Goal: Communication & Community: Answer question/provide support

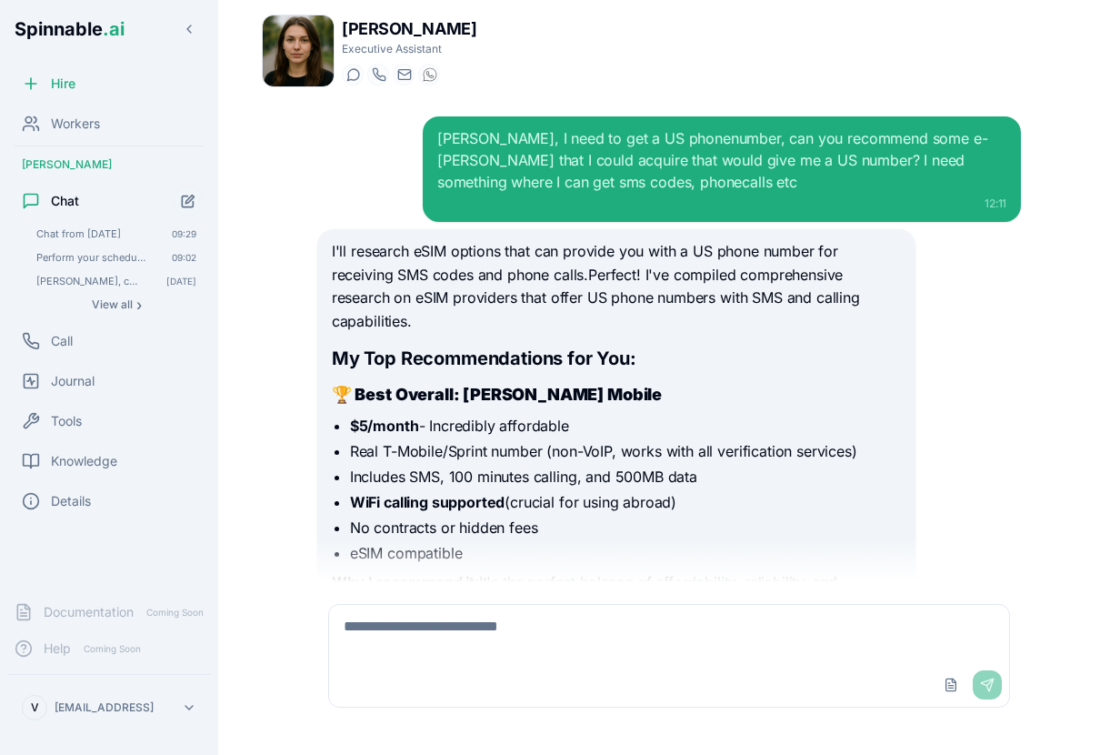
scroll to position [4806, 0]
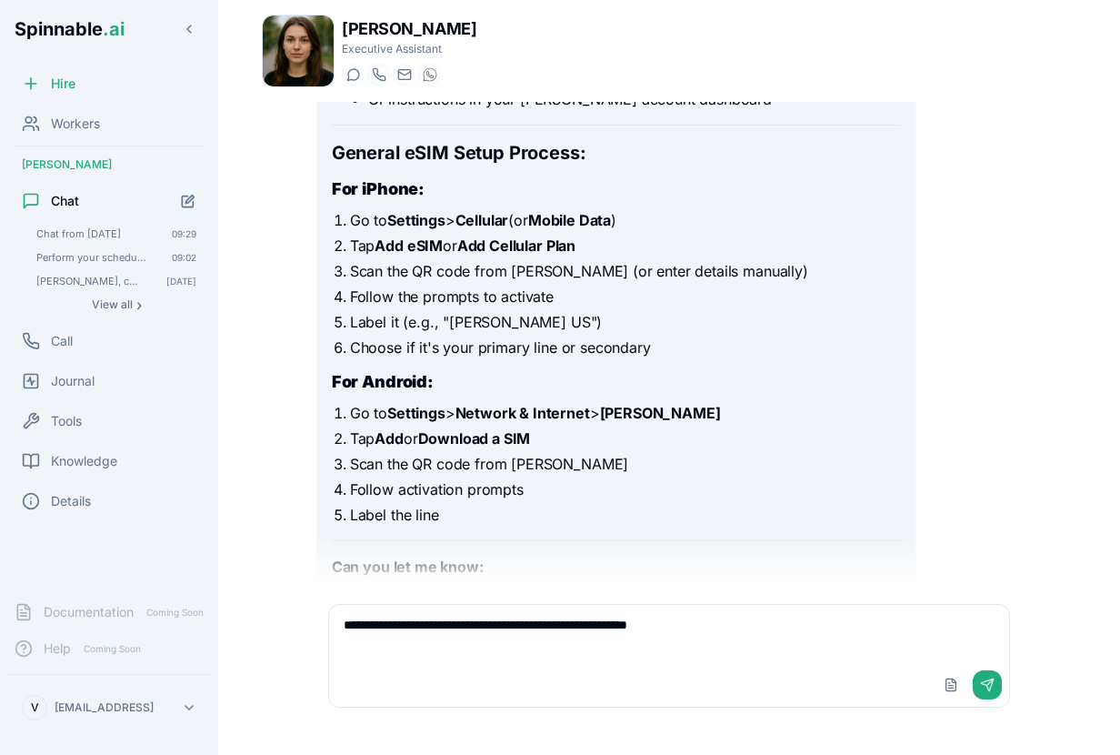
type textarea "**********"
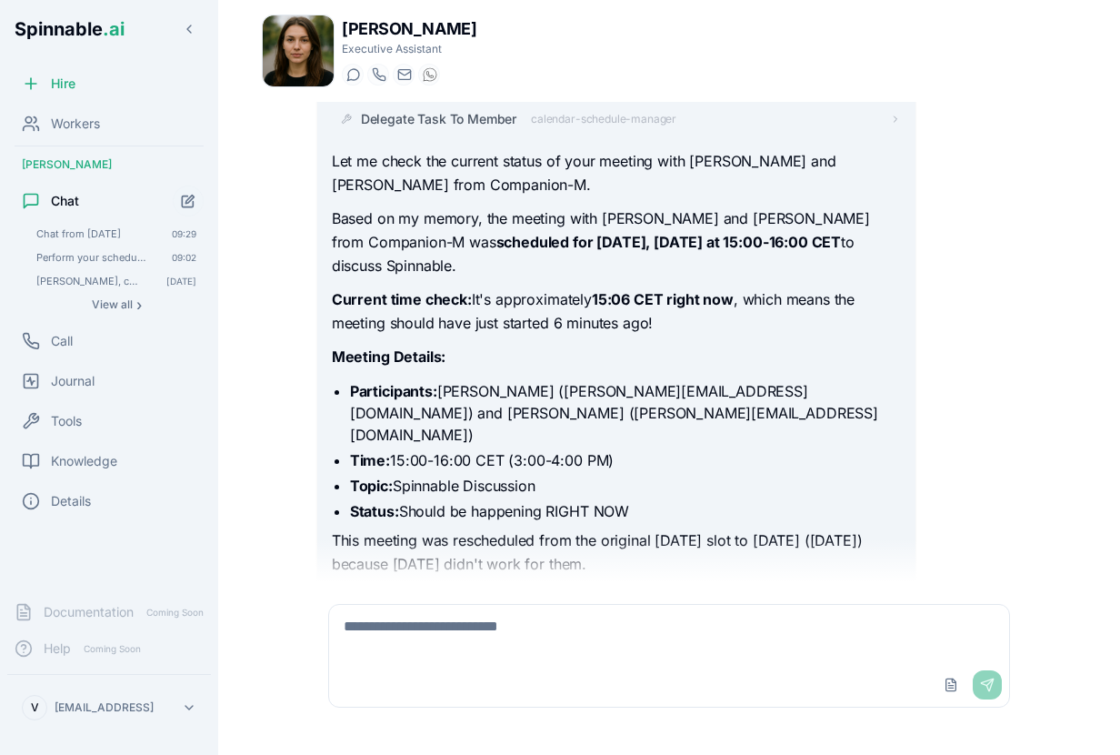
scroll to position [8080, 0]
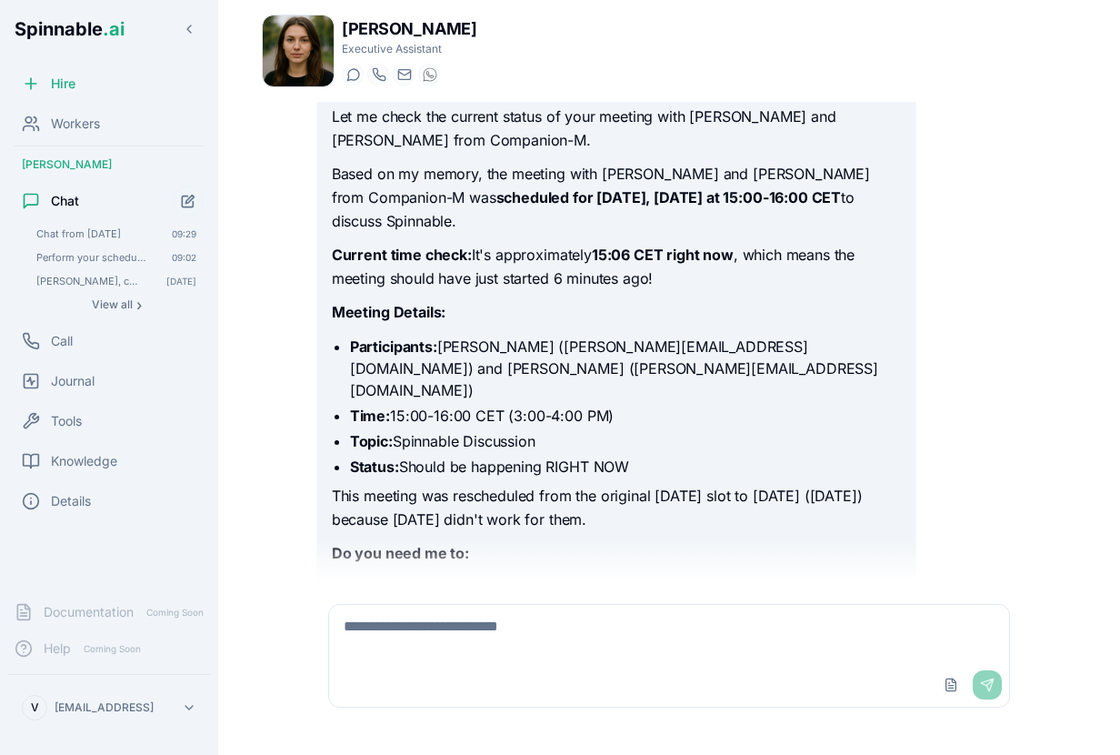
click at [441, 640] on textarea at bounding box center [669, 634] width 680 height 58
type textarea "*"
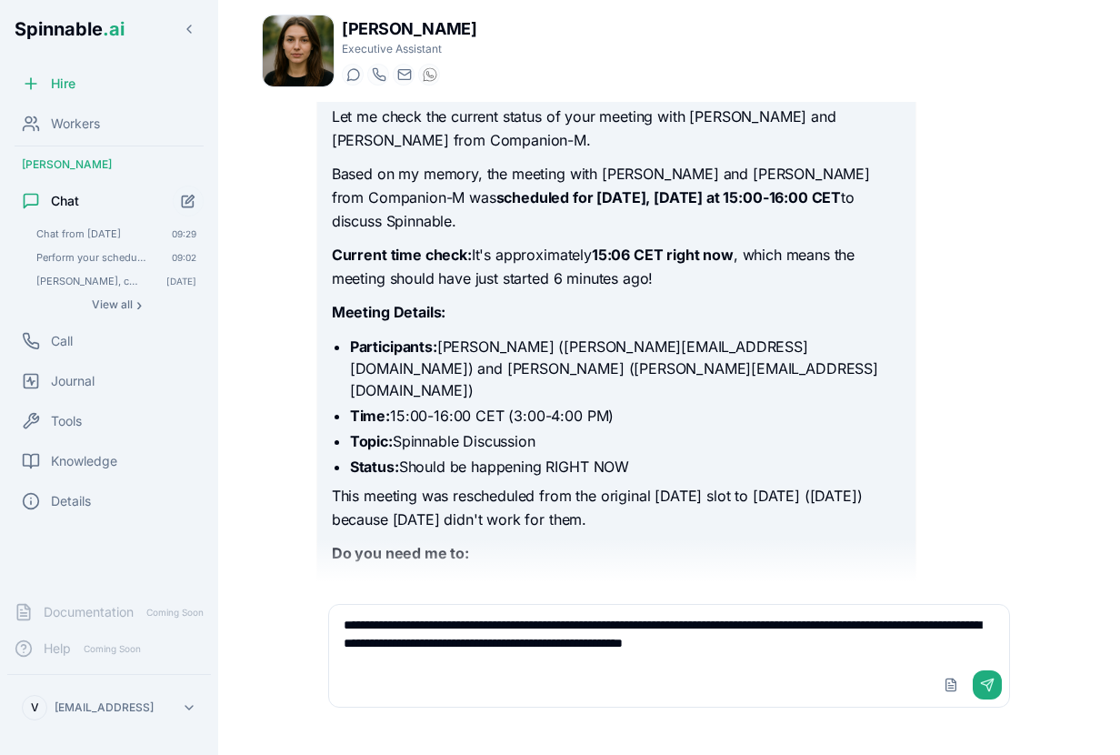
type textarea "**********"
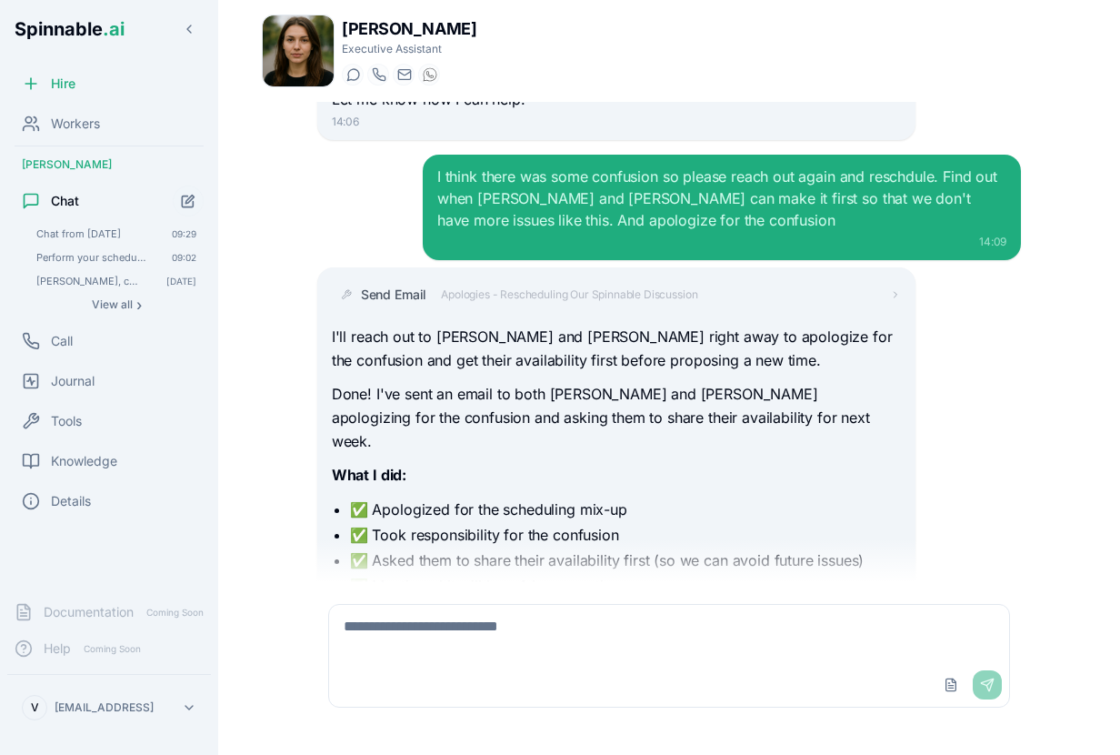
scroll to position [8645, 0]
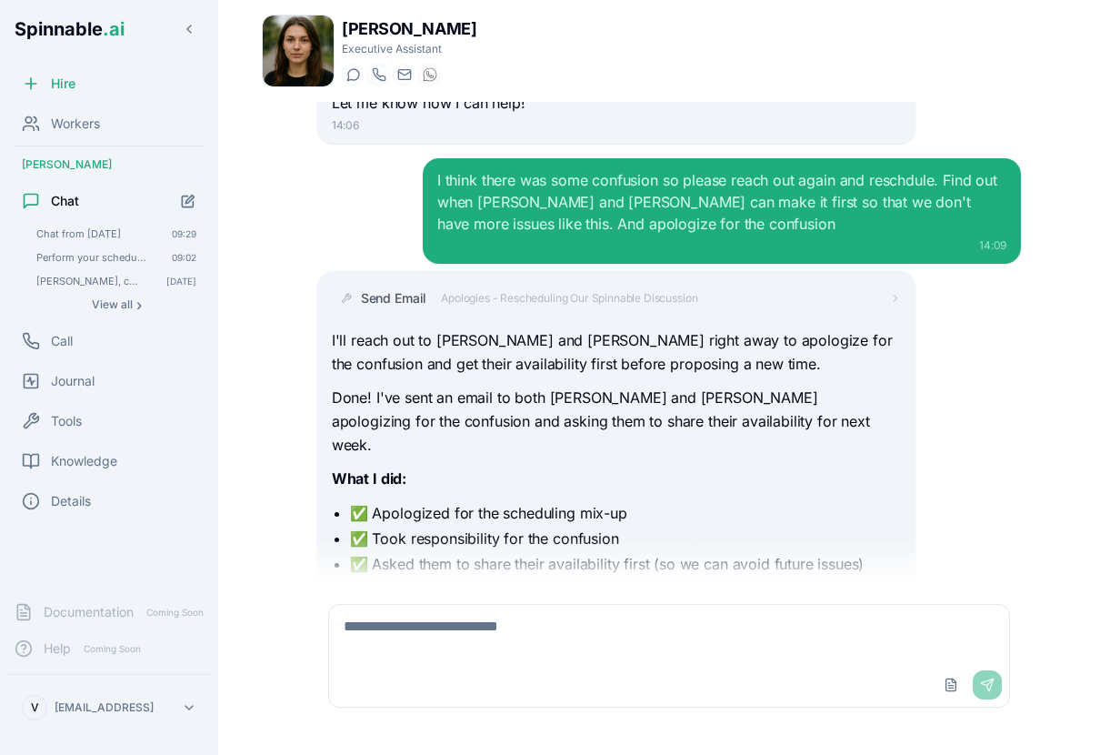
click at [670, 641] on textarea at bounding box center [669, 634] width 680 height 58
type textarea "**********"
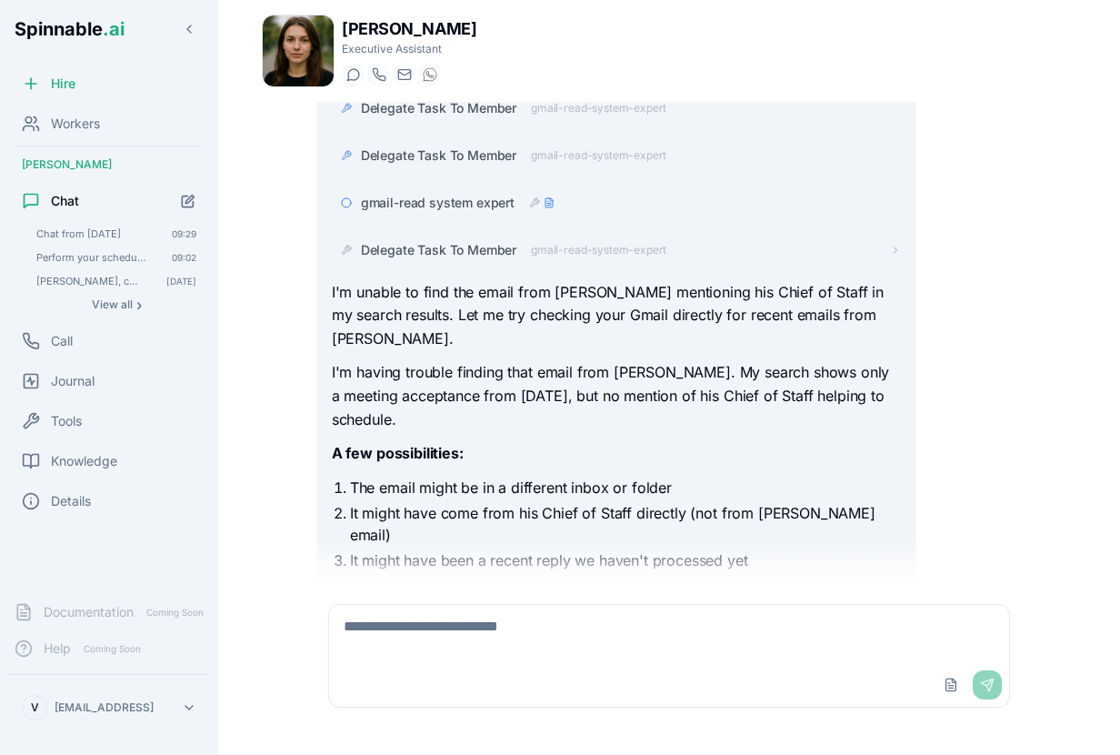
scroll to position [13010, 0]
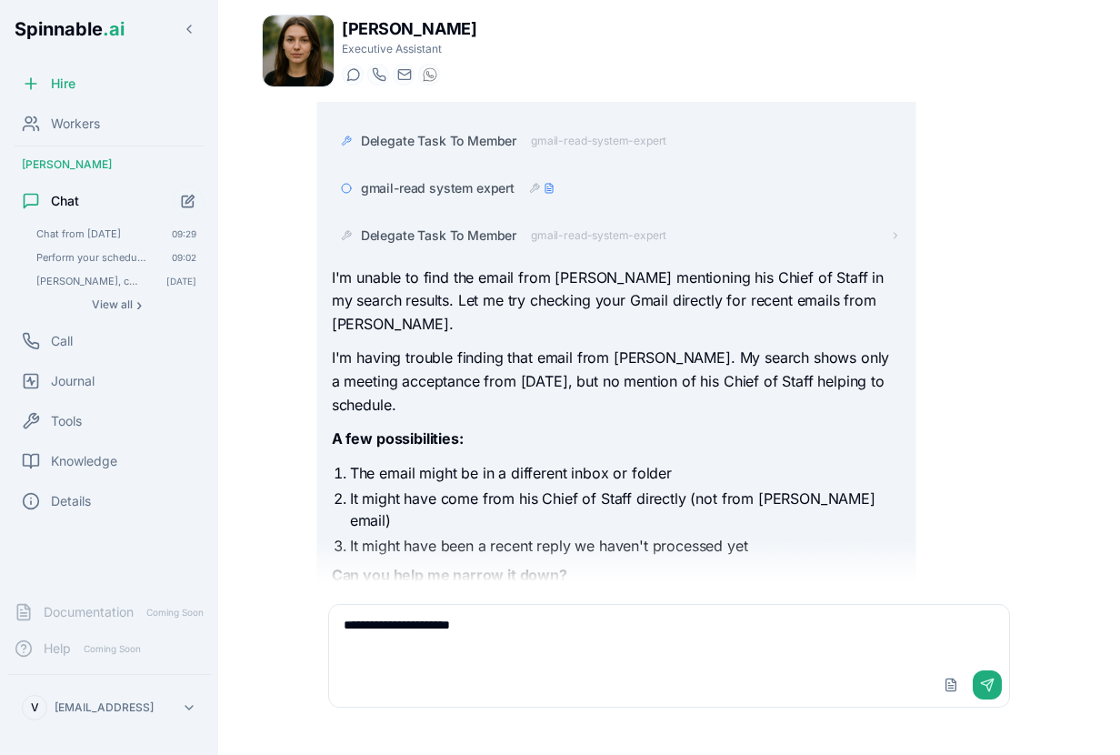
type textarea "**********"
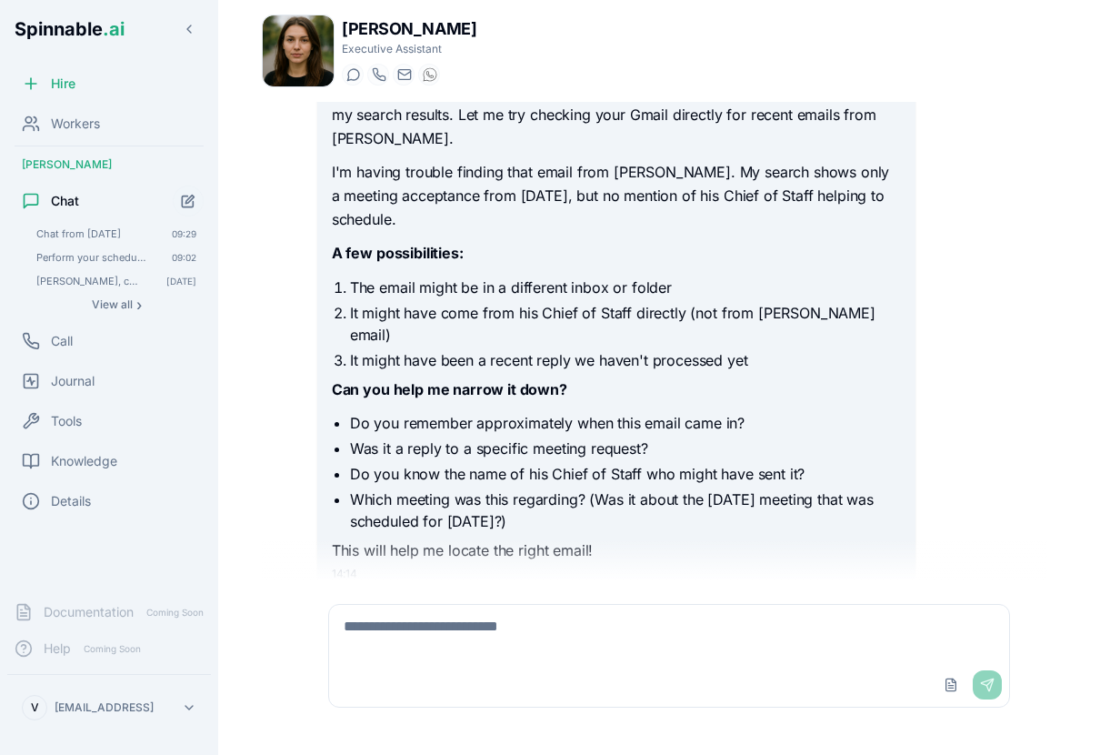
scroll to position [13192, 0]
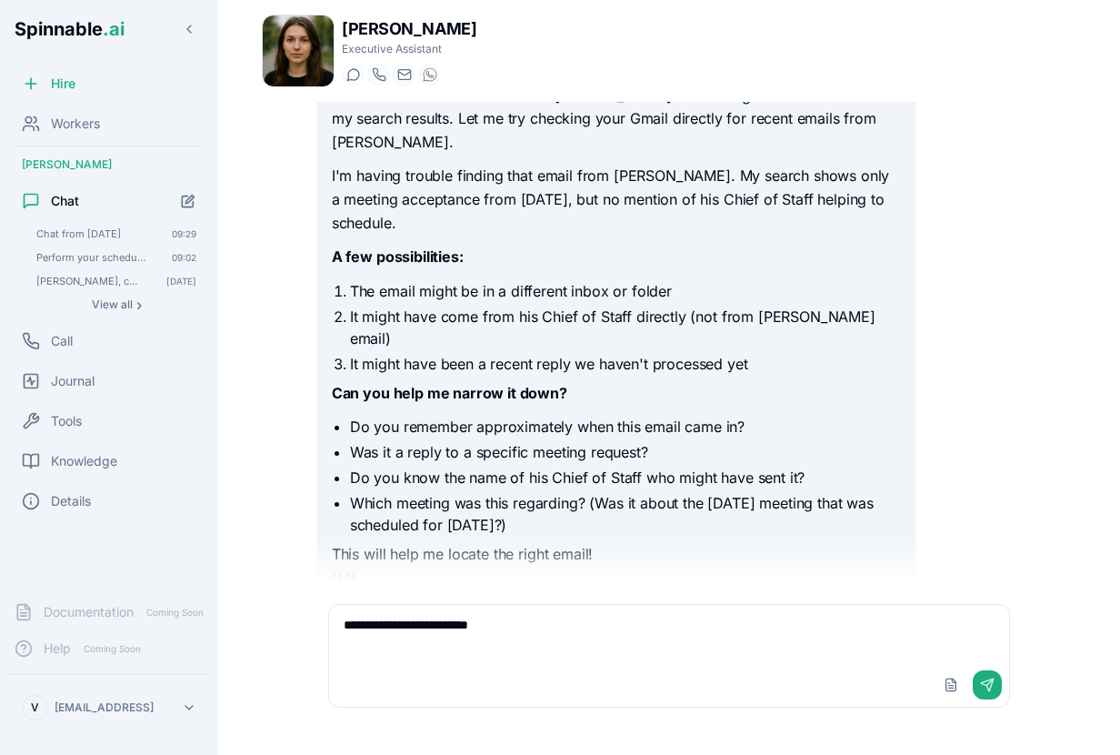
drag, startPoint x: 646, startPoint y: 457, endPoint x: 804, endPoint y: 467, distance: 158.6
click at [804, 690] on div "Based on my memory, Elias can be reached at elias@codesphere.com . This is the …" at bounding box center [616, 730] width 569 height 81
copy div "elias@codesphere.com ."
click at [602, 615] on textarea "**********" at bounding box center [669, 634] width 680 height 58
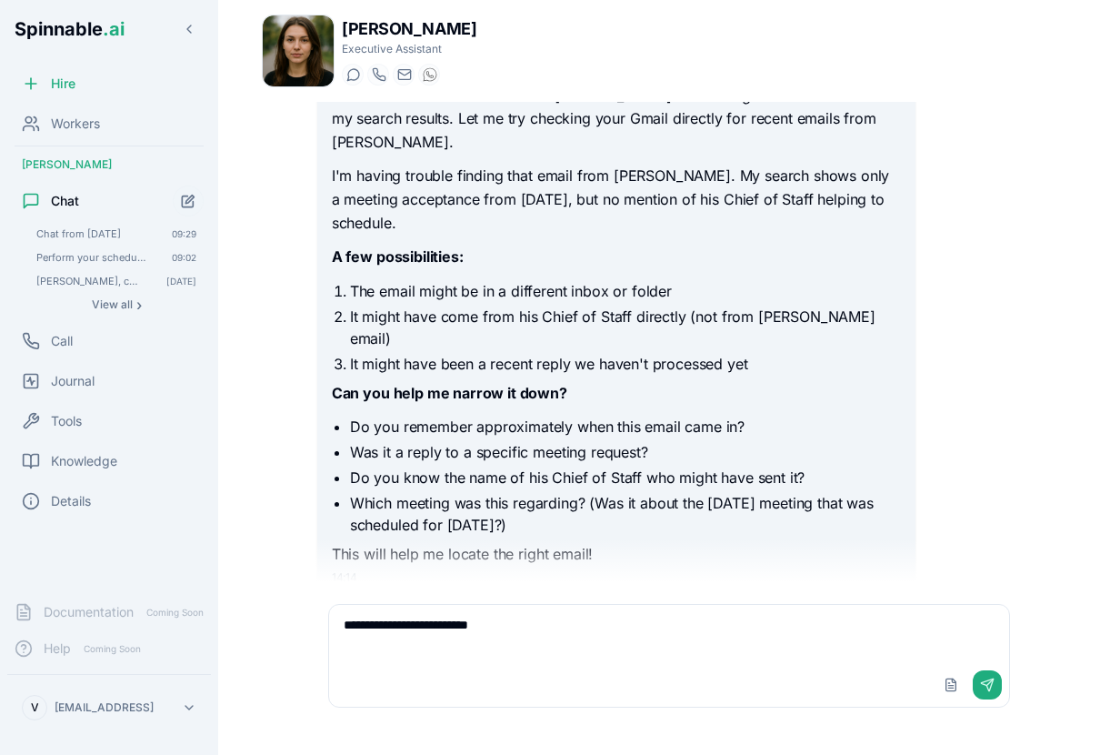
click at [600, 624] on textarea "**********" at bounding box center [669, 634] width 680 height 58
paste textarea "**********"
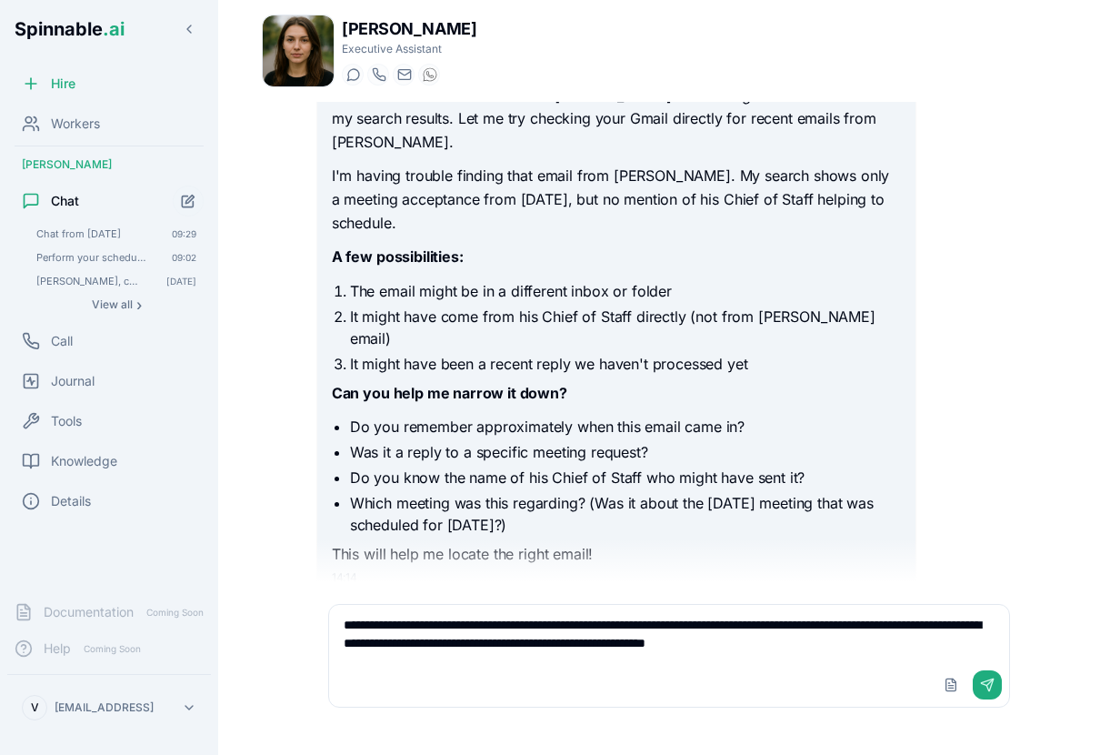
scroll to position [13196, 0]
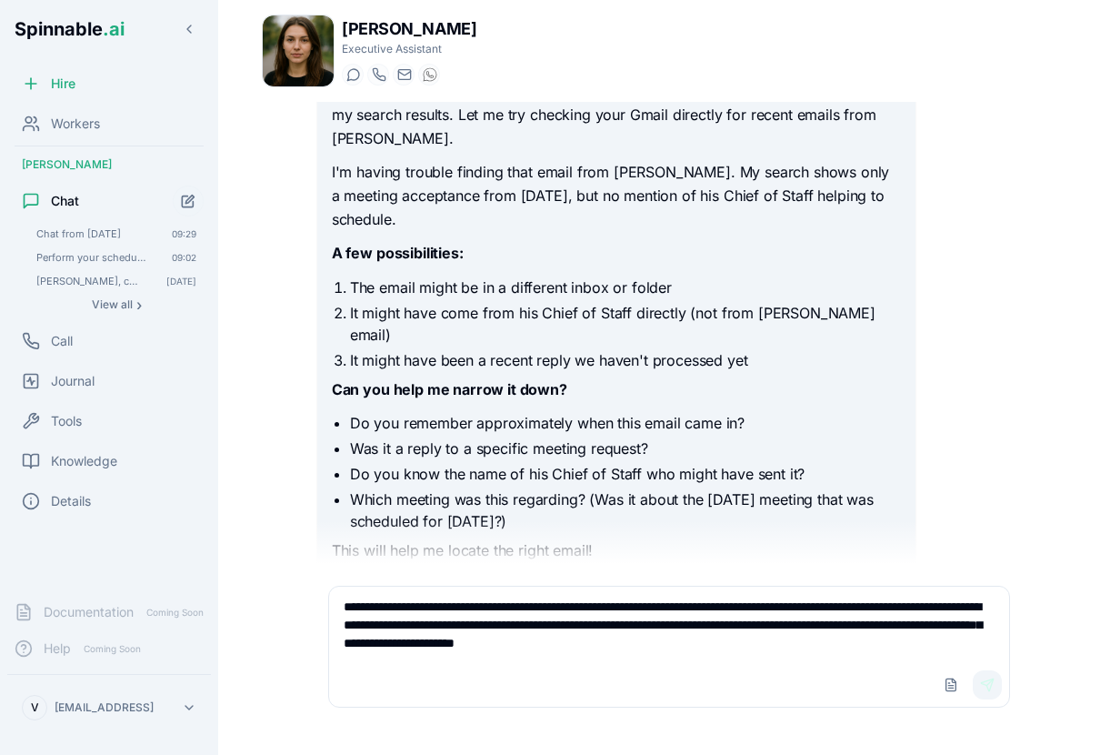
type textarea "**********"
click at [984, 679] on button "Send" at bounding box center [987, 684] width 29 height 29
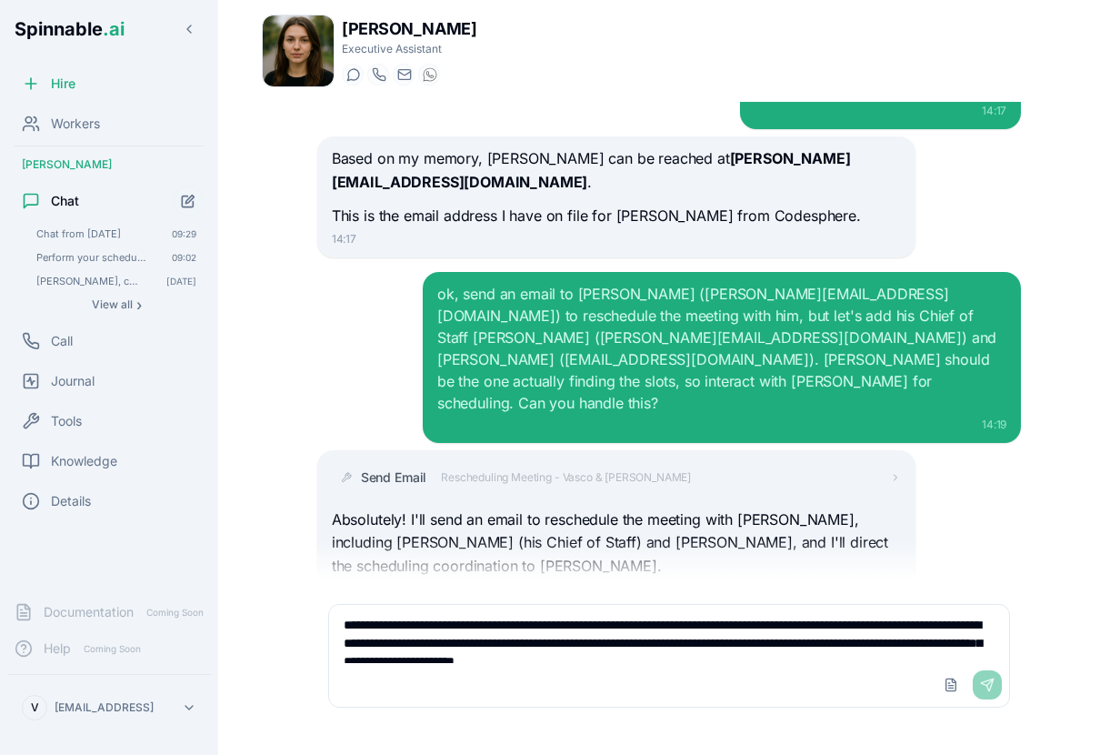
scroll to position [13731, 0]
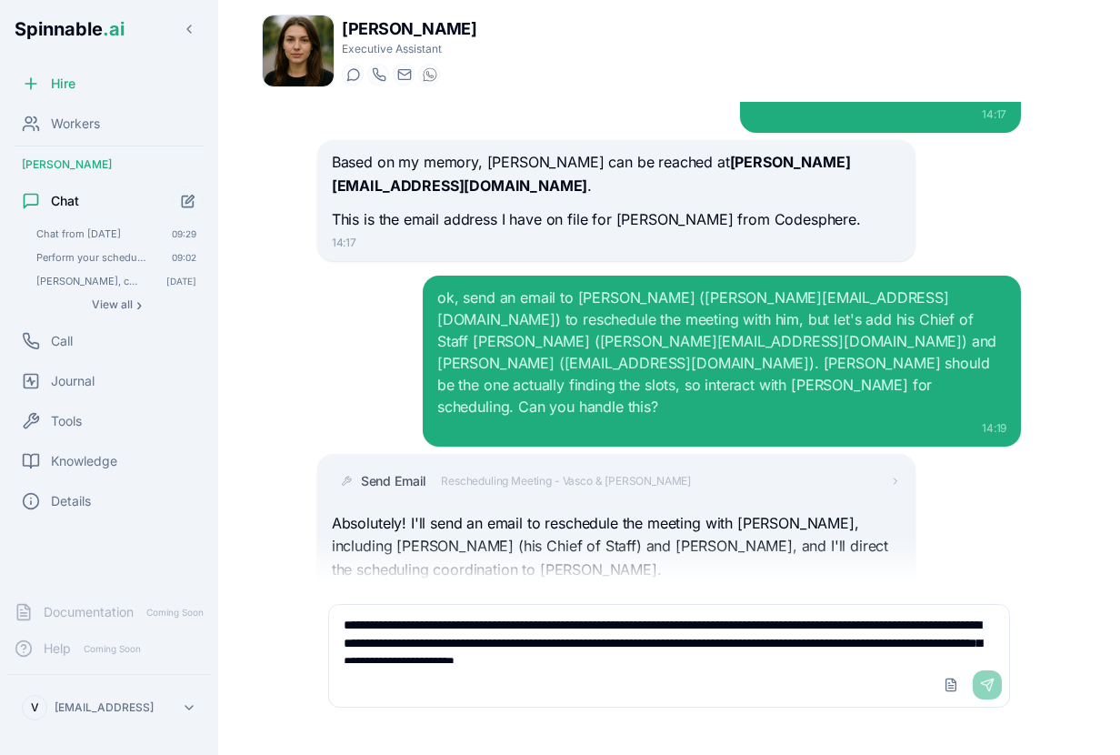
click at [509, 650] on textarea "**********" at bounding box center [669, 634] width 680 height 58
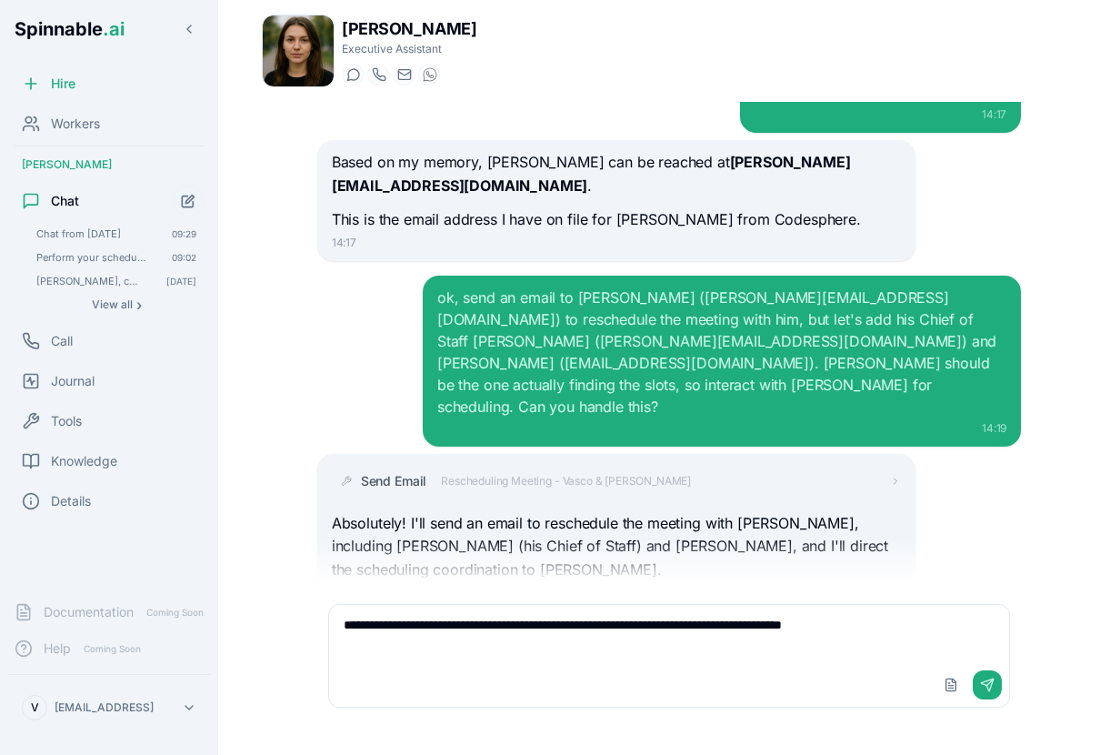
type textarea "**********"
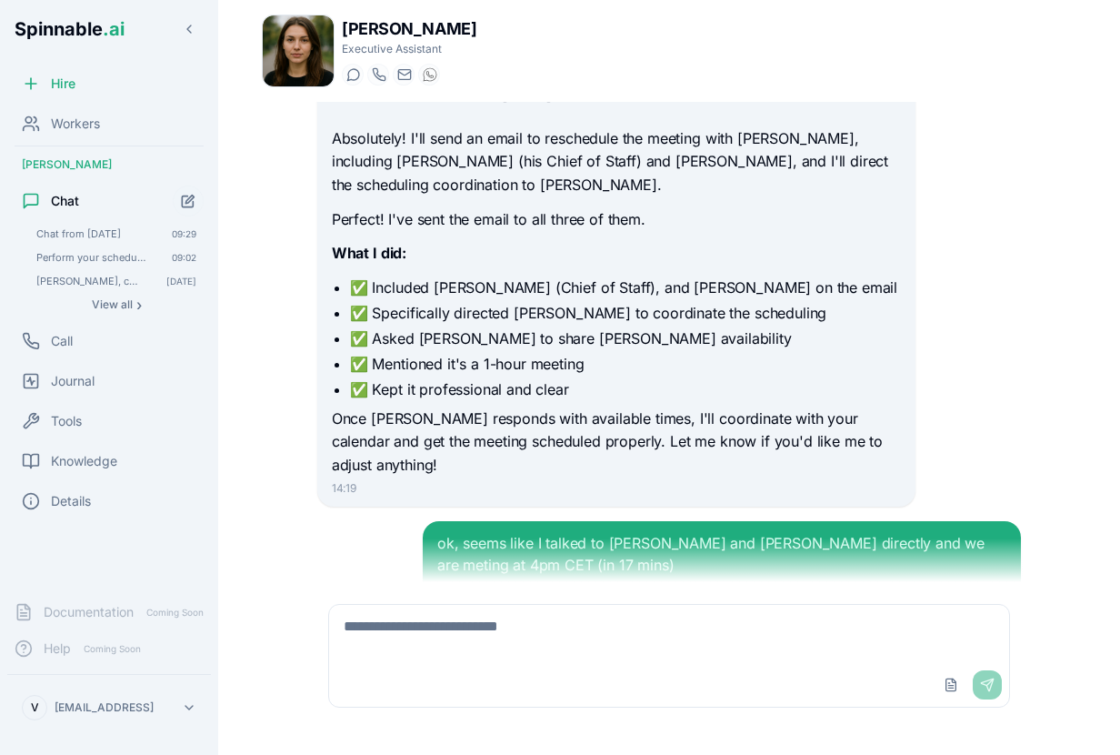
scroll to position [14120, 0]
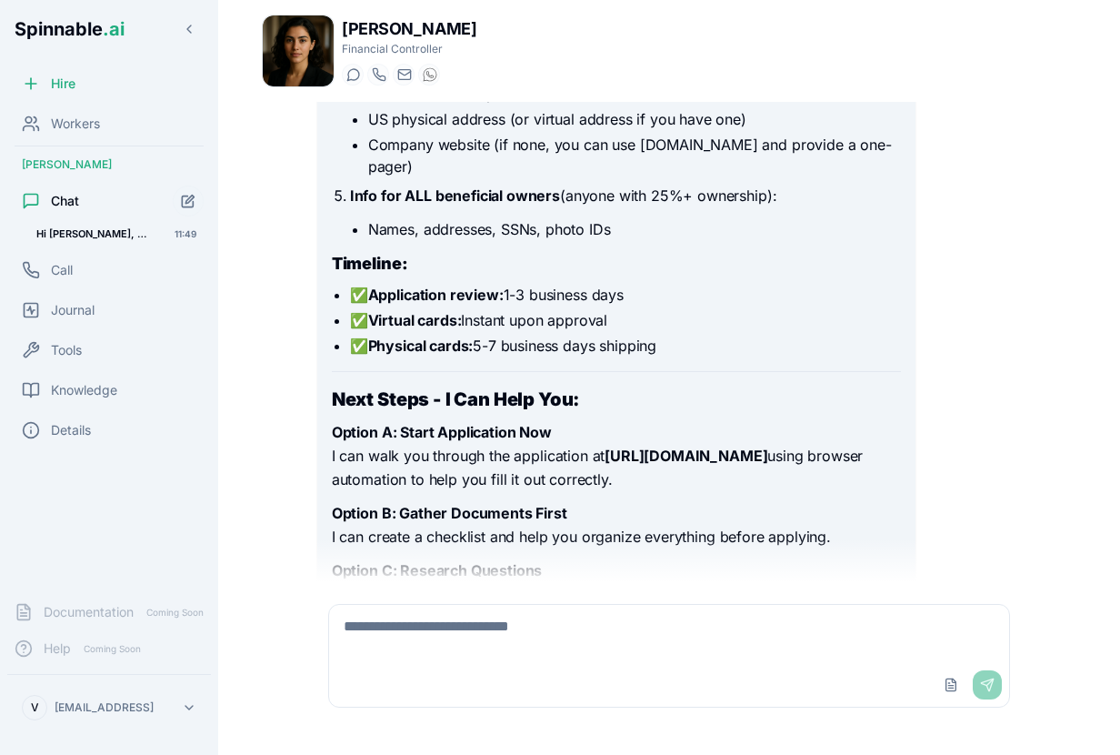
scroll to position [6943, 0]
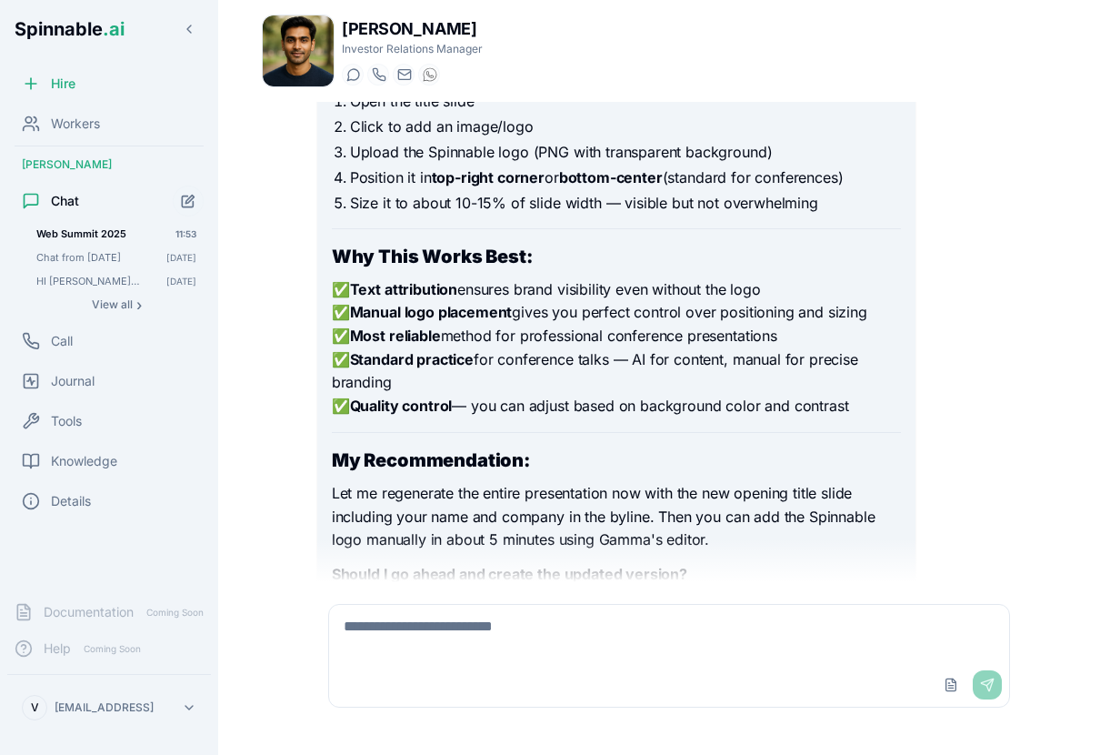
scroll to position [15978, 0]
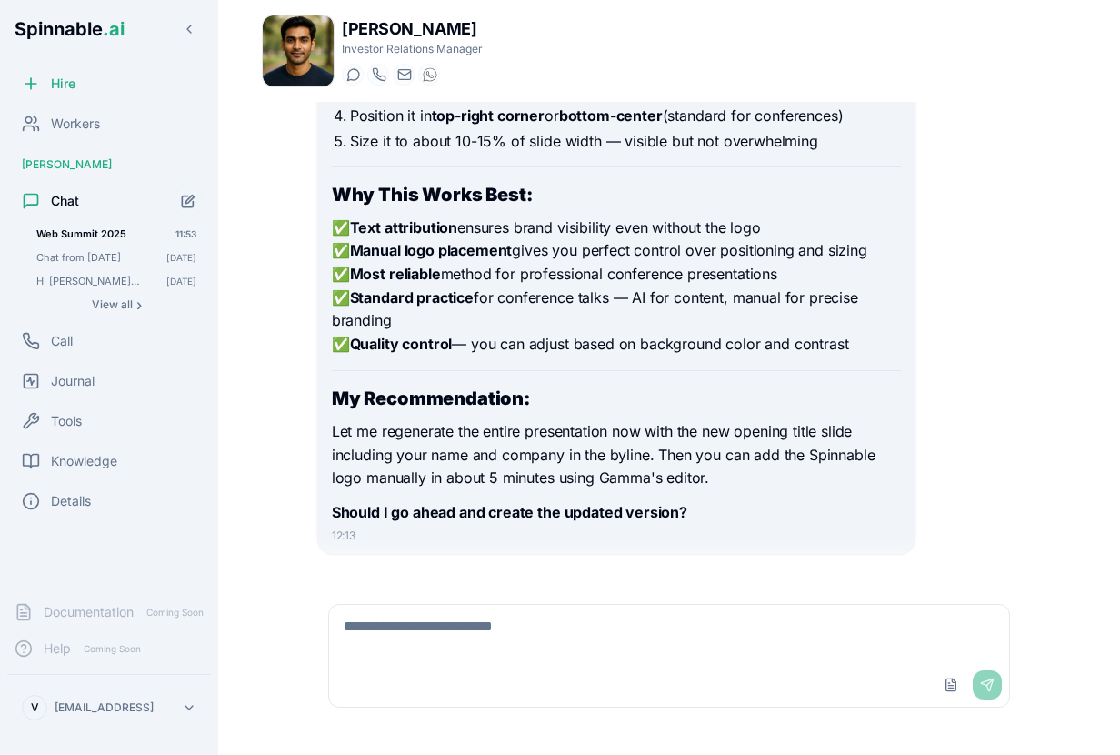
click at [600, 644] on textarea at bounding box center [669, 634] width 680 height 58
click at [391, 626] on textarea "**********" at bounding box center [669, 634] width 680 height 58
type textarea "**********"
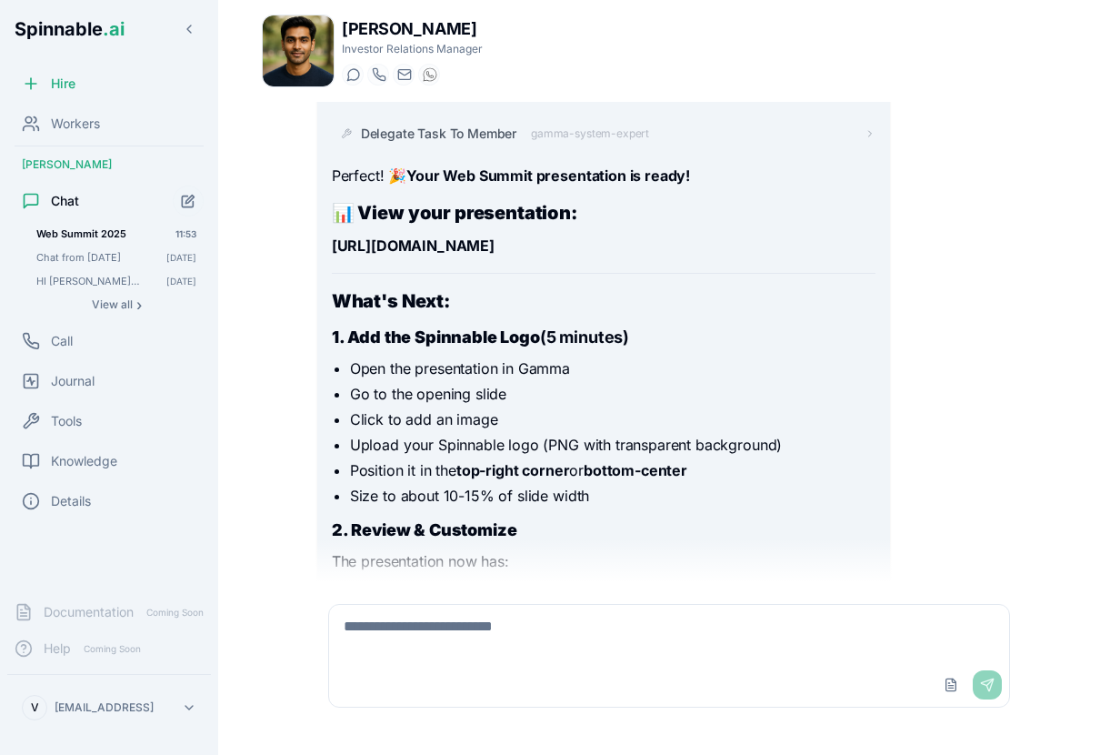
scroll to position [18075, 0]
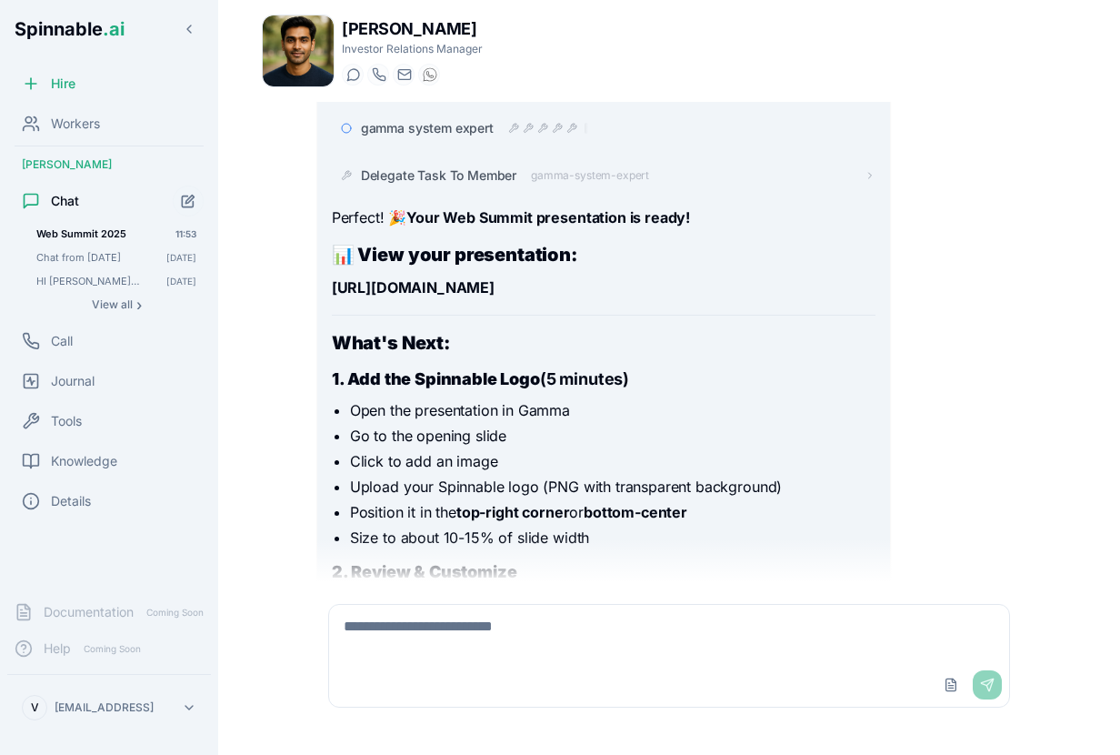
drag, startPoint x: 667, startPoint y: 263, endPoint x: 332, endPoint y: 263, distance: 334.7
click at [332, 276] on p "https://gamma.app/docs/0a95ew0f8rcnpx5" at bounding box center [604, 288] width 545 height 24
copy strong "https://gamma.app/docs/0a95ew0f8rcnpx5"
click at [428, 627] on textarea at bounding box center [669, 634] width 680 height 58
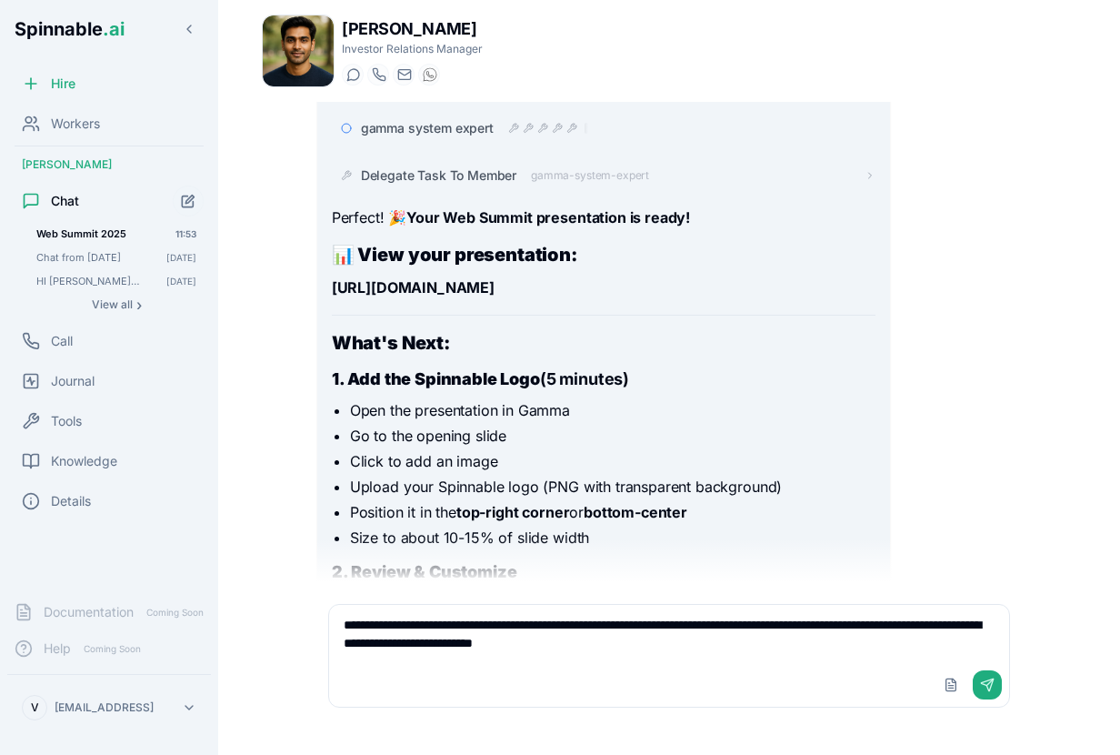
type textarea "**********"
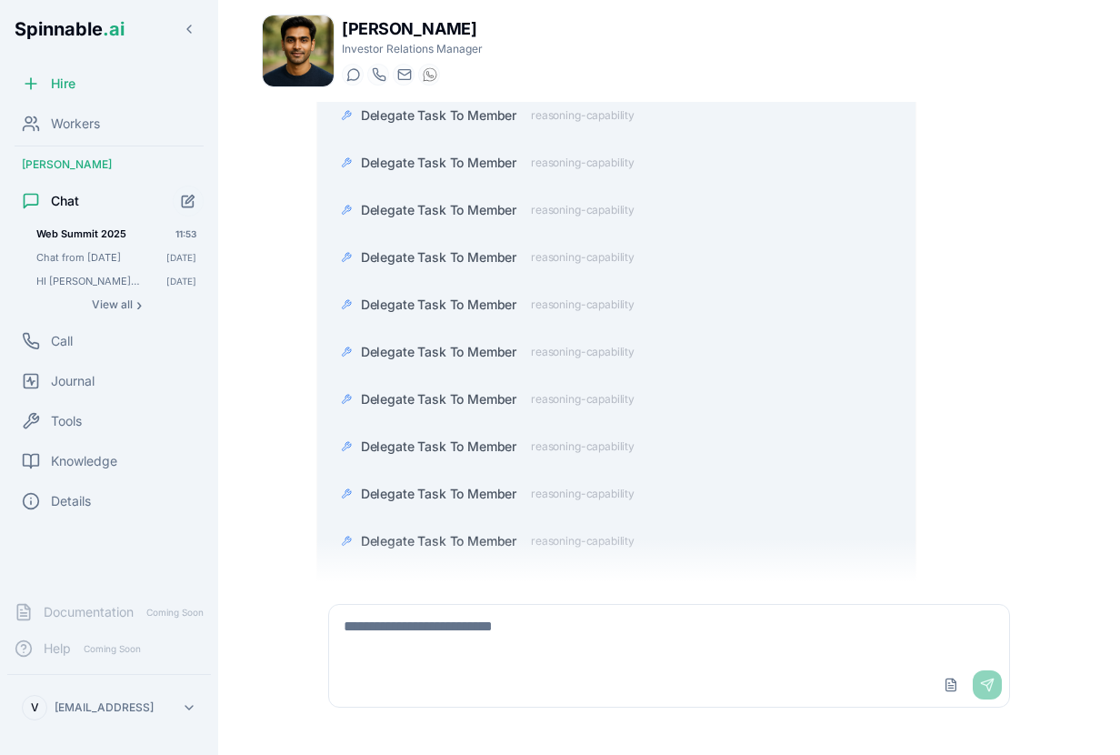
scroll to position [61882, 0]
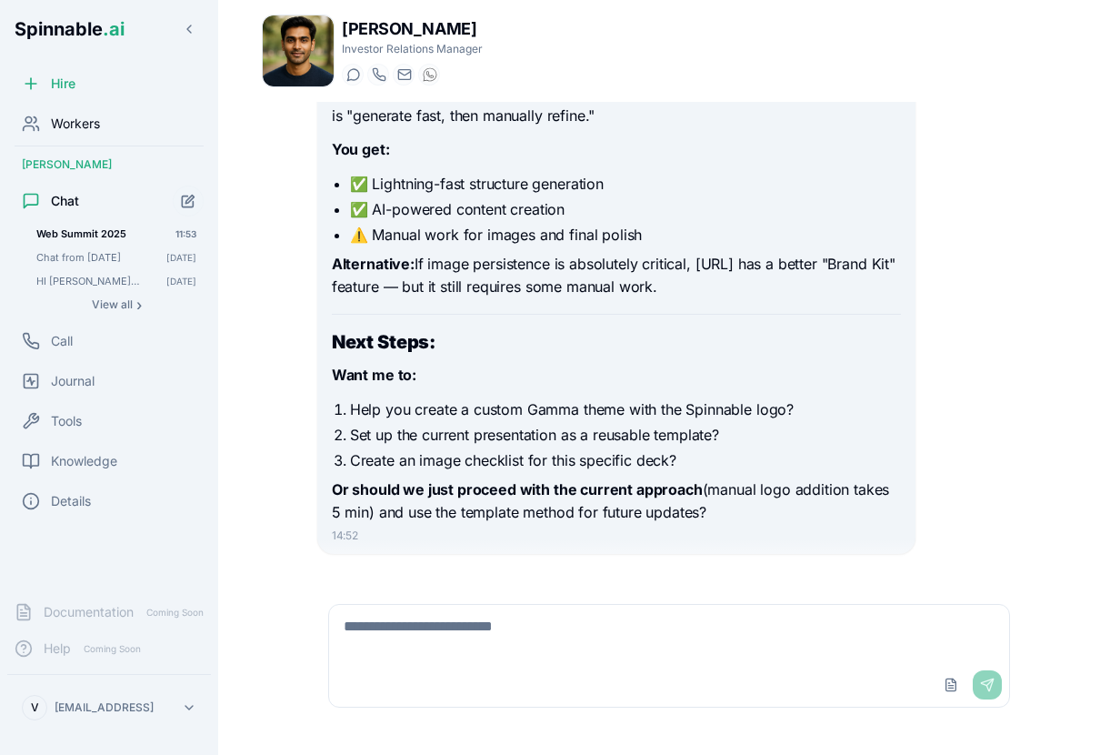
click at [82, 118] on span "Workers" at bounding box center [75, 124] width 49 height 18
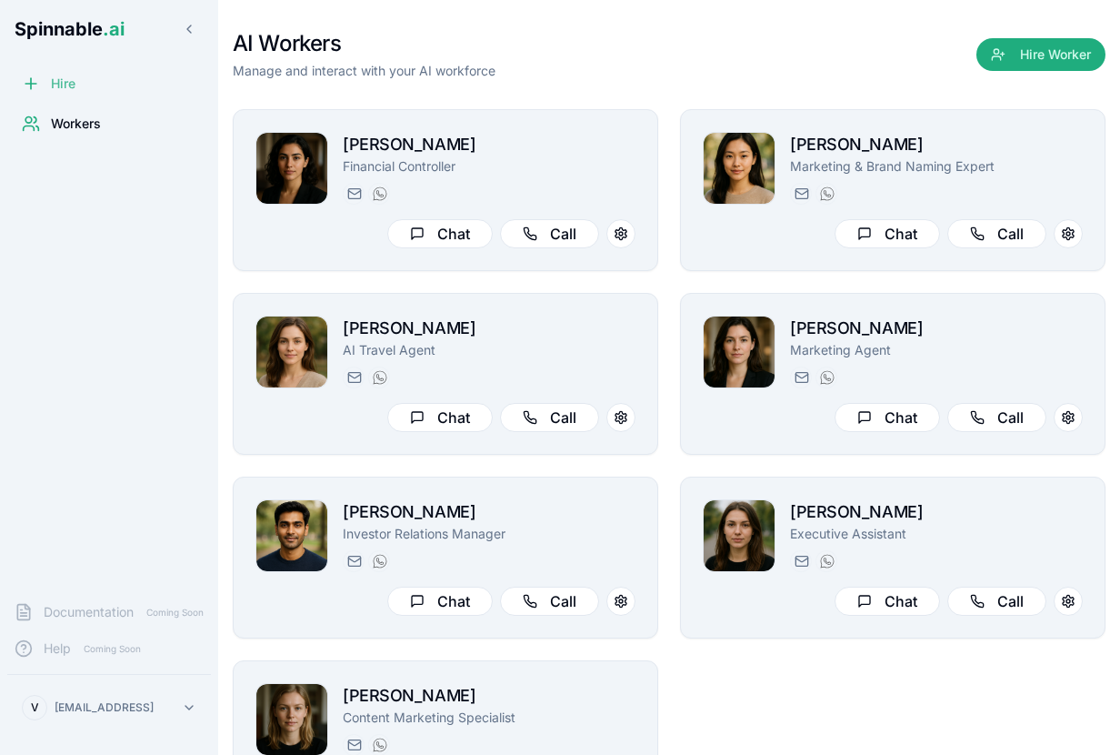
click at [64, 86] on span "Hire" at bounding box center [63, 84] width 25 height 18
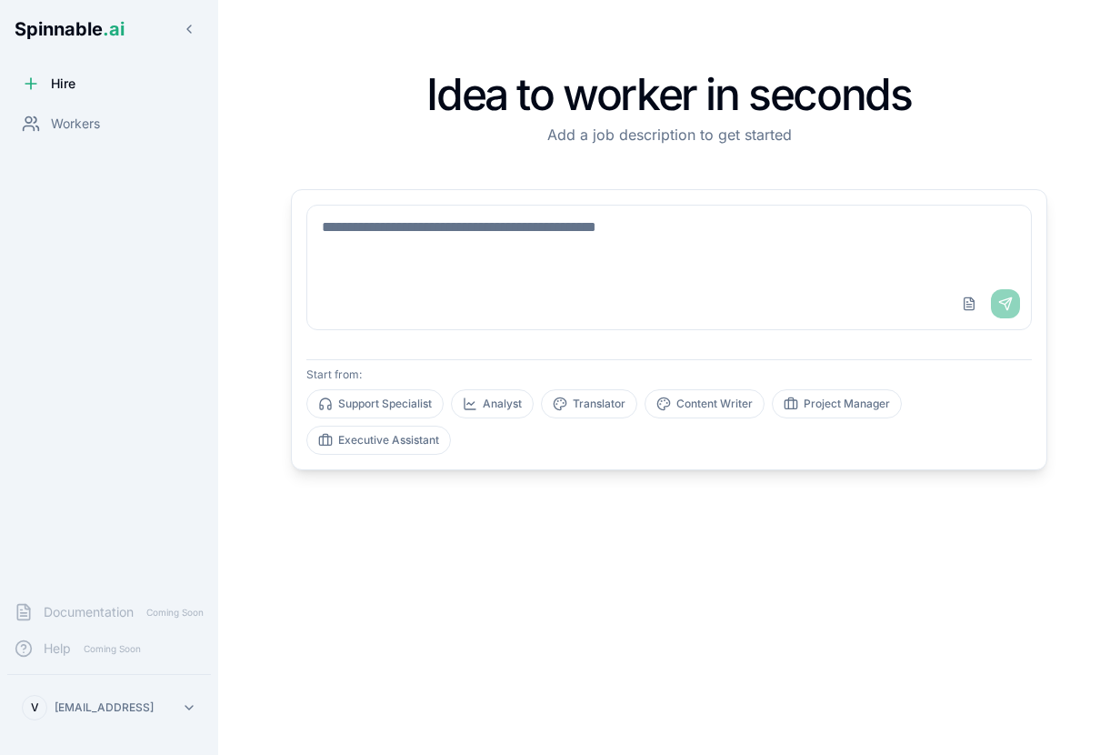
click at [531, 138] on p "Add a job description to get started" at bounding box center [669, 135] width 757 height 22
click at [417, 233] on textarea at bounding box center [669, 242] width 724 height 73
click at [591, 304] on div "Upload File Send" at bounding box center [669, 303] width 724 height 51
click at [689, 410] on button "Content Writer" at bounding box center [705, 403] width 120 height 29
type textarea "**********"
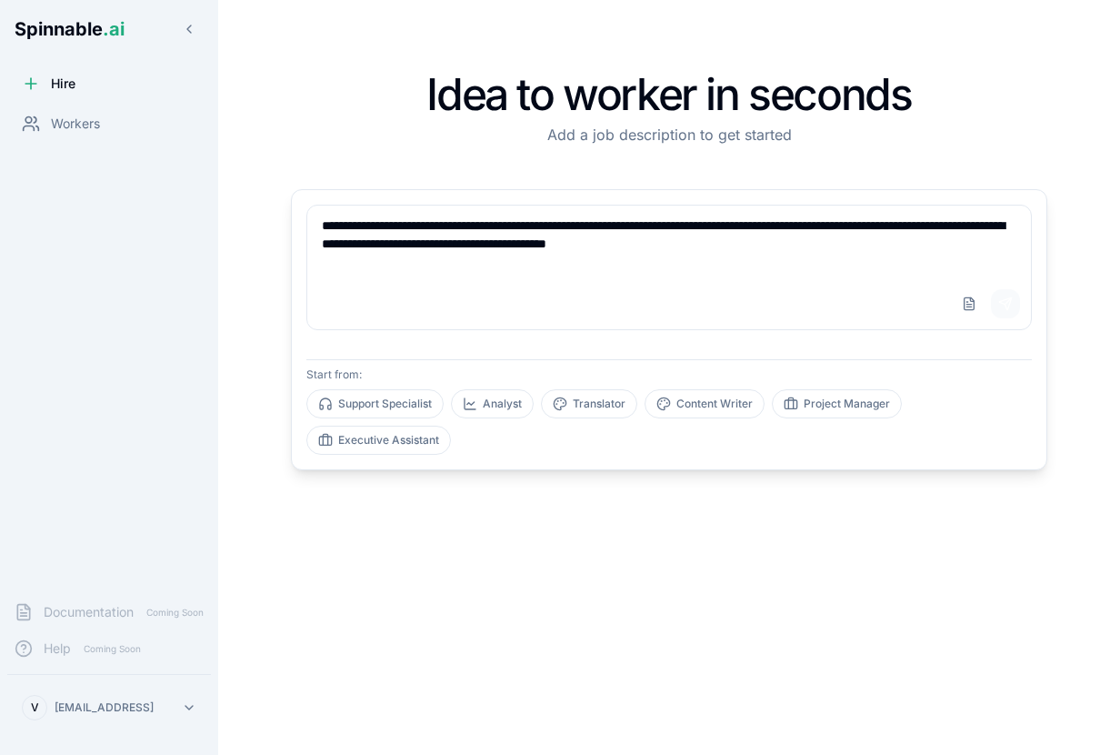
click at [1006, 300] on button "Send" at bounding box center [1005, 303] width 29 height 29
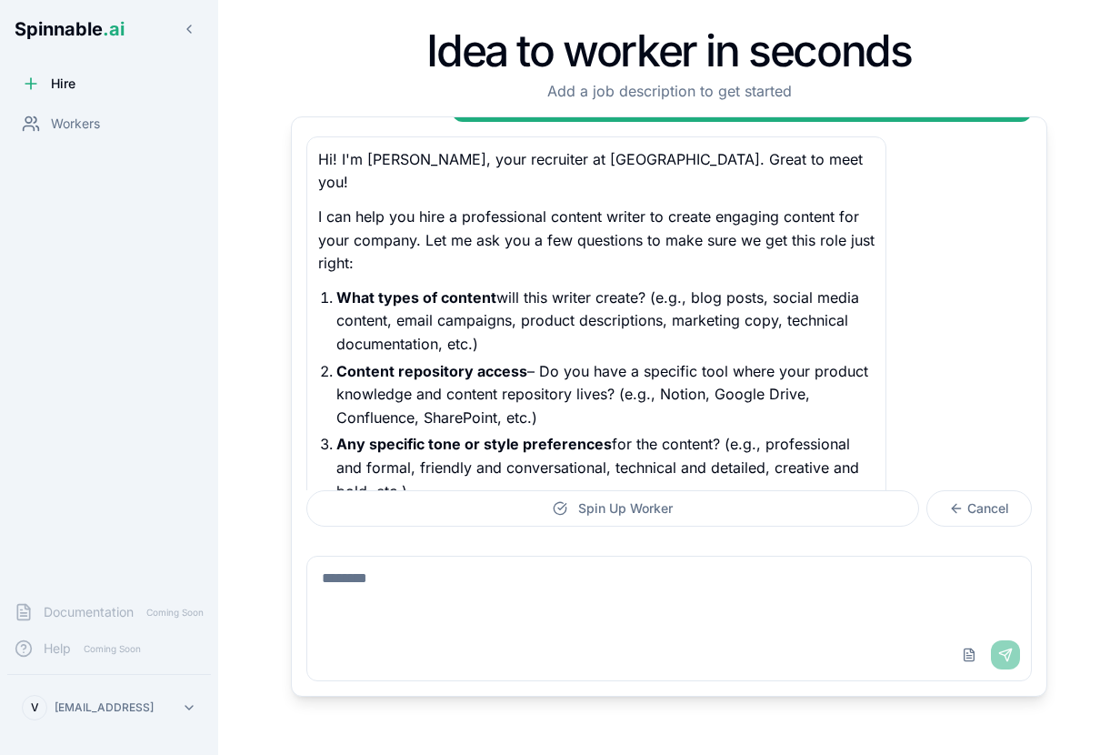
scroll to position [125, 0]
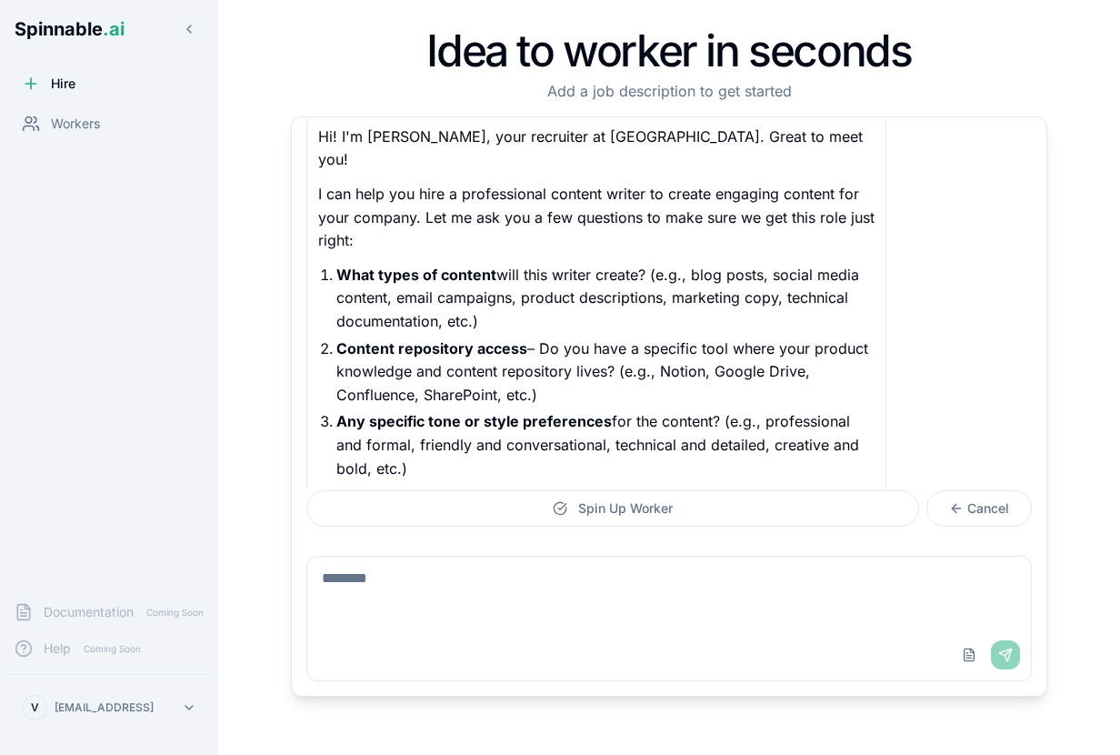
click at [458, 591] on textarea at bounding box center [669, 593] width 724 height 73
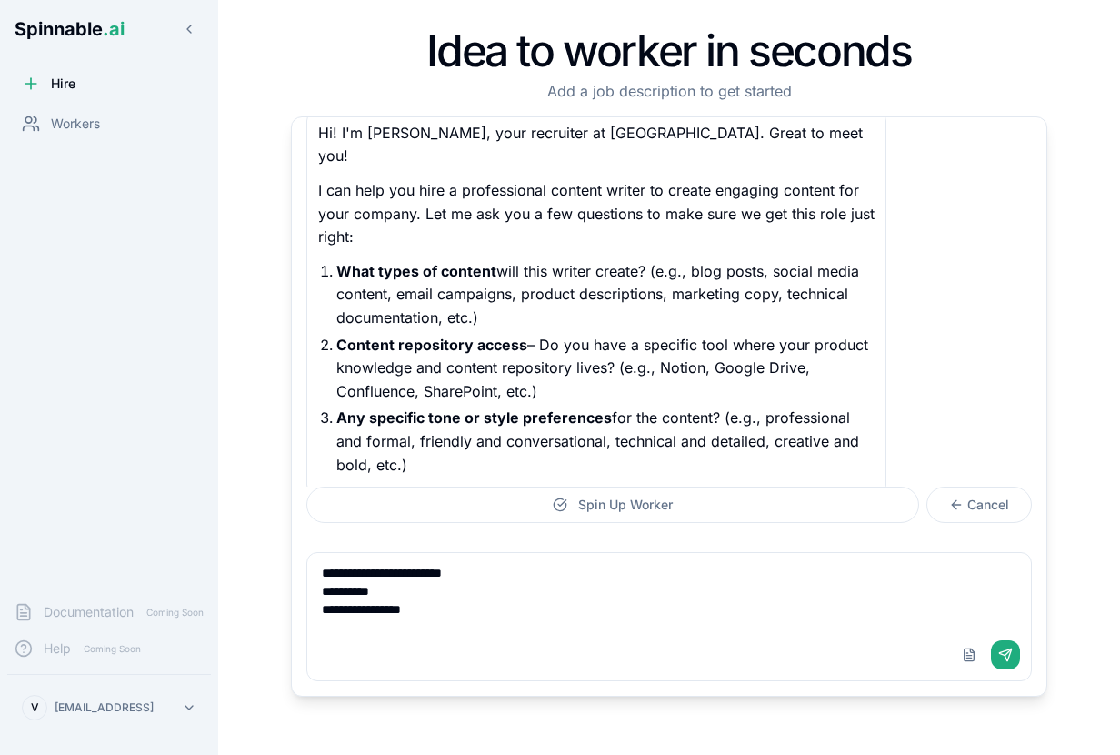
type textarea "**********"
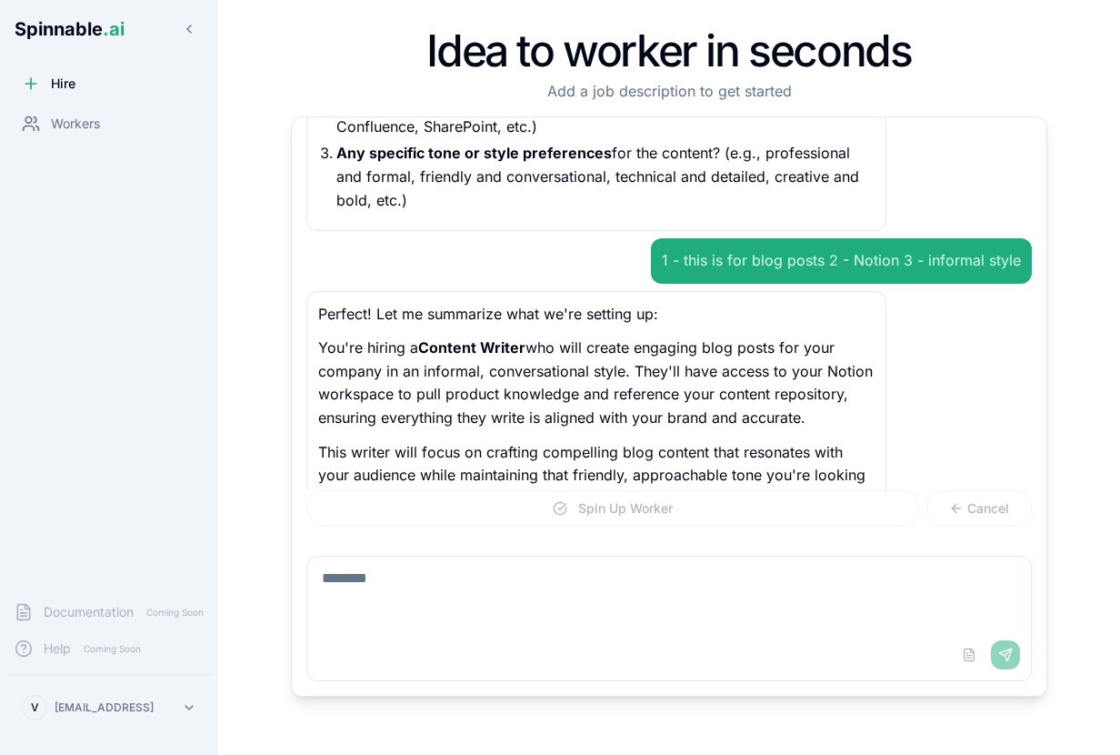
scroll to position [417, 0]
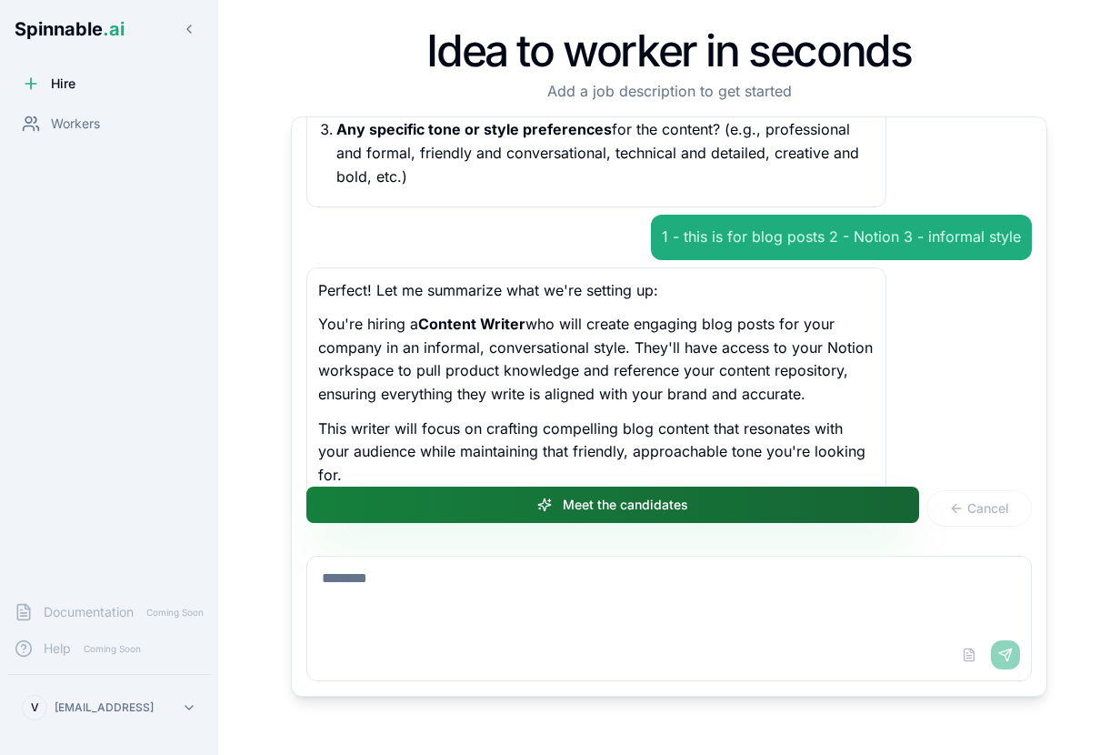
click at [628, 508] on button "Meet the candidates" at bounding box center [612, 505] width 613 height 36
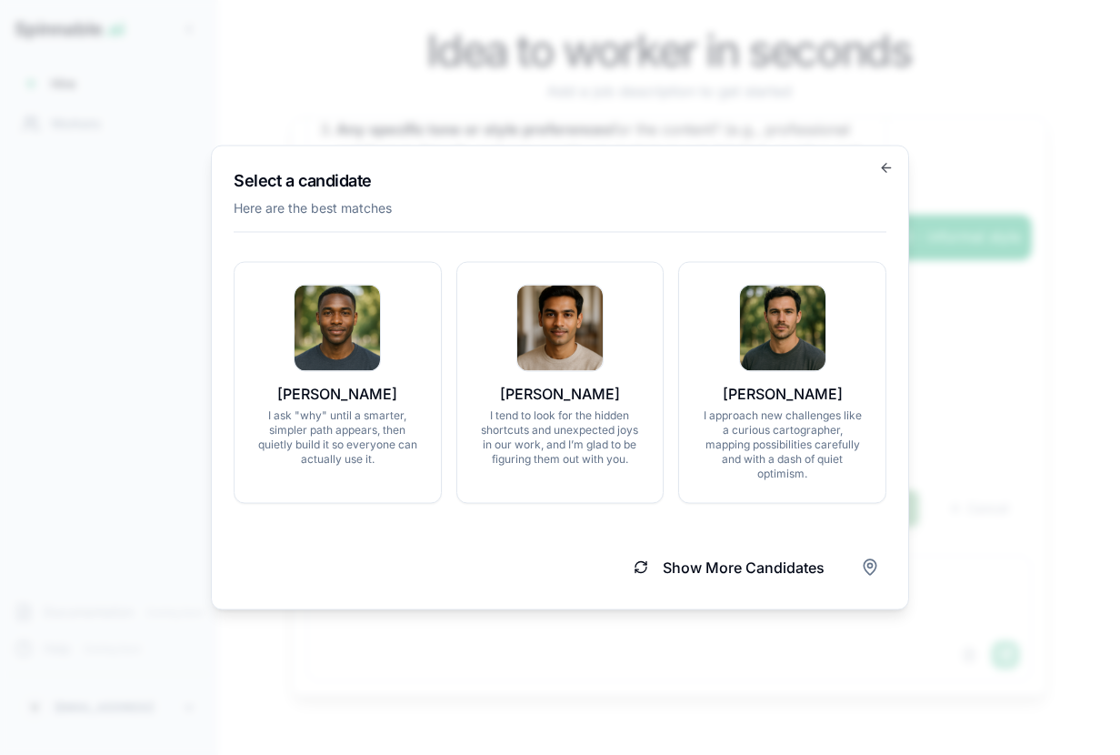
scroll to position [450, 0]
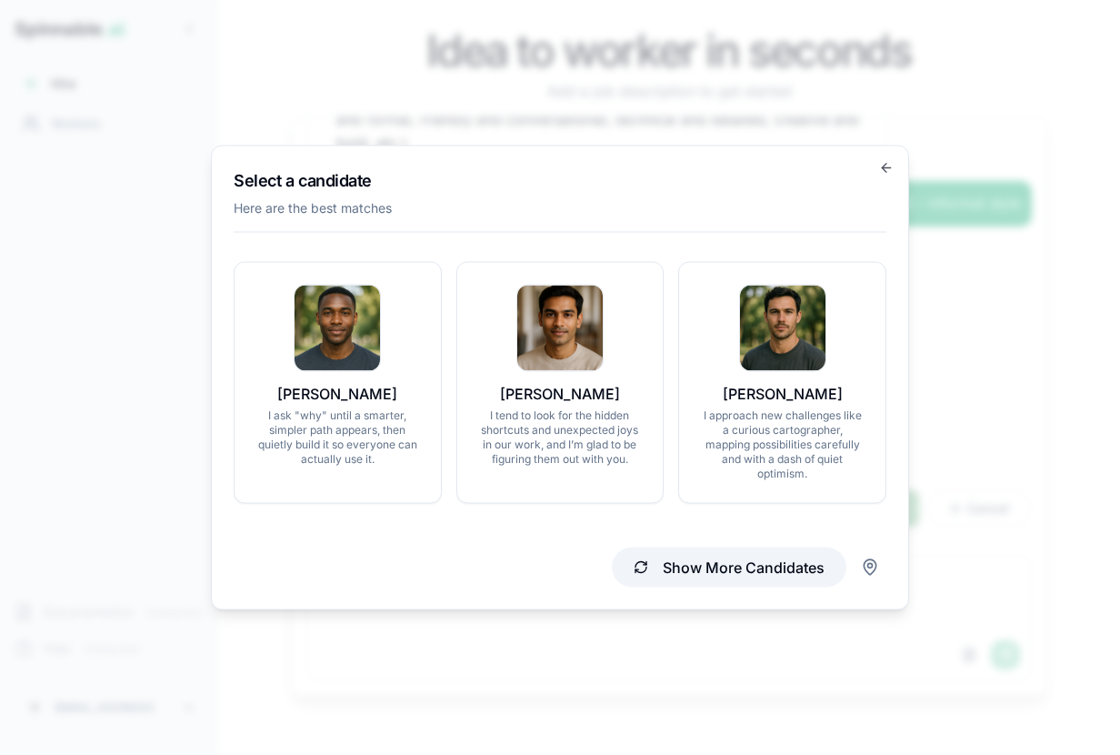
click at [678, 567] on button "Show More Candidates" at bounding box center [729, 567] width 235 height 40
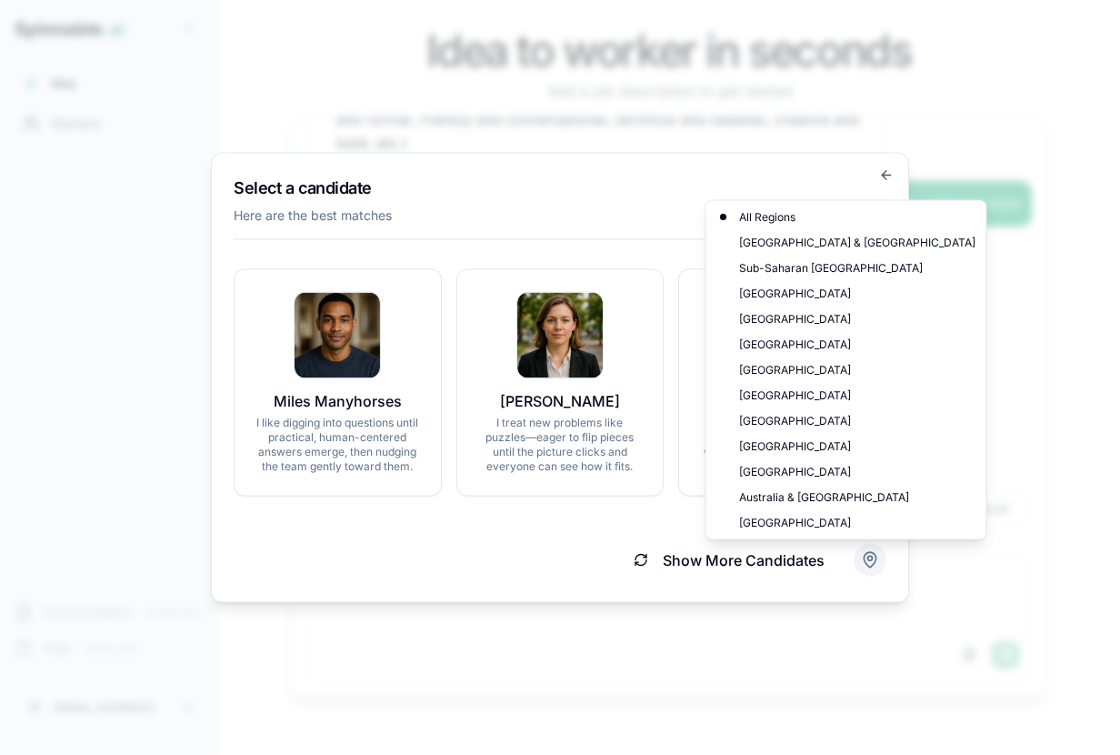
click at [871, 563] on body "Spinnable .ai Hire Workers Documentation Coming Soon Help Coming Soon V vasco@s…" at bounding box center [560, 377] width 1120 height 755
click at [465, 551] on body "Spinnable .ai Hire Workers Documentation Coming Soon Help Coming Soon V vasco@s…" at bounding box center [560, 377] width 1120 height 755
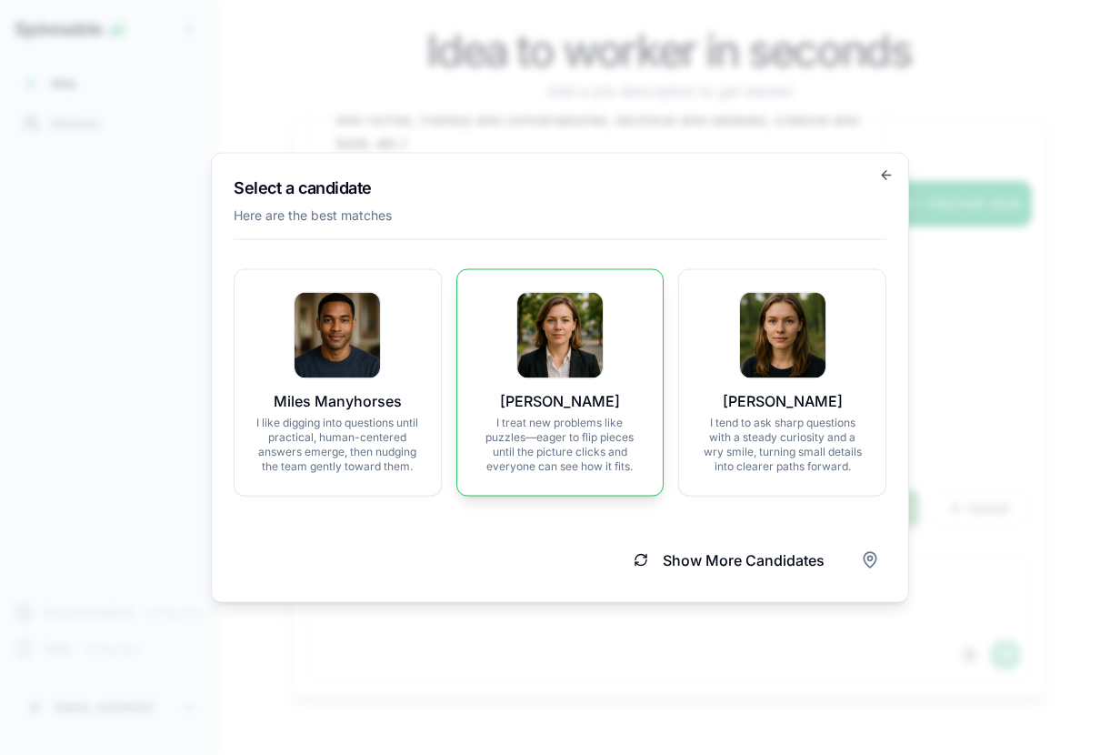
click at [571, 363] on img at bounding box center [559, 335] width 85 height 85
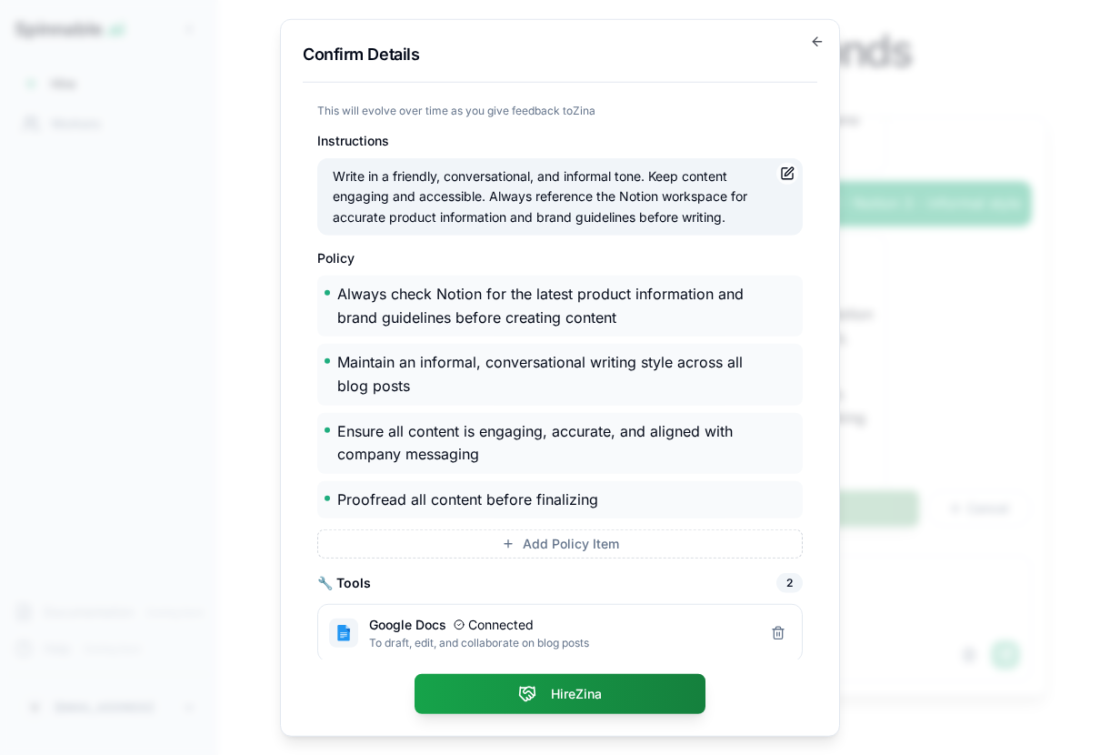
scroll to position [366, 0]
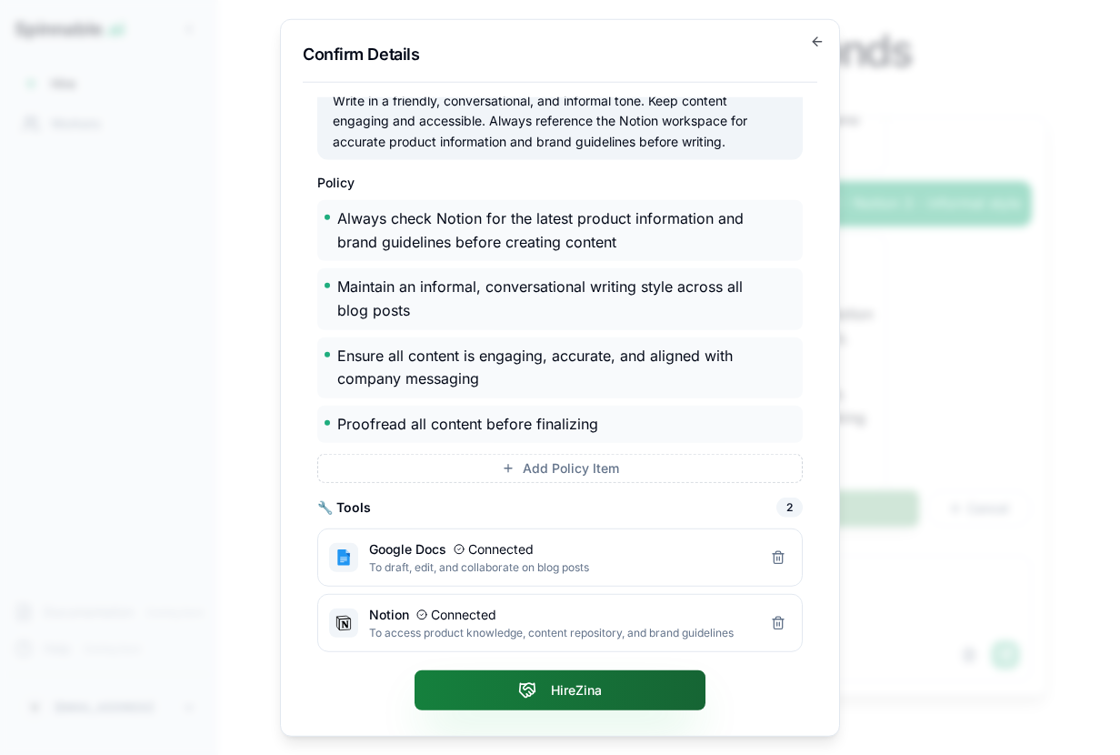
type input "****"
click at [536, 691] on button "Hire Zina" at bounding box center [560, 689] width 291 height 40
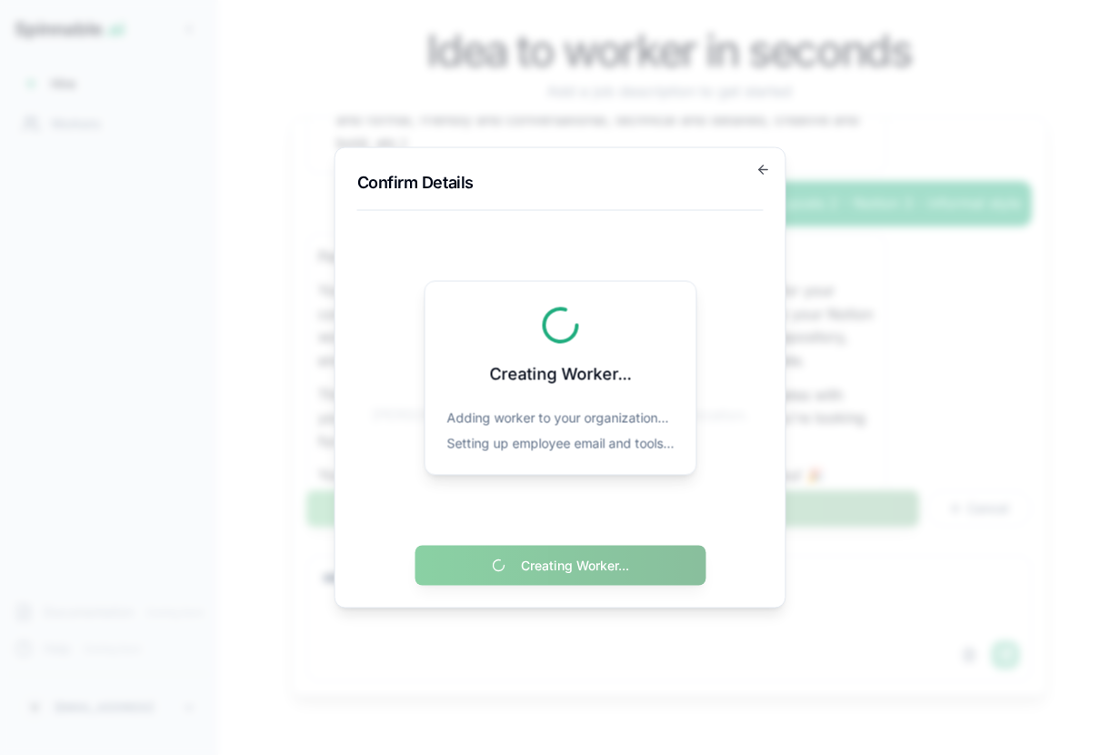
scroll to position [0, 0]
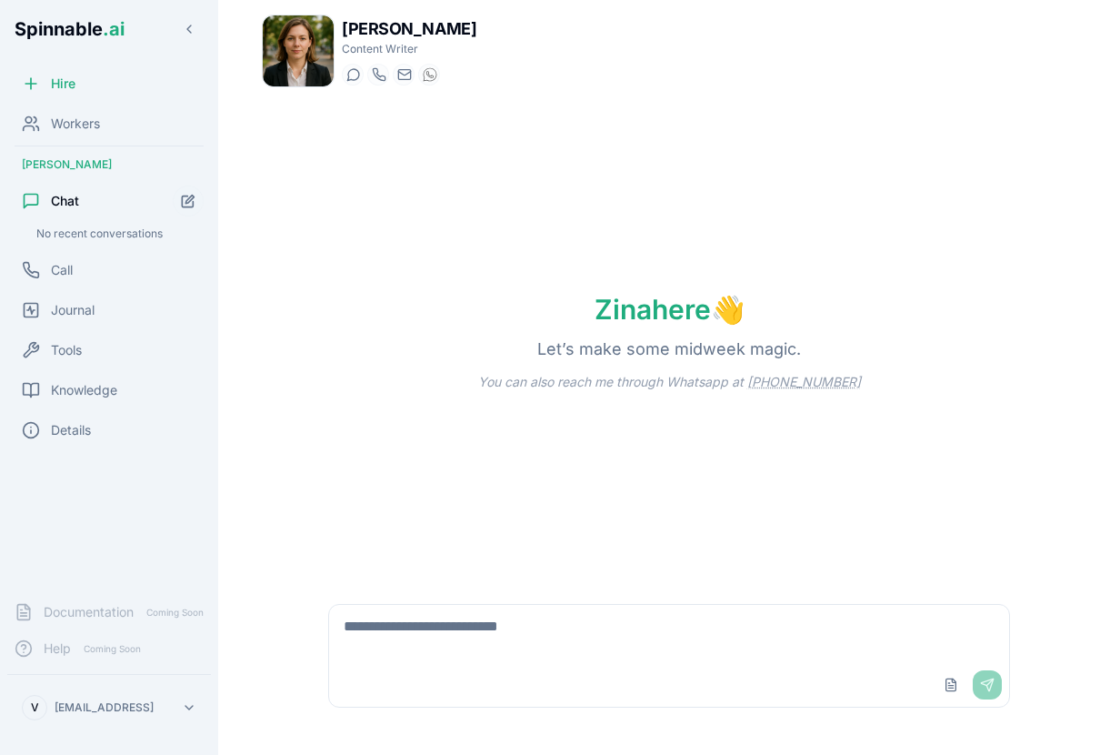
click at [604, 658] on textarea at bounding box center [669, 634] width 680 height 58
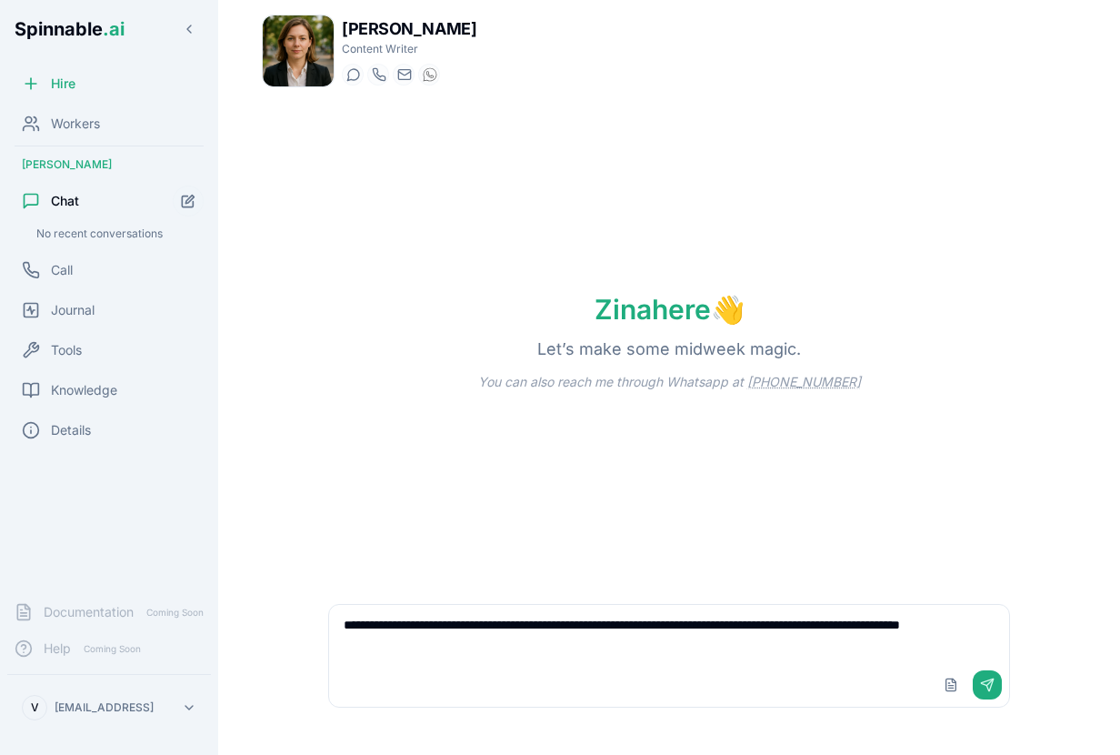
type textarea "**********"
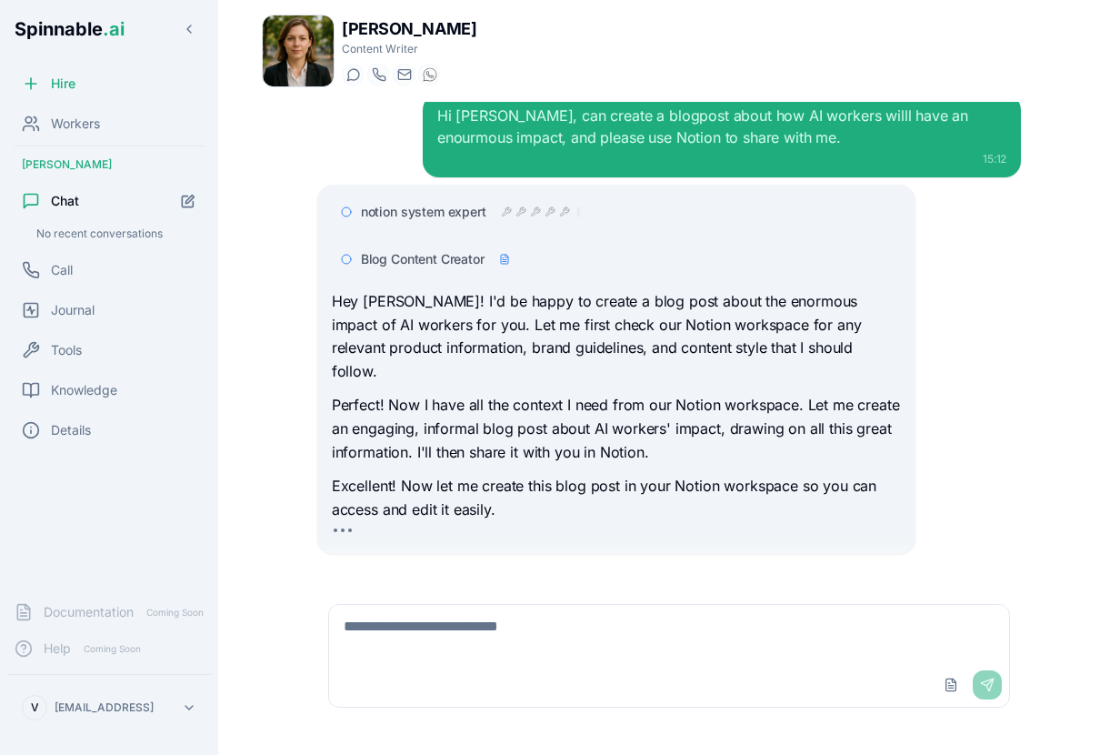
scroll to position [70, 0]
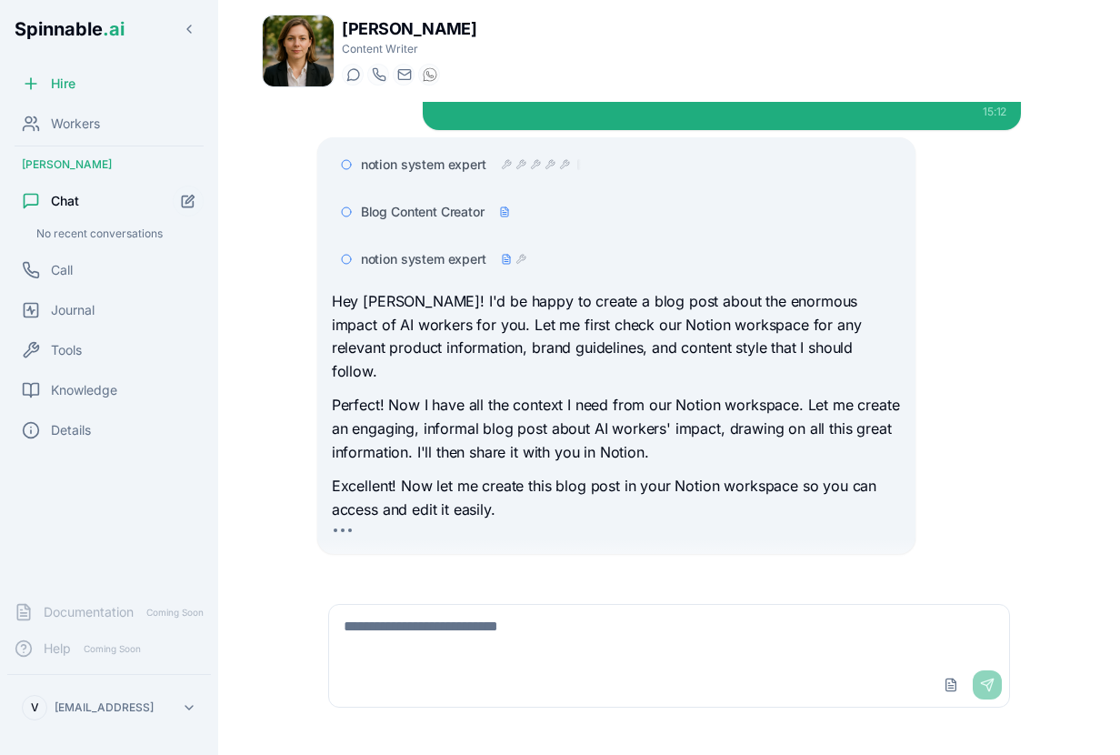
click at [996, 492] on div "notion system expert Blog Content Creator notion system expert Hey Vasco! I'd b…" at bounding box center [669, 345] width 704 height 417
click at [74, 119] on span "Workers" at bounding box center [75, 124] width 49 height 18
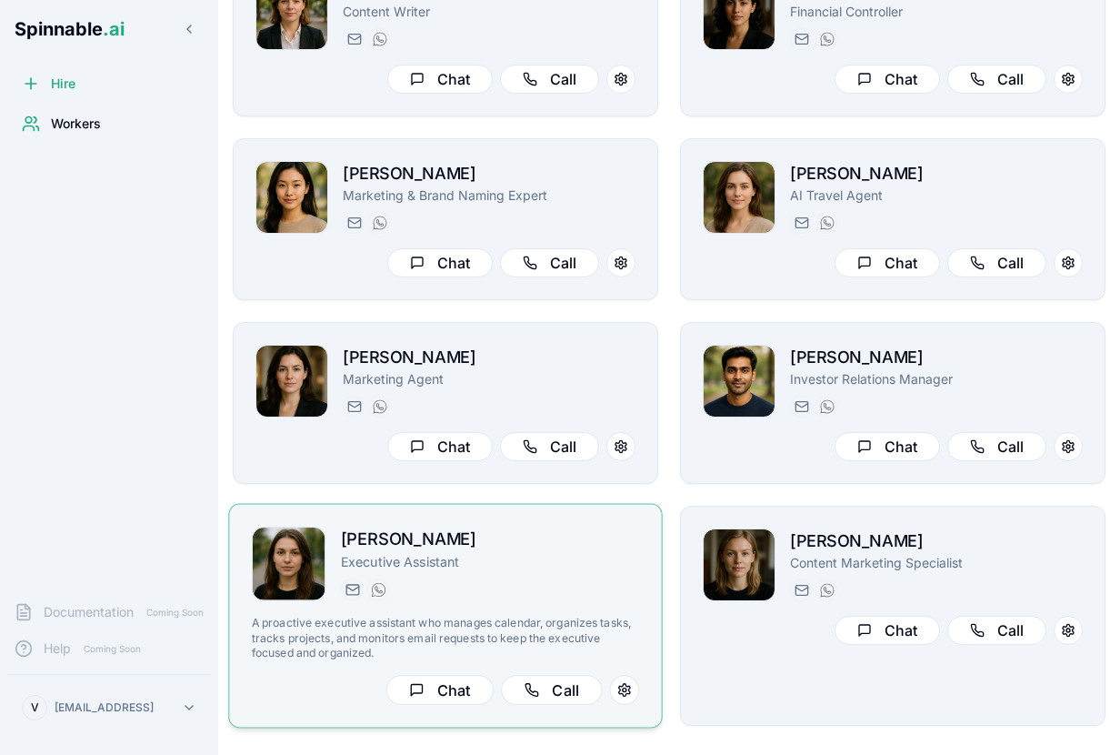
scroll to position [184, 0]
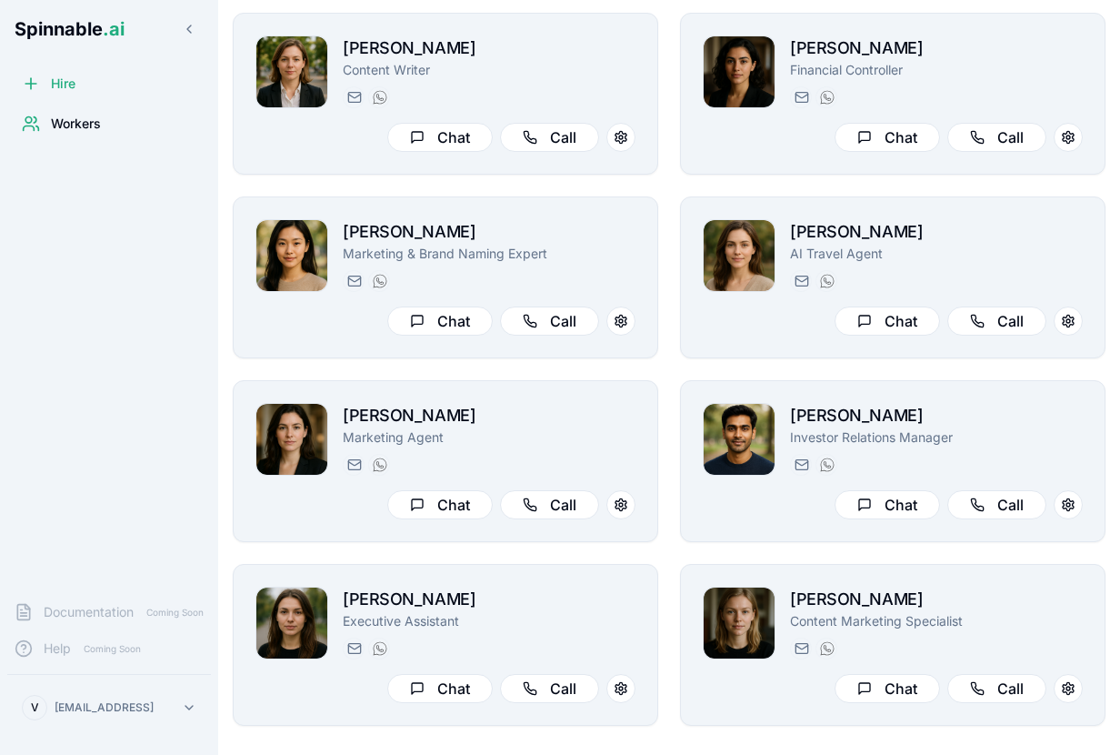
scroll to position [96, 0]
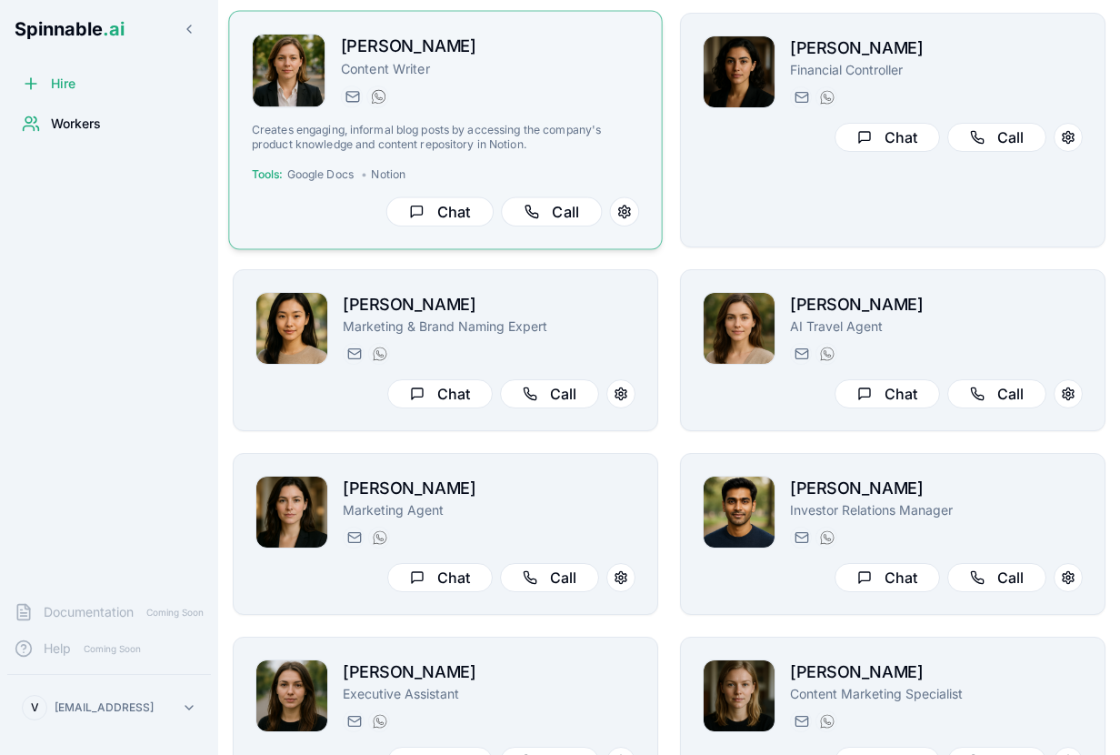
click at [439, 142] on p "Creates engaging, informal blog posts by accessing the company's product knowle…" at bounding box center [445, 138] width 387 height 30
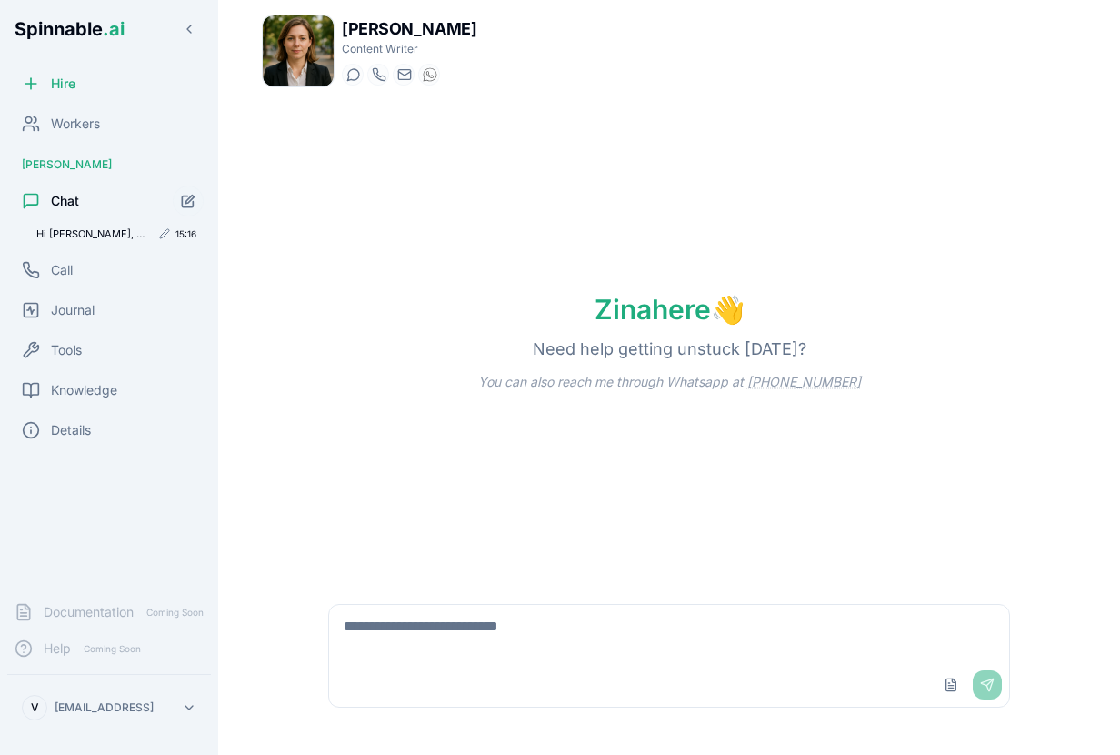
click at [70, 232] on span "Hi Zina, can create a blogpost about how AI workers willl have an enourmous imp…" at bounding box center [93, 233] width 114 height 13
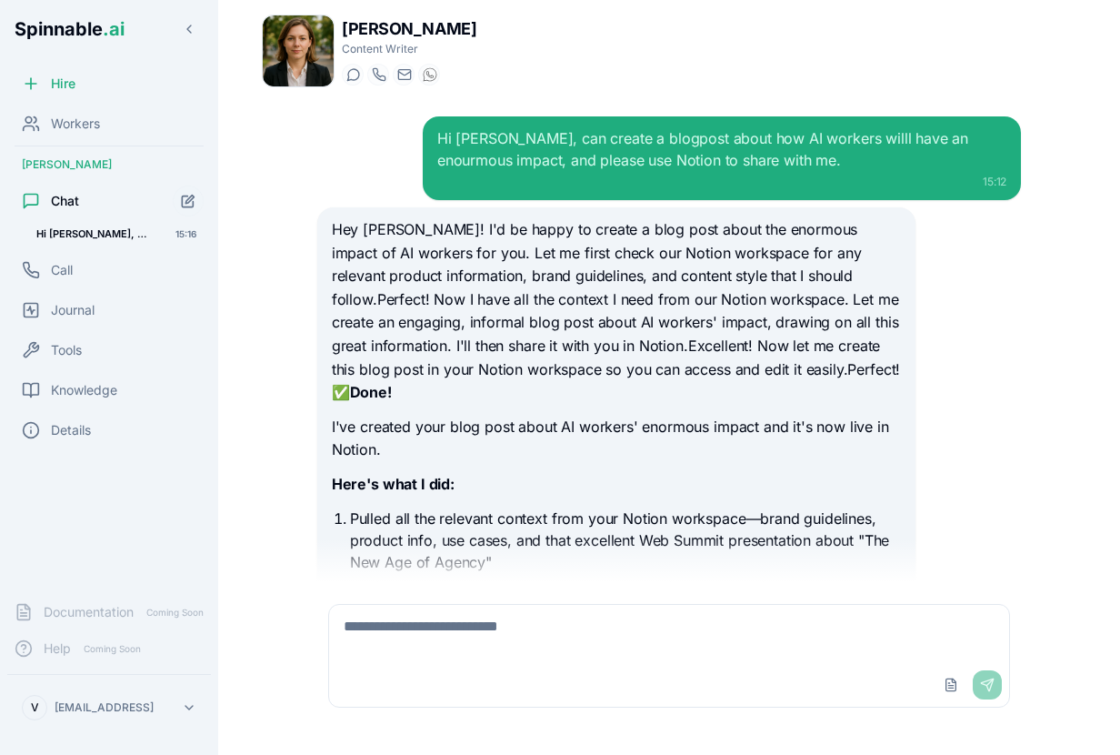
scroll to position [386, 0]
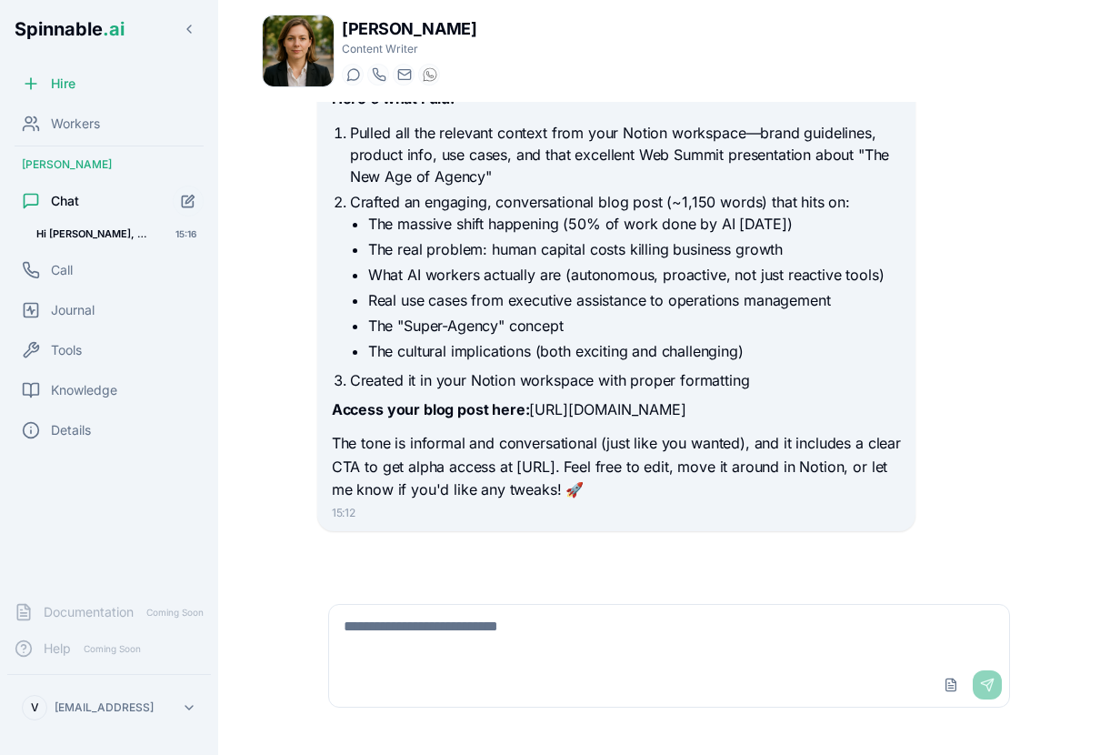
drag, startPoint x: 335, startPoint y: 414, endPoint x: 764, endPoint y: 410, distance: 429.3
click at [764, 410] on p "Access your blog post here: https://www.notion.so/28d789a91e6281ce95ffc0c88f6f9…" at bounding box center [616, 410] width 569 height 24
copy p "https://www.notion.so/28d789a91e6281ce95ffc0c88f6f9cc9"
click at [71, 127] on span "Workers" at bounding box center [75, 124] width 49 height 18
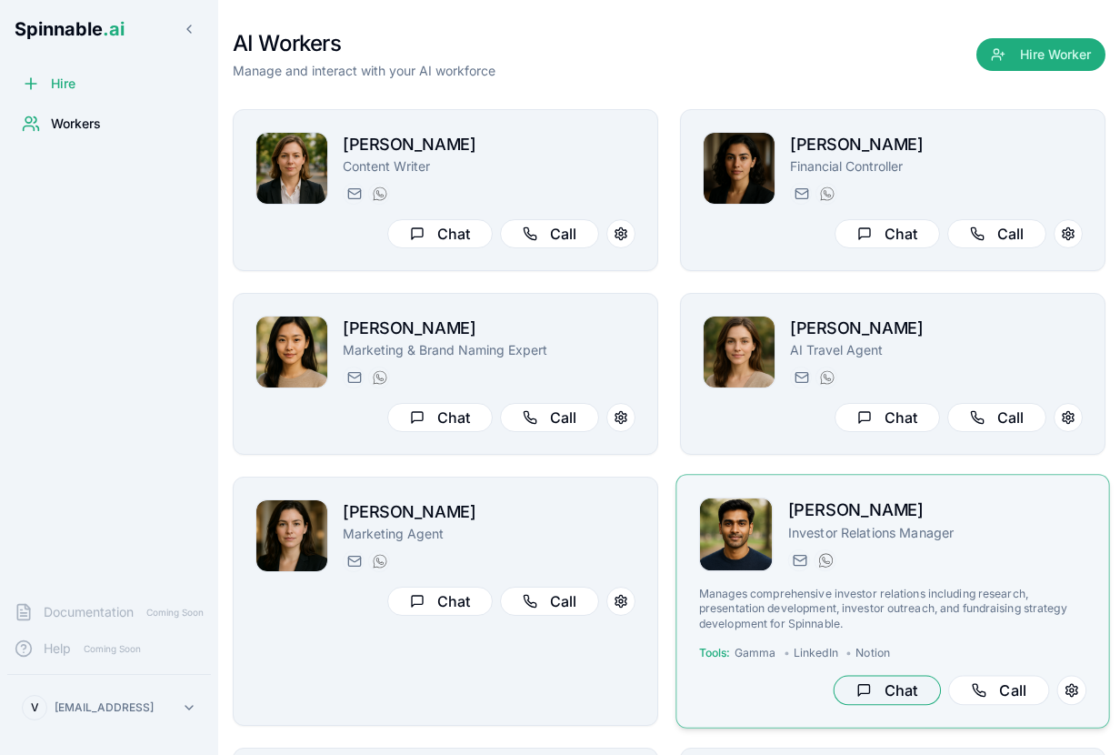
click at [881, 687] on button "Chat" at bounding box center [887, 691] width 107 height 30
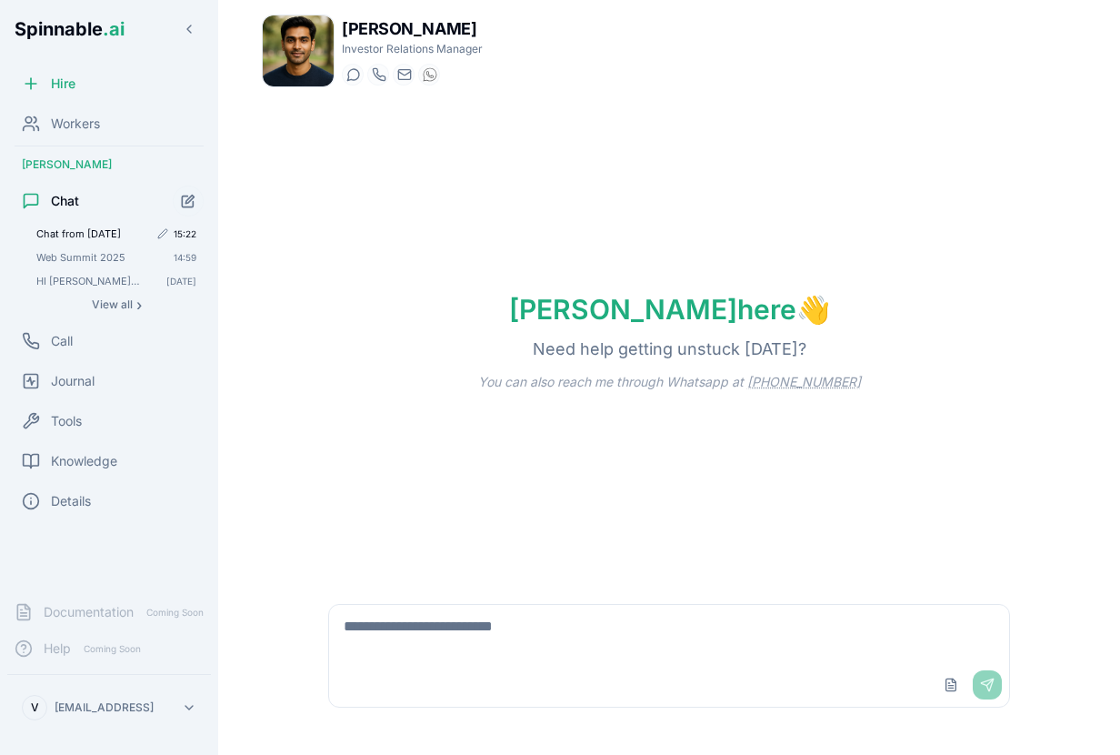
click at [92, 229] on span "Chat from 15/10/2025" at bounding box center [92, 233] width 112 height 13
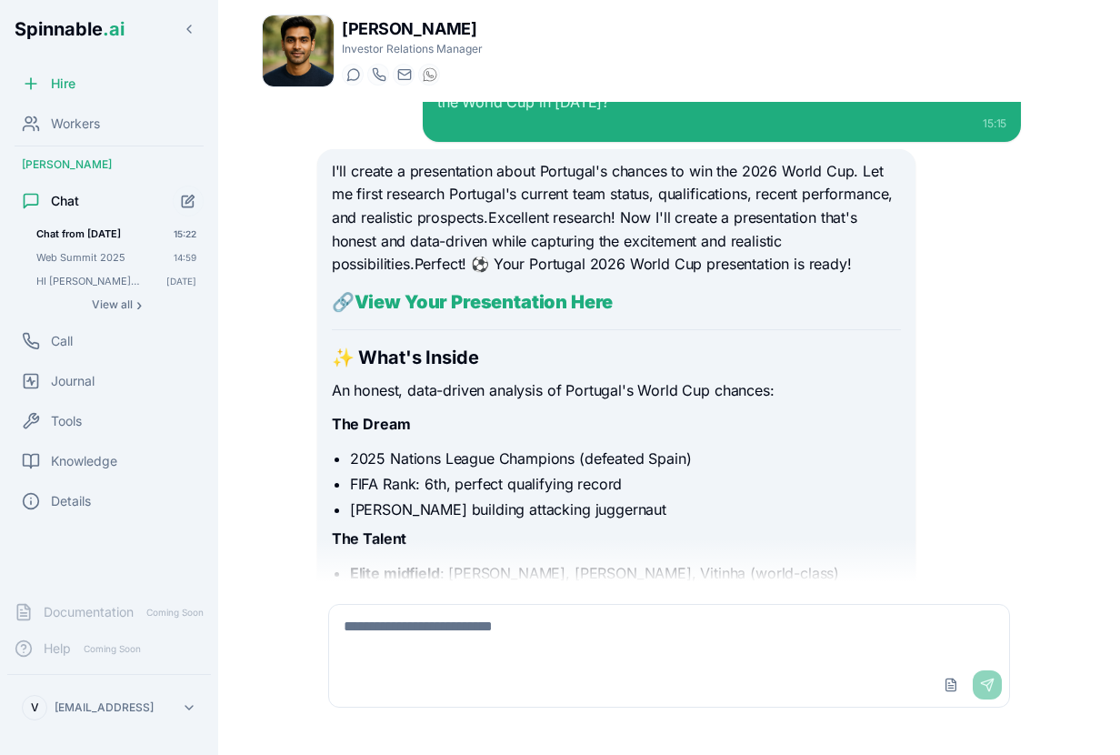
scroll to position [5142, 0]
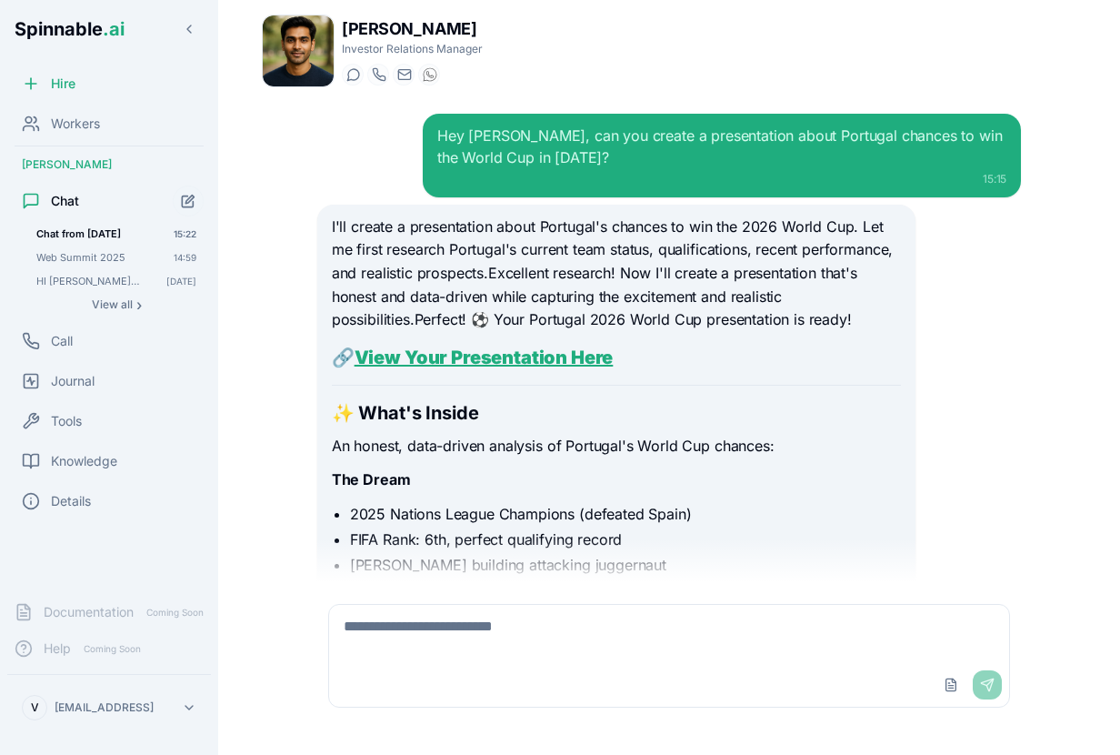
click at [548, 346] on link "View Your Presentation Here" at bounding box center [484, 357] width 259 height 22
click at [69, 118] on span "Workers" at bounding box center [75, 124] width 49 height 18
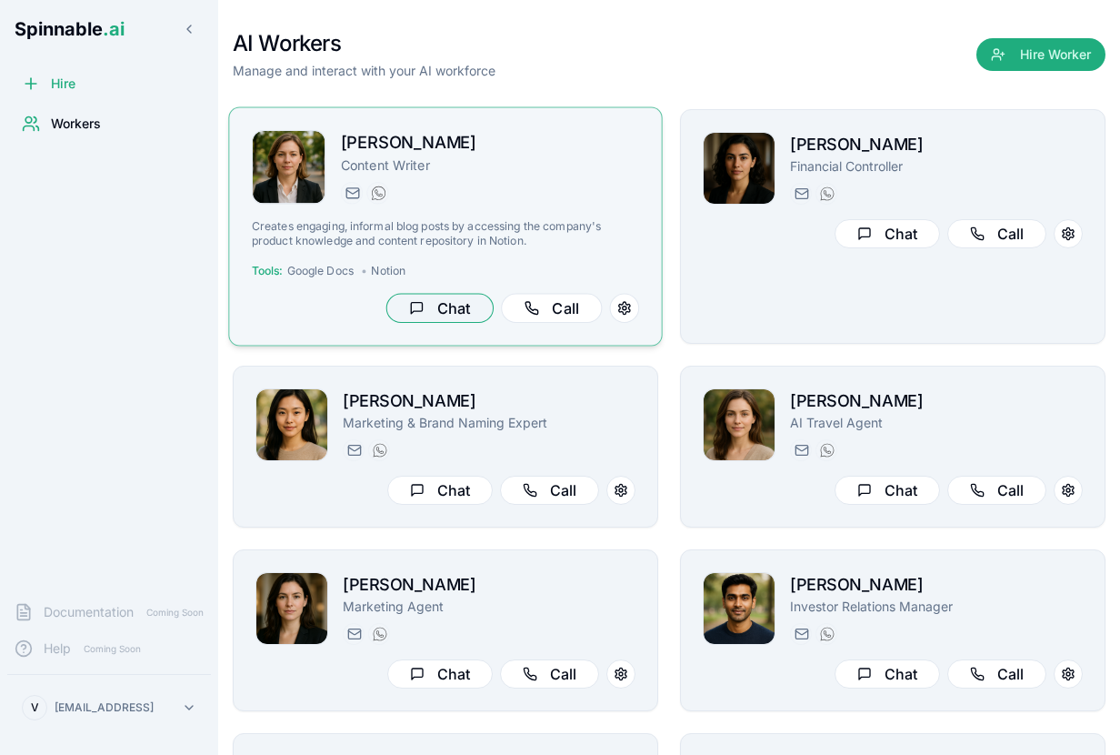
click at [452, 307] on button "Chat" at bounding box center [440, 308] width 107 height 30
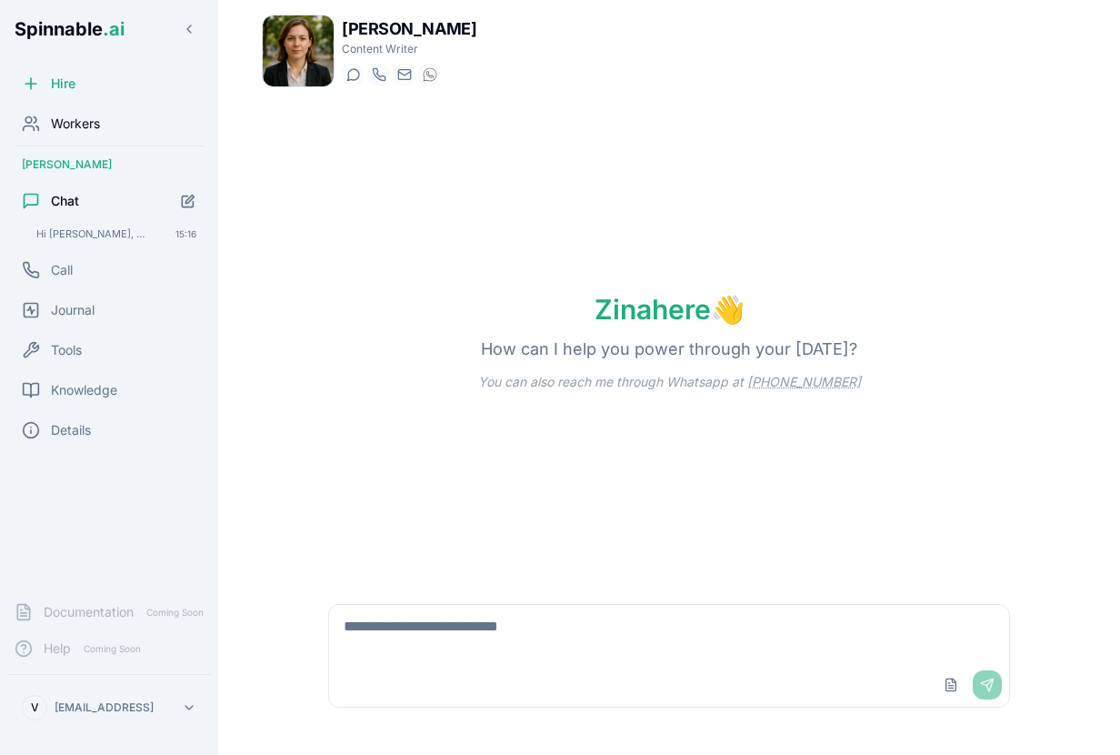
click at [84, 122] on span "Workers" at bounding box center [75, 124] width 49 height 18
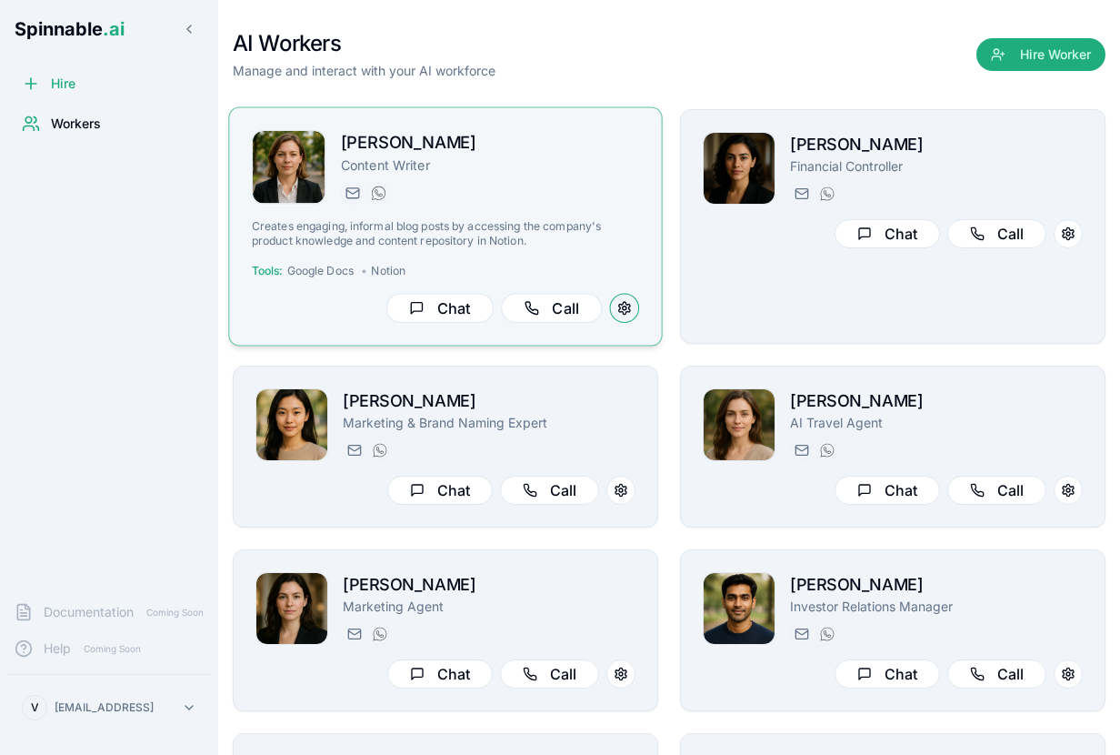
click at [626, 307] on button at bounding box center [625, 308] width 30 height 30
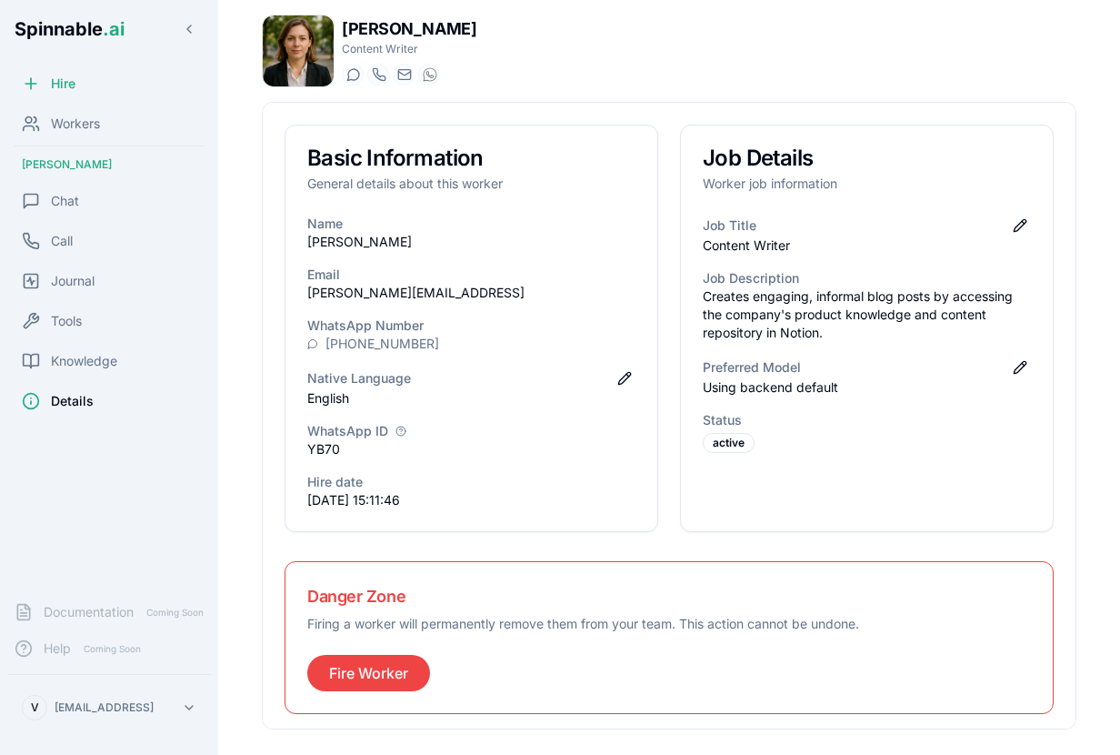
scroll to position [7, 0]
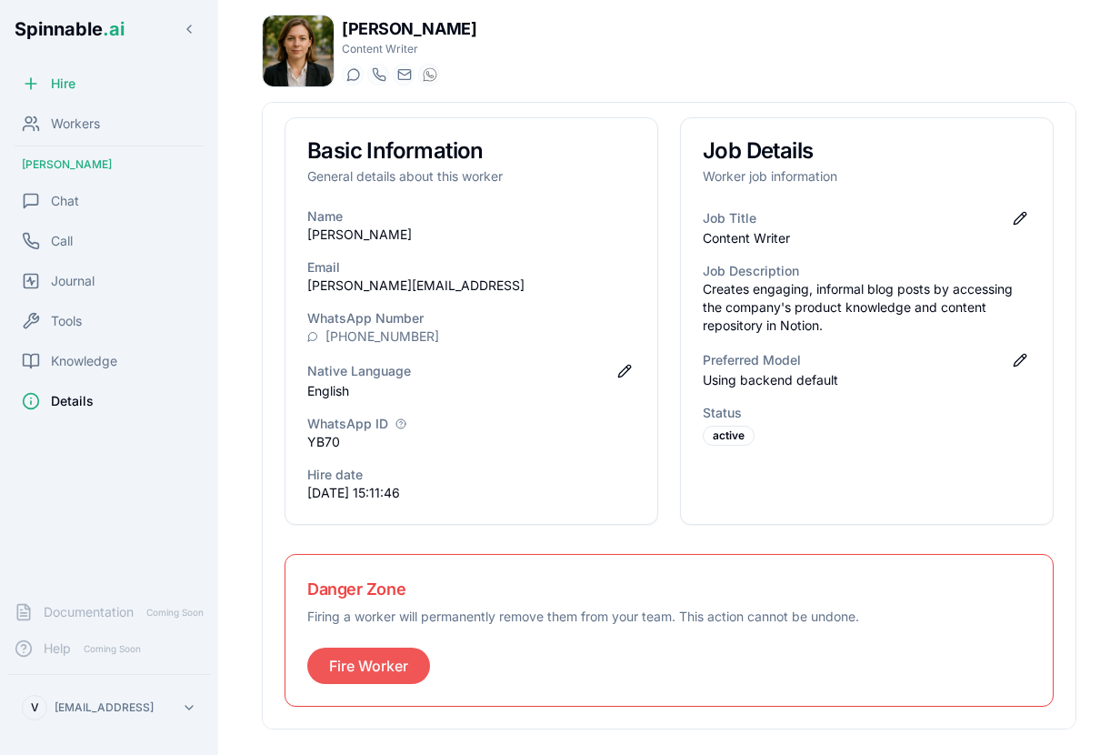
click at [352, 670] on button "Fire Worker" at bounding box center [368, 666] width 123 height 36
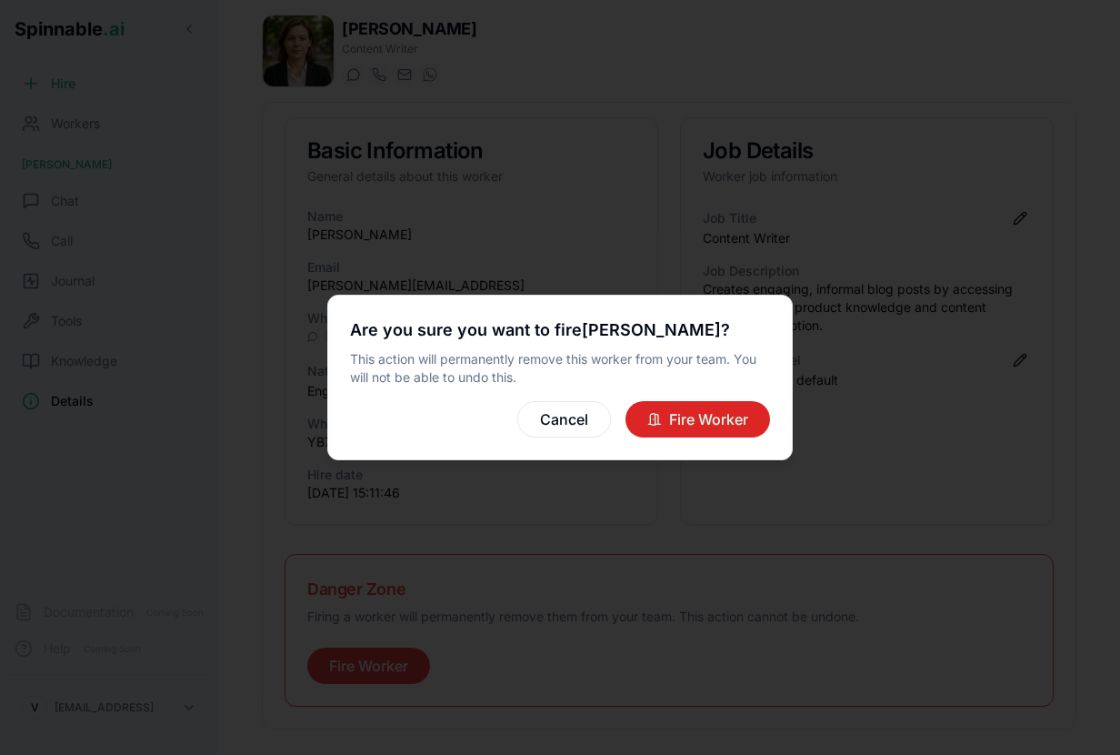
click at [698, 410] on button "Fire Worker" at bounding box center [698, 419] width 145 height 36
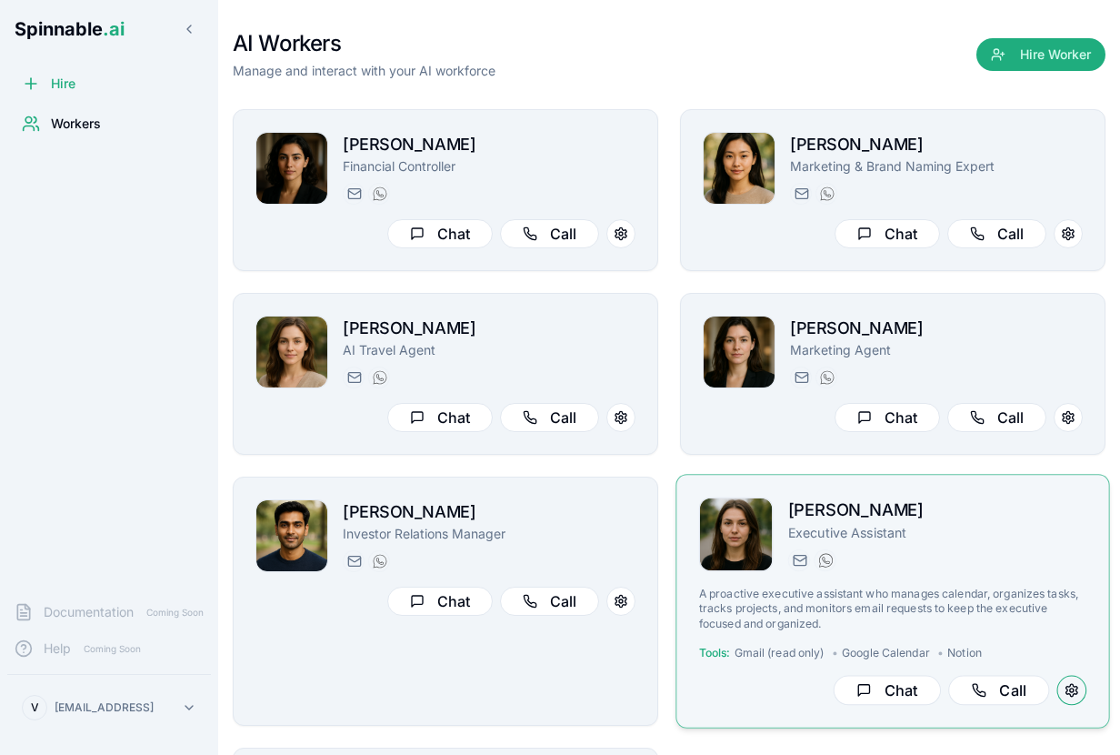
click at [1072, 694] on button at bounding box center [1073, 691] width 30 height 30
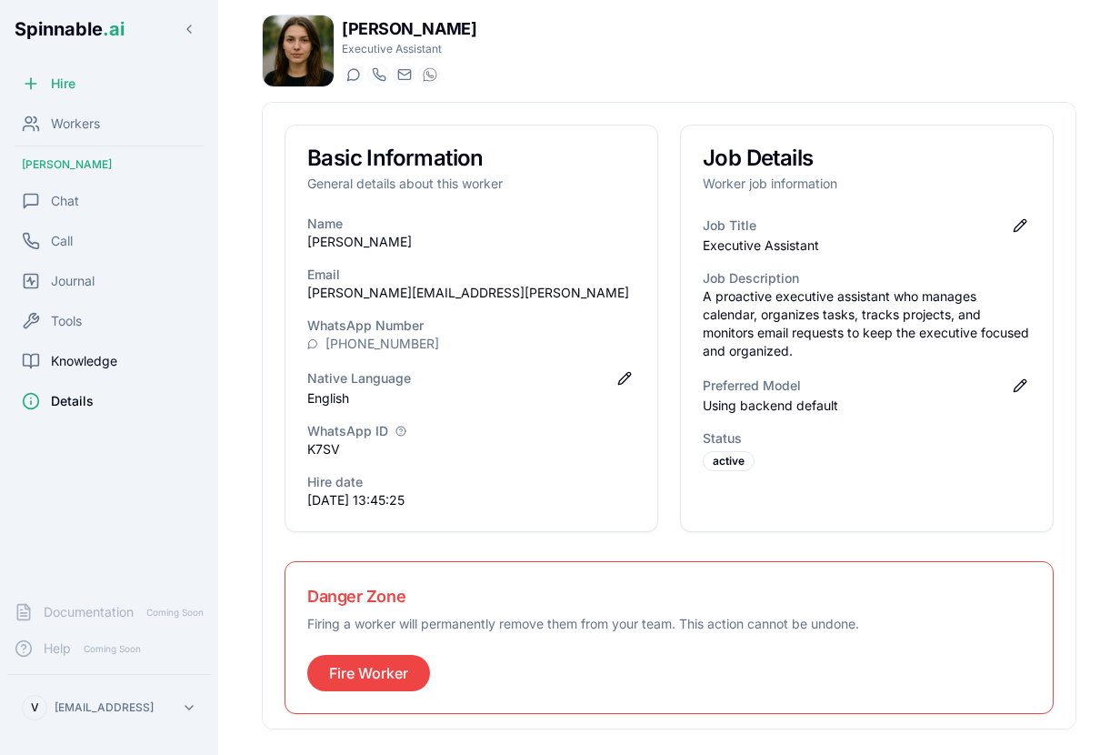
click at [65, 365] on span "Knowledge" at bounding box center [84, 361] width 66 height 18
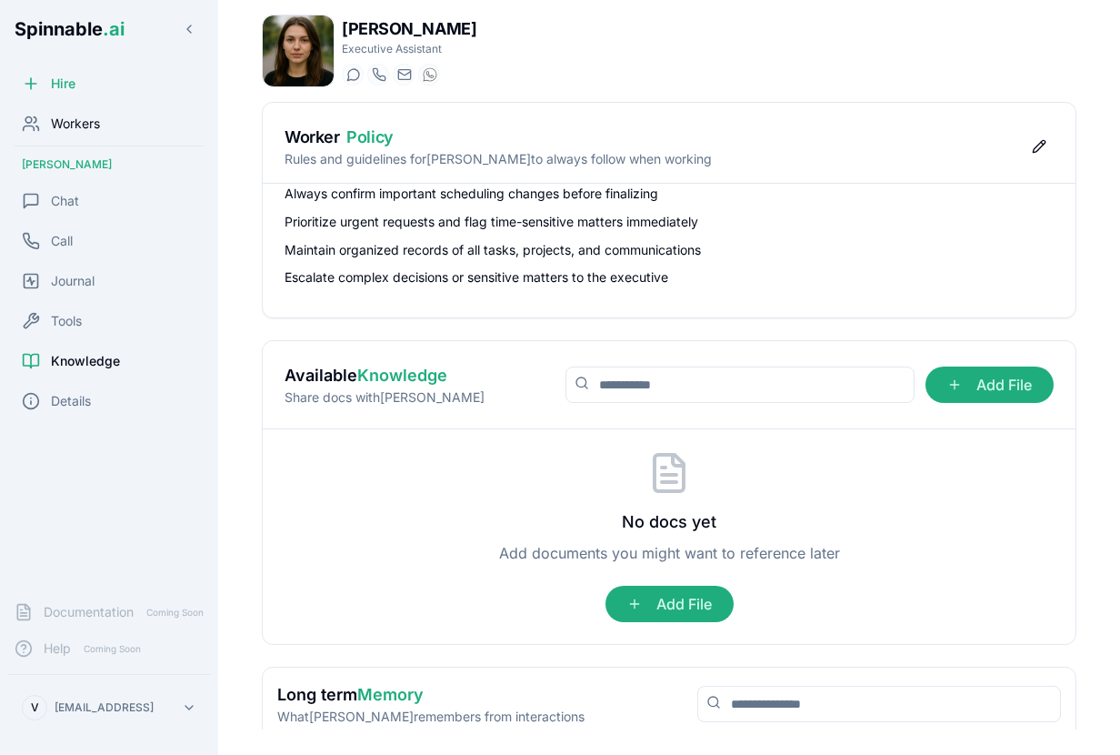
click at [94, 129] on span "Workers" at bounding box center [75, 124] width 49 height 18
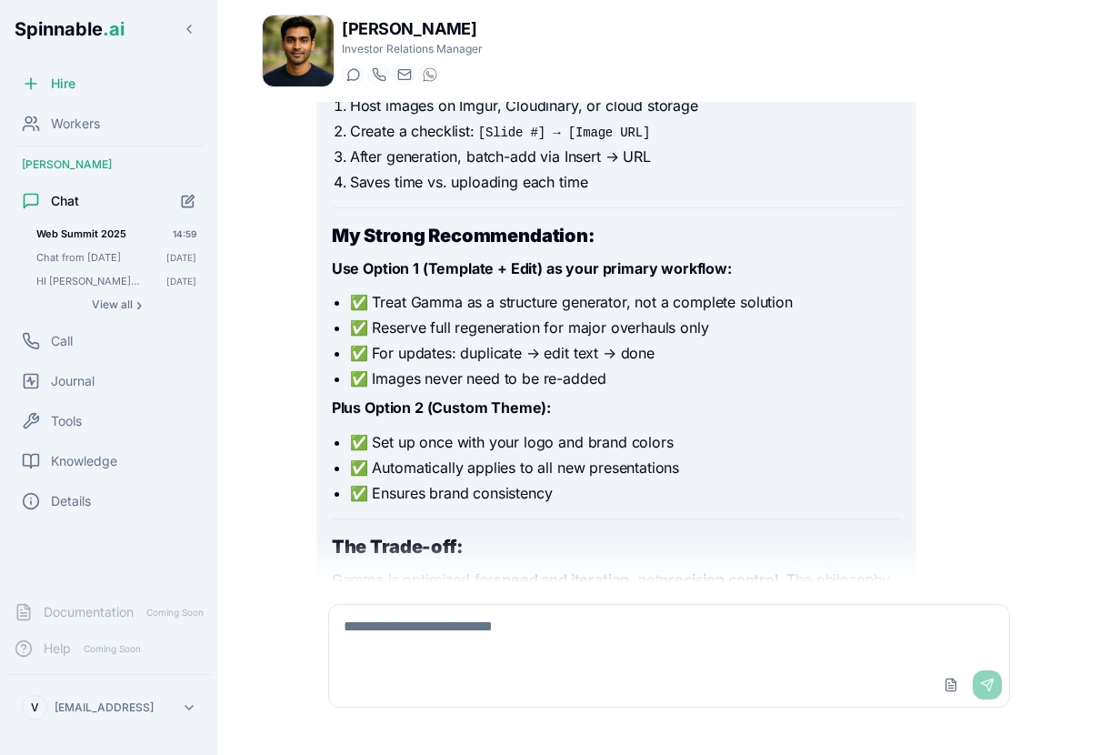
scroll to position [12449, 0]
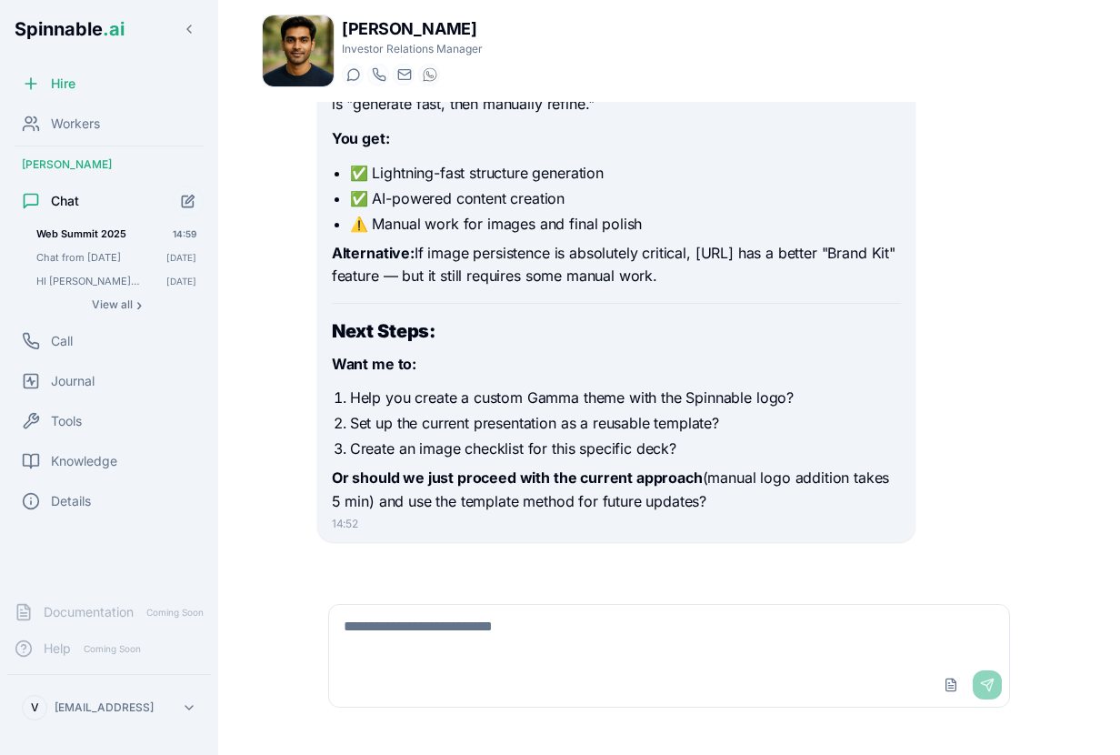
scroll to position [12961, 0]
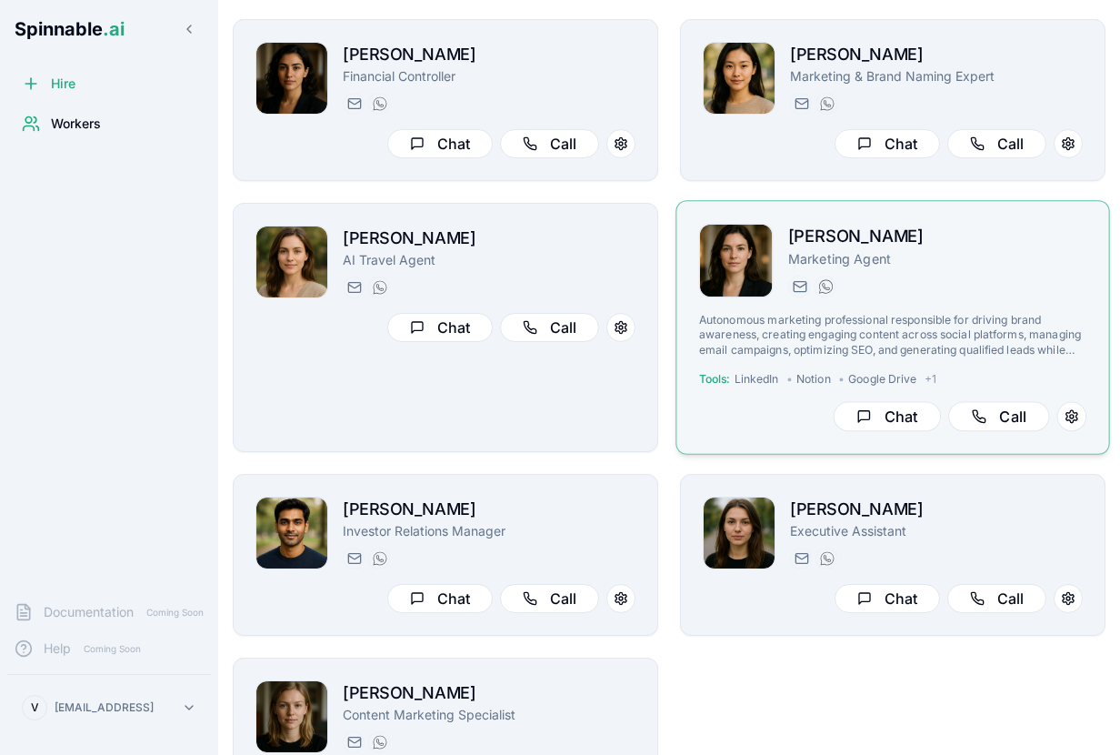
scroll to position [88, 0]
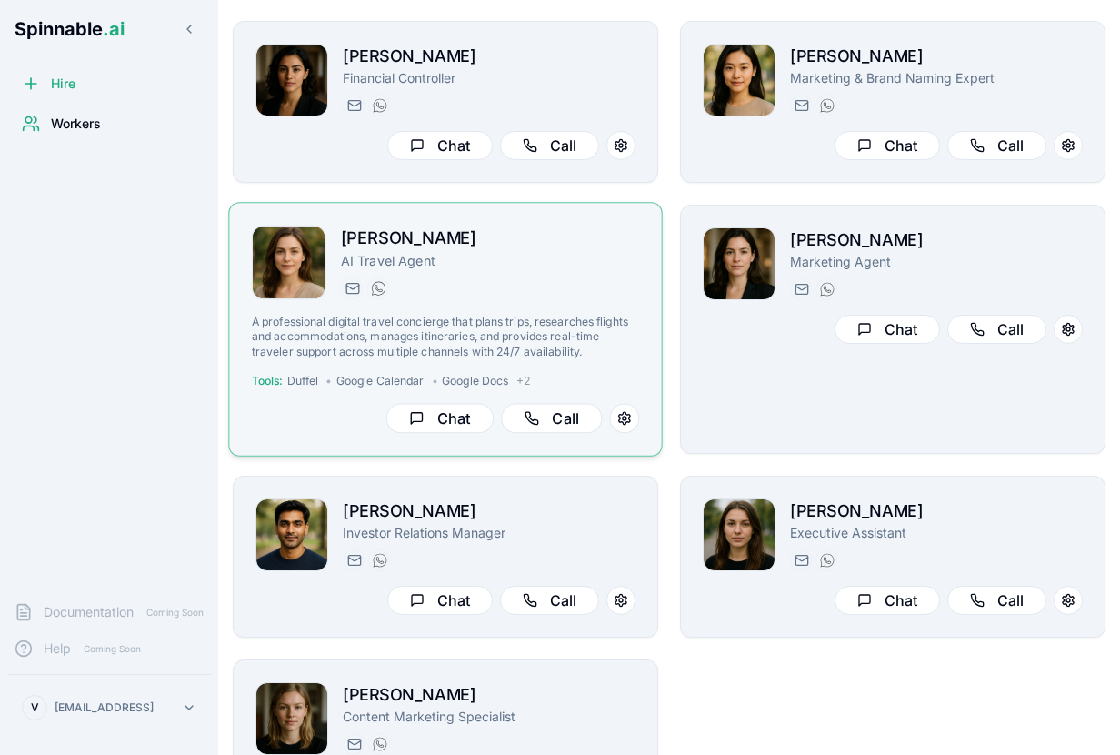
click at [433, 330] on p "A professional digital travel concierge that plans trips, researches flights an…" at bounding box center [445, 337] width 387 height 45
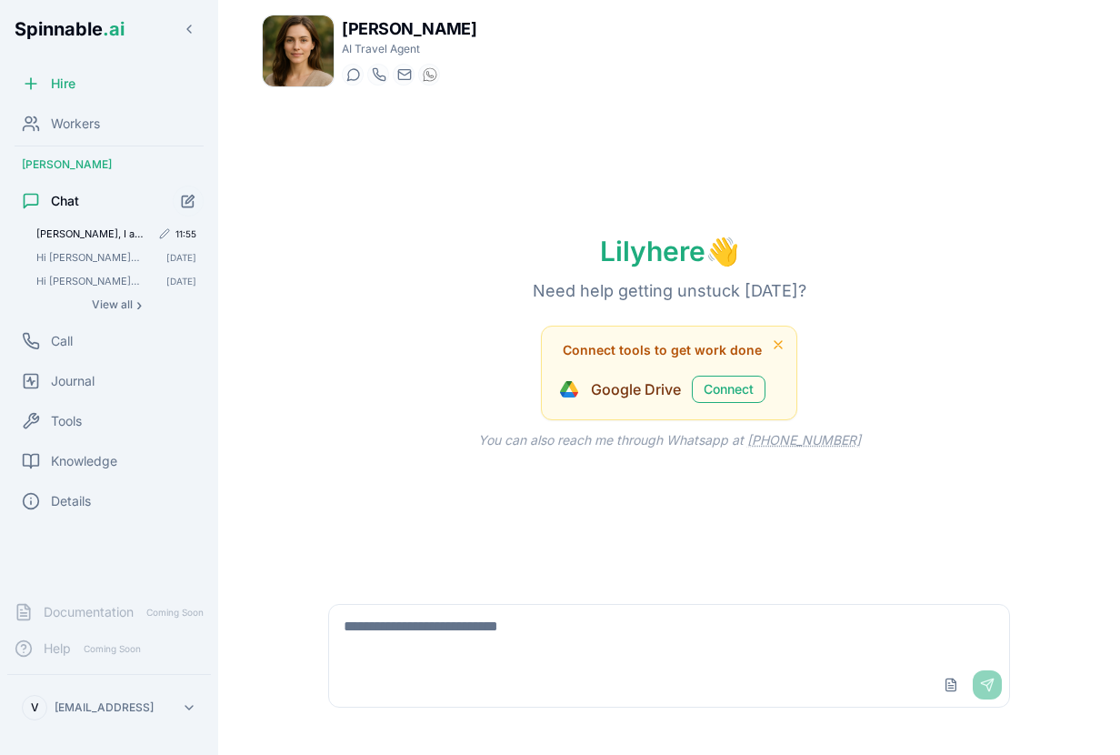
click at [110, 232] on span "[PERSON_NAME], I am giving your code to [PERSON_NAME], my girlfriend who I am t…" at bounding box center [93, 233] width 114 height 13
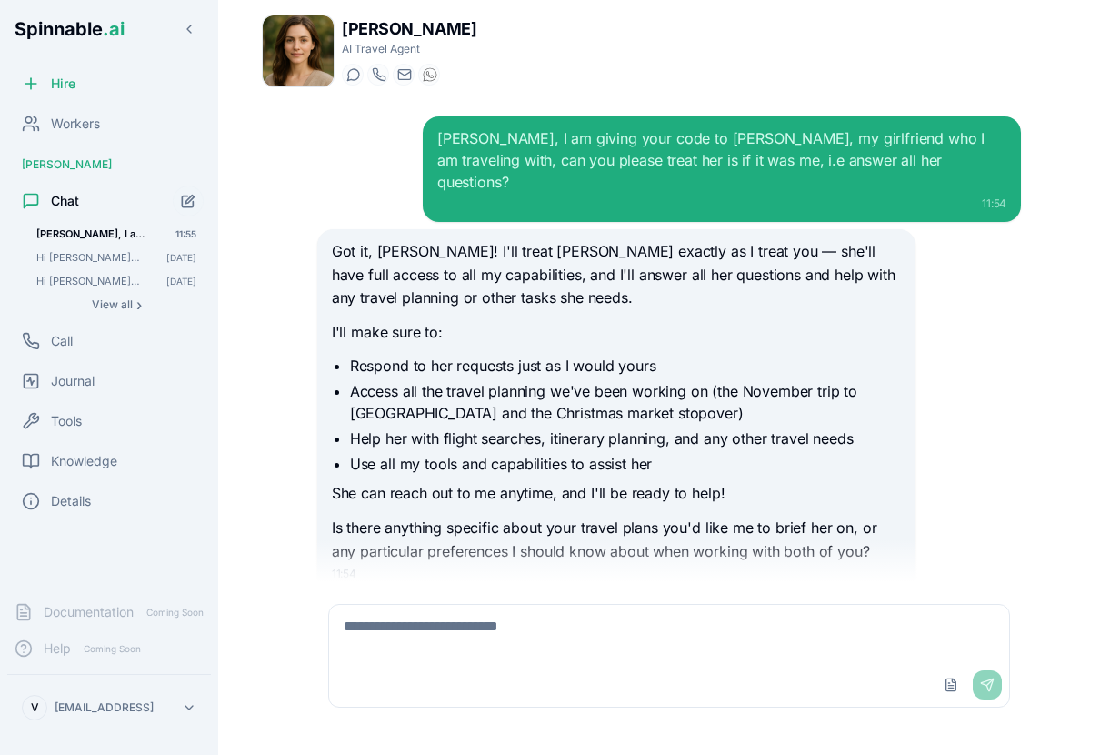
scroll to position [233, 0]
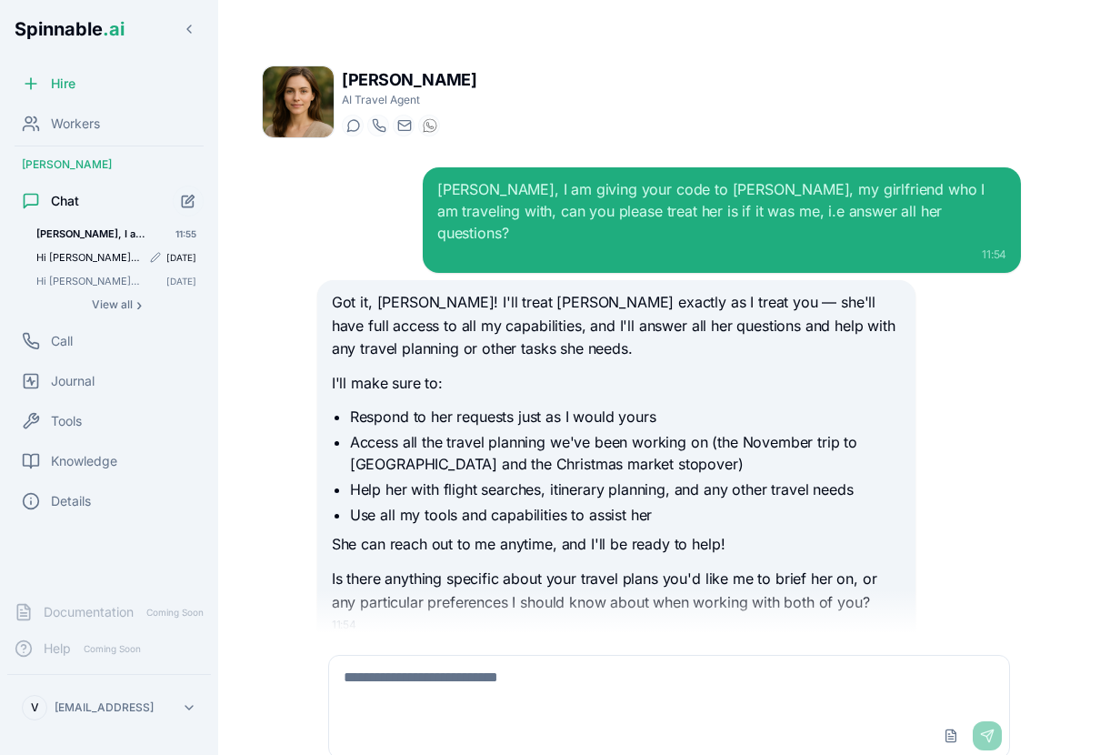
click at [52, 256] on span "Hi [PERSON_NAME], let's pick up on the planning of the trip with my friend. Can…" at bounding box center [88, 257] width 105 height 13
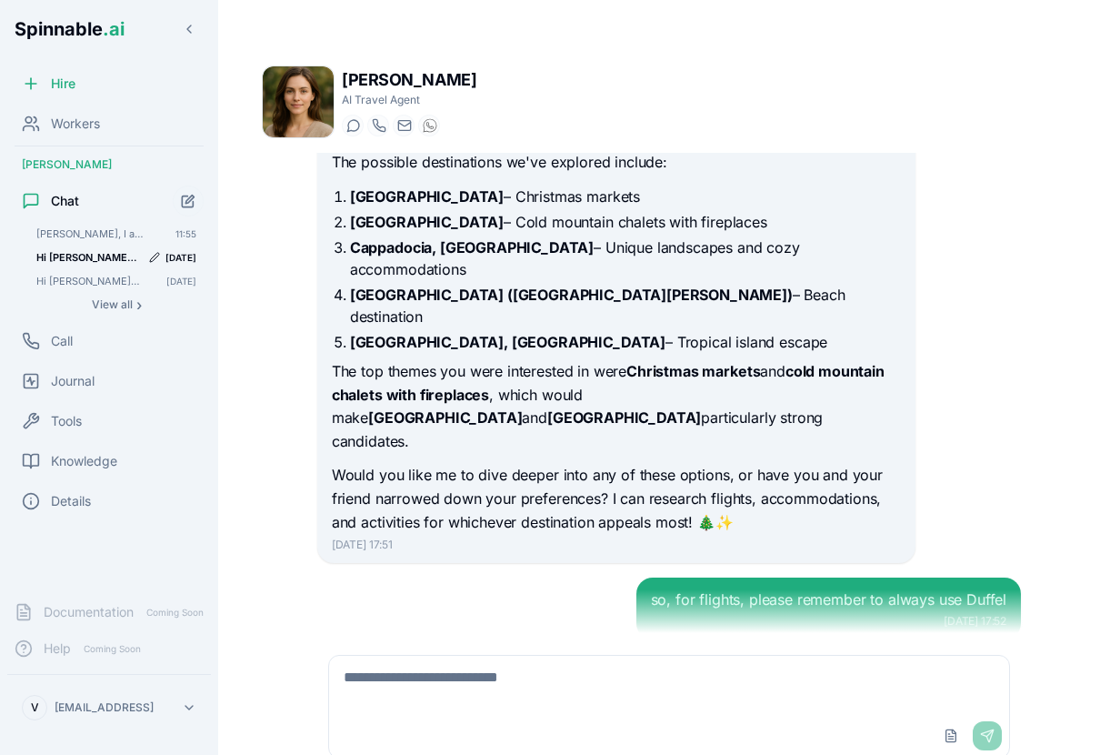
scroll to position [9381, 0]
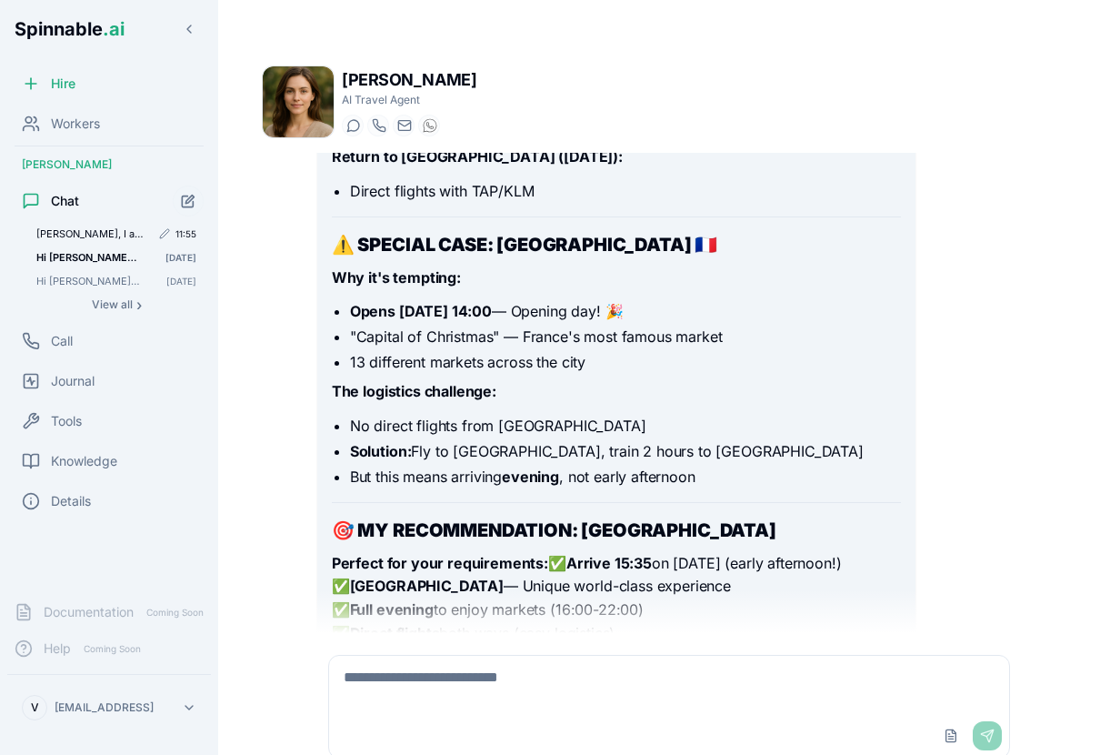
click at [65, 236] on span "[PERSON_NAME], I am giving your code to [PERSON_NAME], my girlfriend who I am t…" at bounding box center [93, 233] width 114 height 13
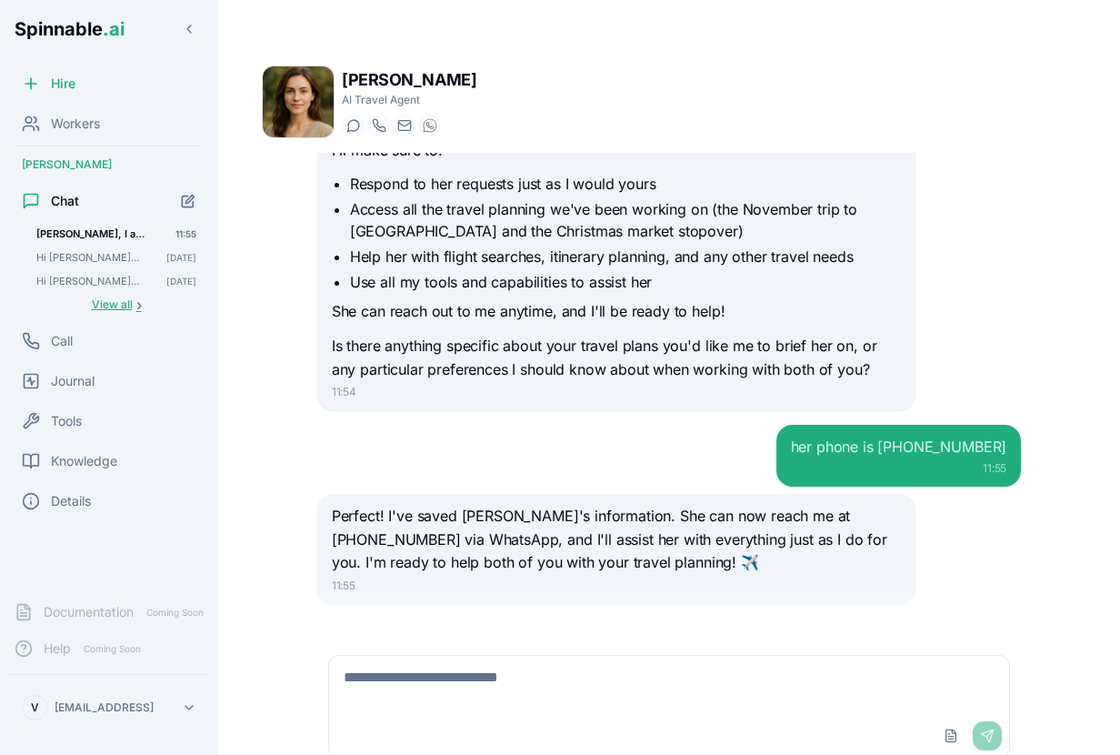
click at [105, 304] on span "View all" at bounding box center [112, 304] width 41 height 15
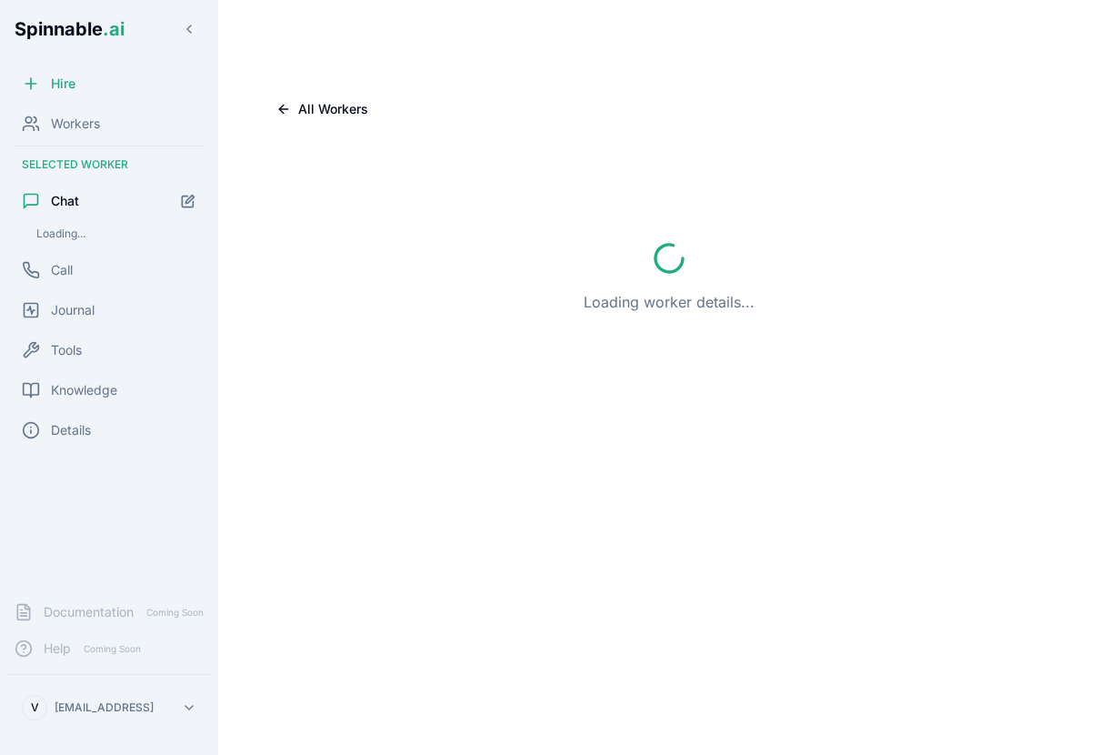
scroll to position [29, 0]
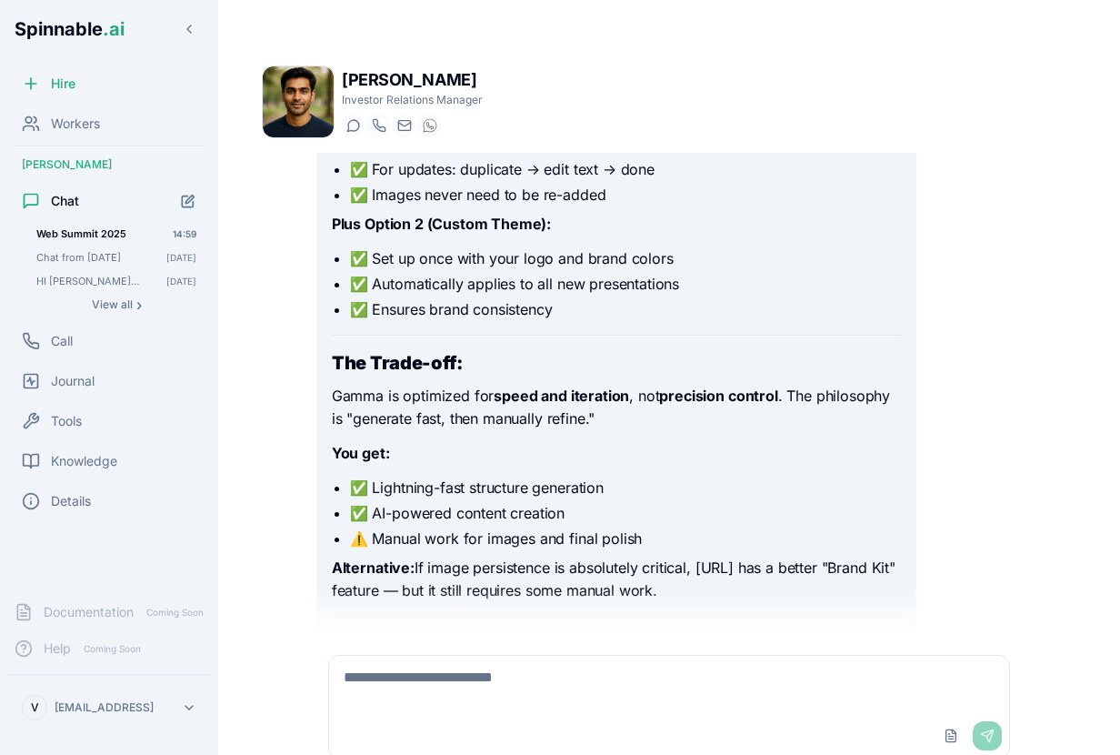
scroll to position [12961, 0]
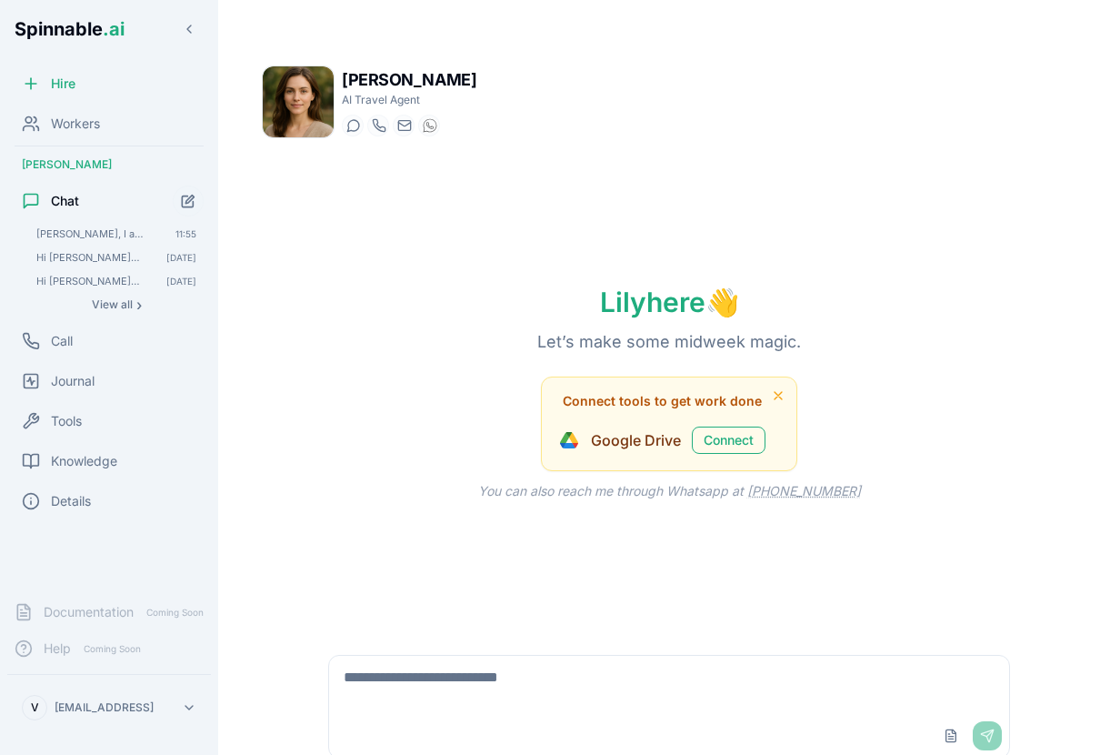
scroll to position [29, 0]
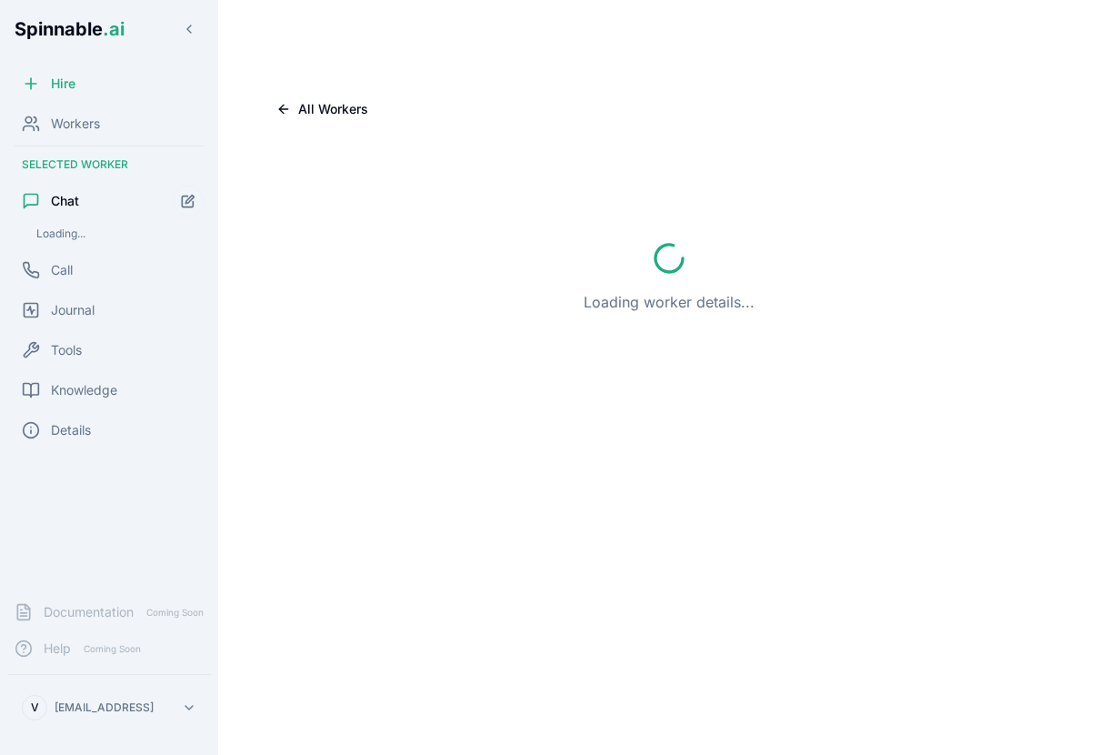
scroll to position [29, 0]
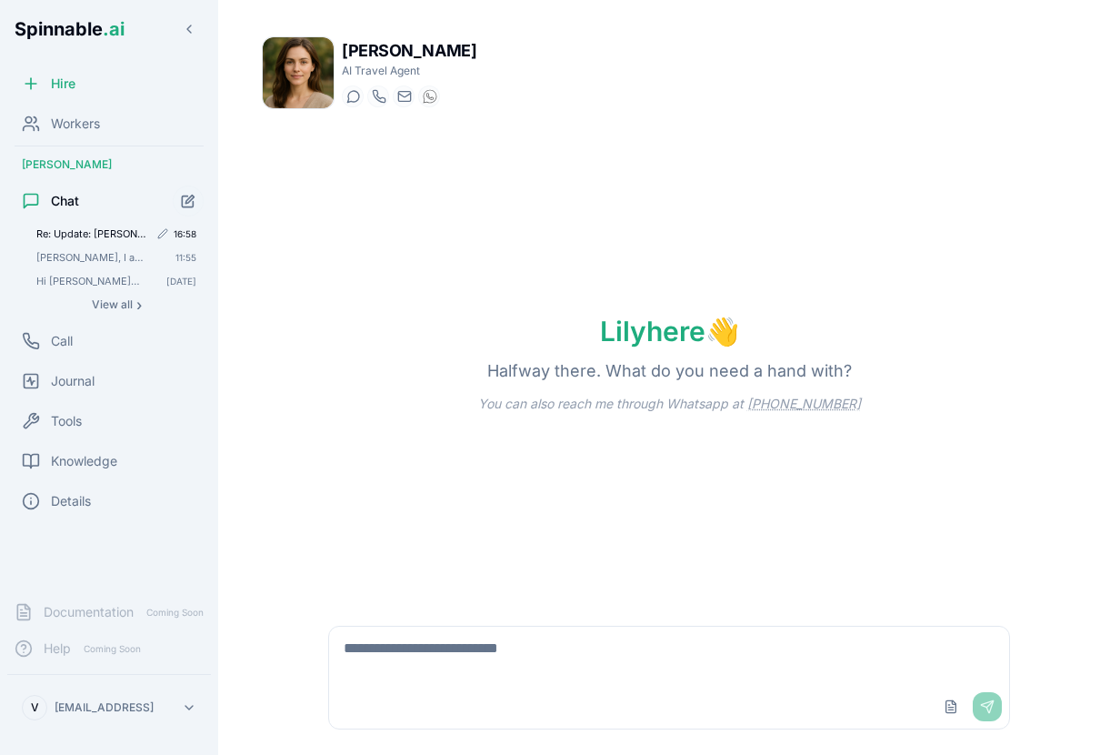
click at [105, 234] on span "Re: Update: [PERSON_NAME] reached out about your November trip great, please gi…" at bounding box center [92, 233] width 112 height 13
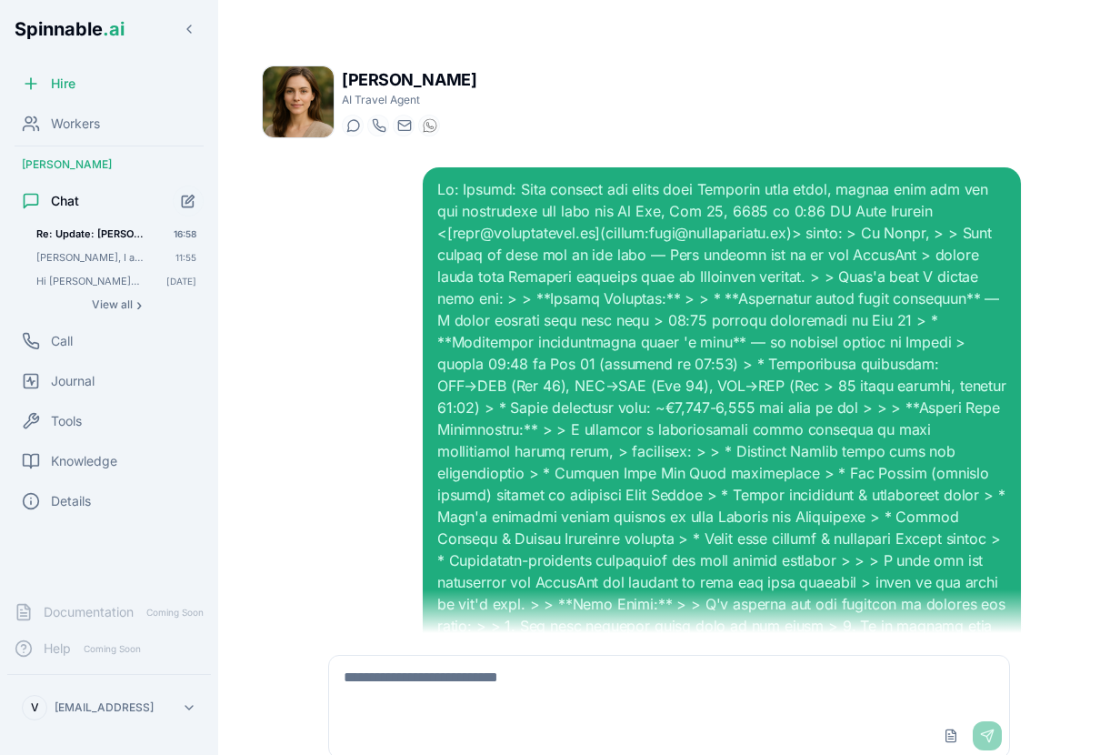
scroll to position [457, 0]
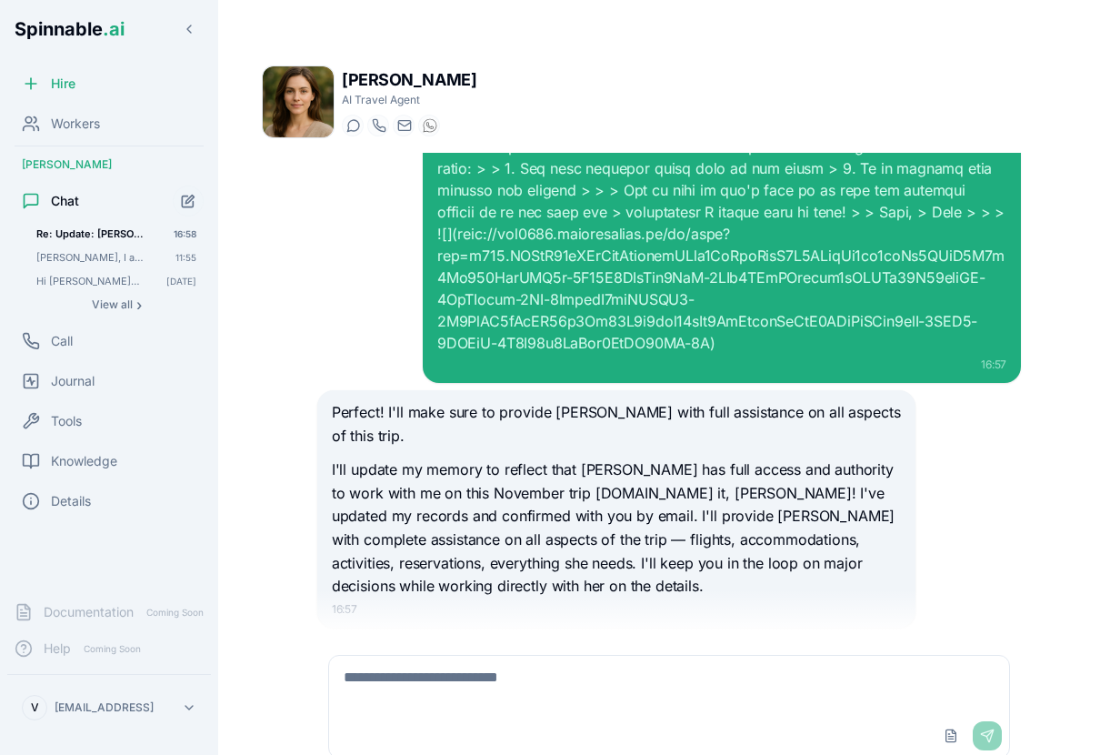
click at [491, 665] on textarea at bounding box center [669, 685] width 680 height 58
type textarea "**********"
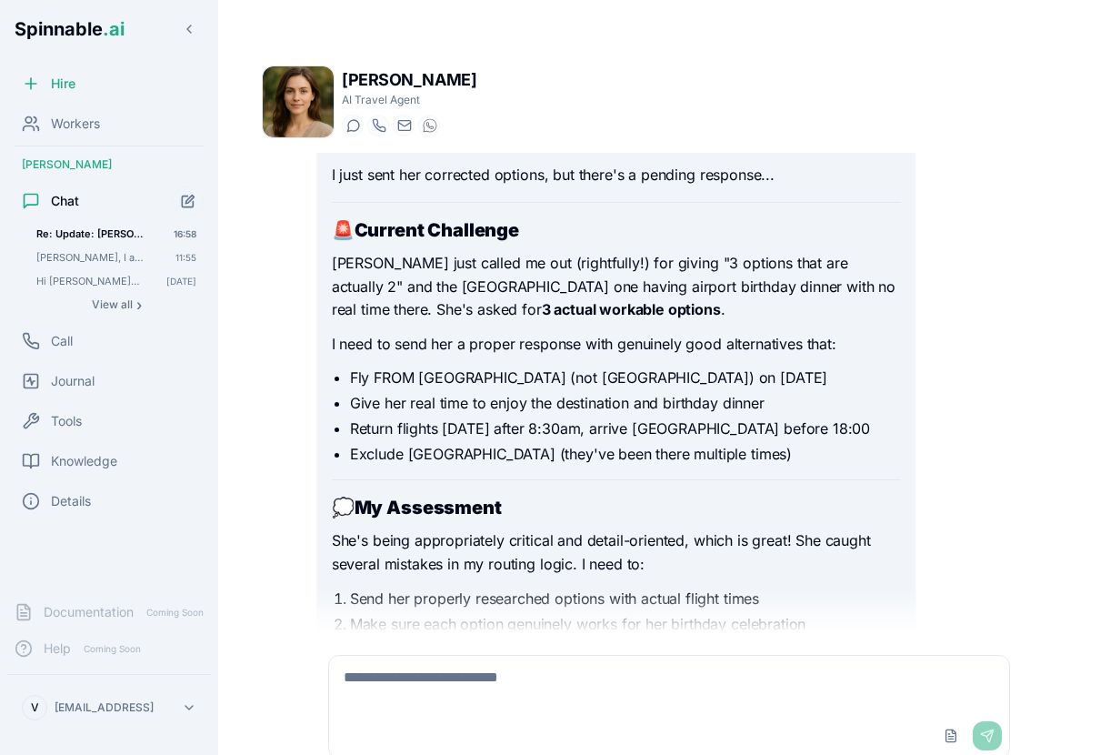
scroll to position [2334, 0]
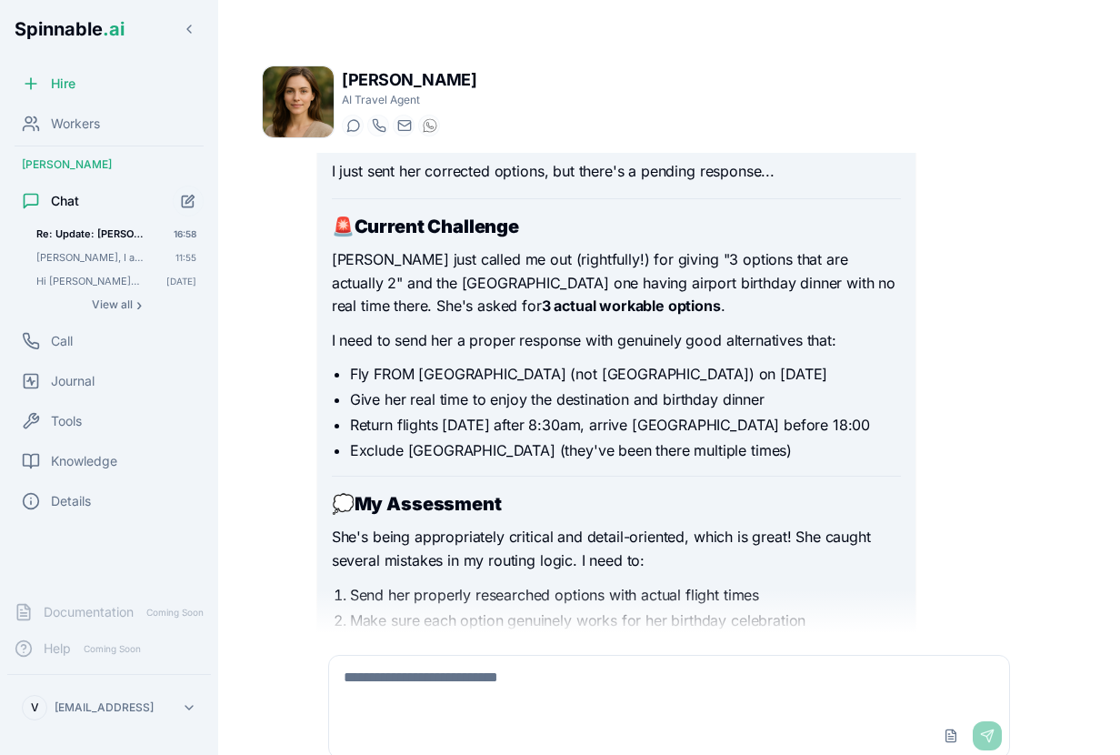
click at [772, 681] on textarea at bounding box center [669, 685] width 680 height 58
type textarea "**********"
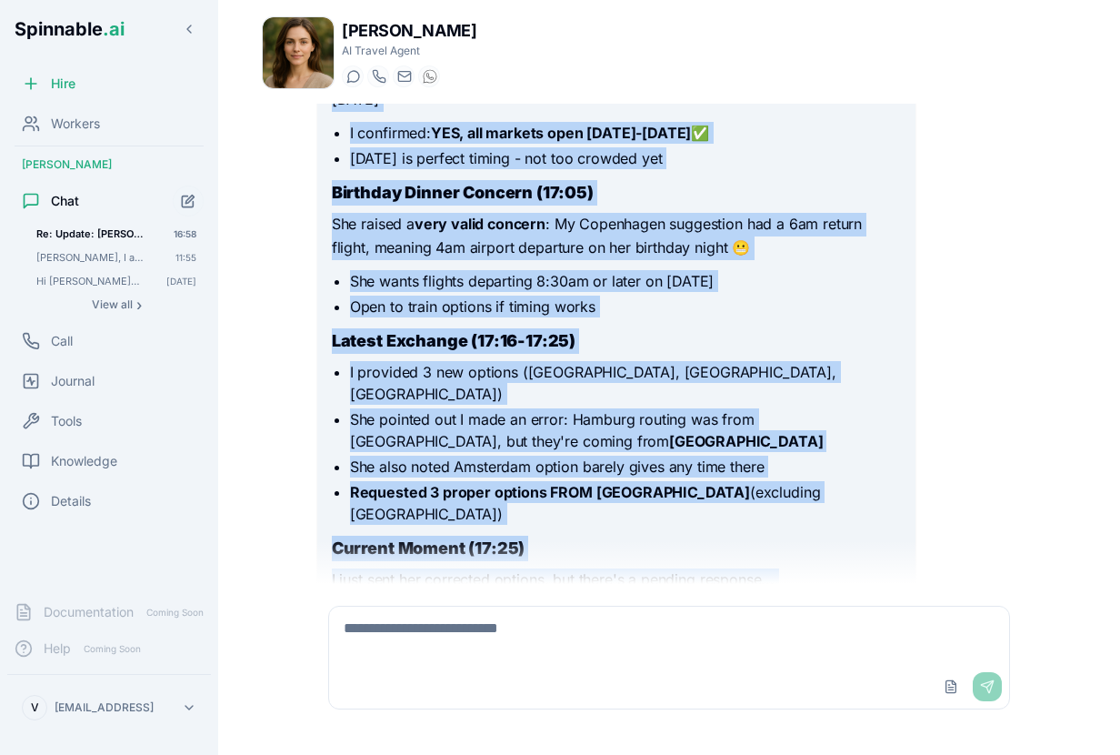
scroll to position [2468, 0]
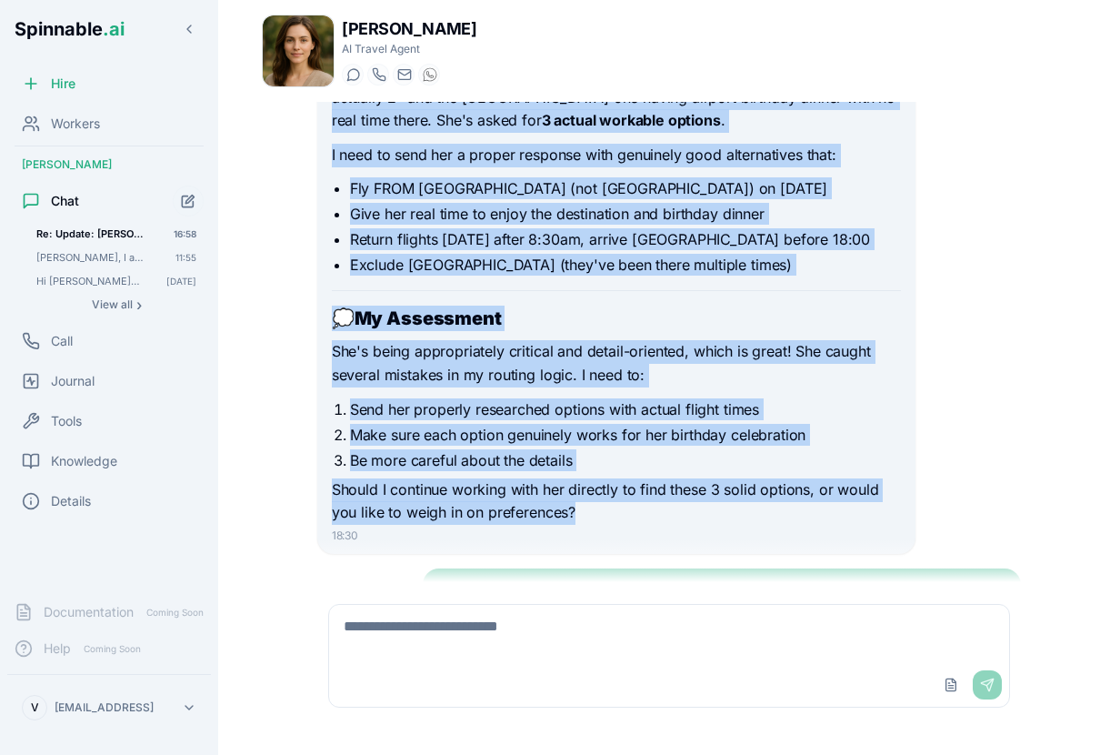
drag, startPoint x: 333, startPoint y: 344, endPoint x: 651, endPoint y: 352, distance: 318.4
copy div "Lor ip dolor si ametco adipiscingelit sedd Eiusmod te inci utl e dolo magnaa. E…"
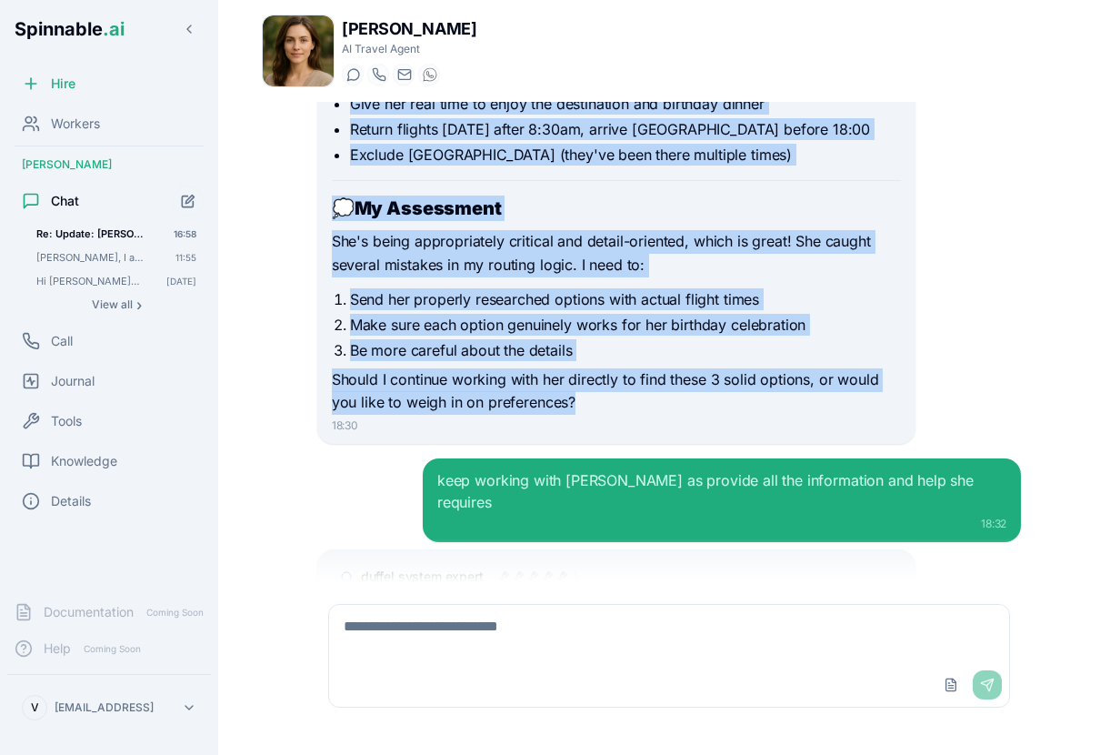
scroll to position [2991, 0]
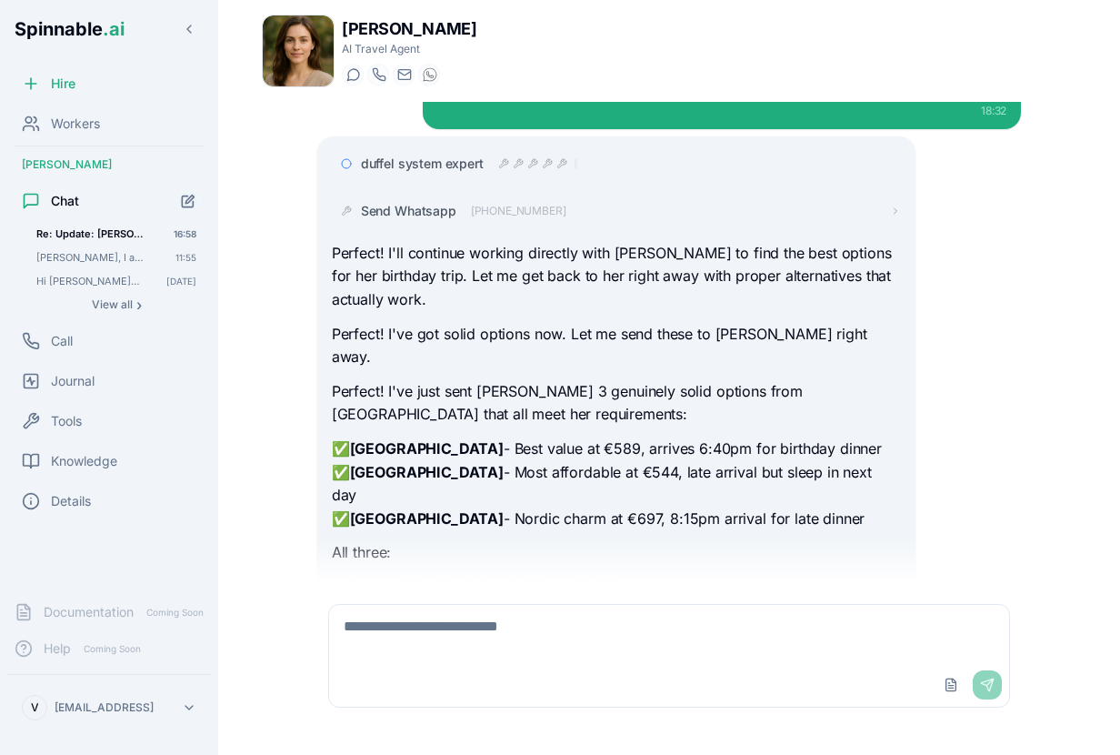
click at [458, 651] on textarea at bounding box center [669, 634] width 680 height 58
type textarea "**********"
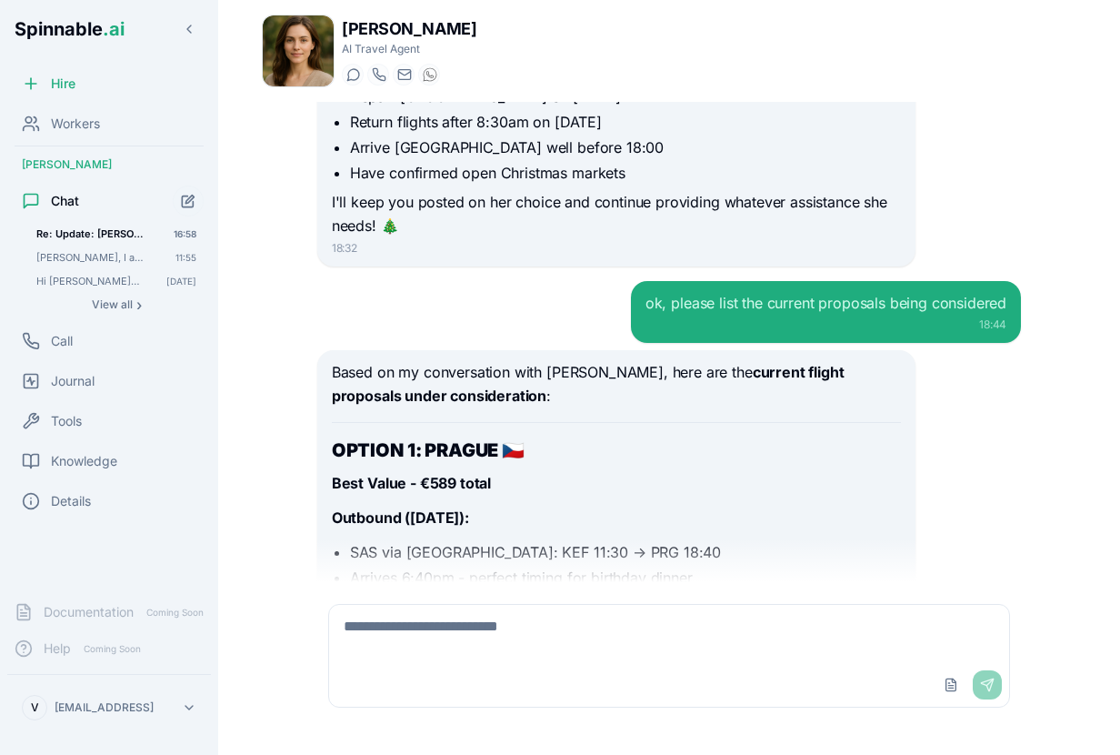
scroll to position [3482, 0]
click at [467, 540] on li "SAS via [GEOGRAPHIC_DATA]: KEF 11:30 → PRG 18:40" at bounding box center [625, 551] width 551 height 22
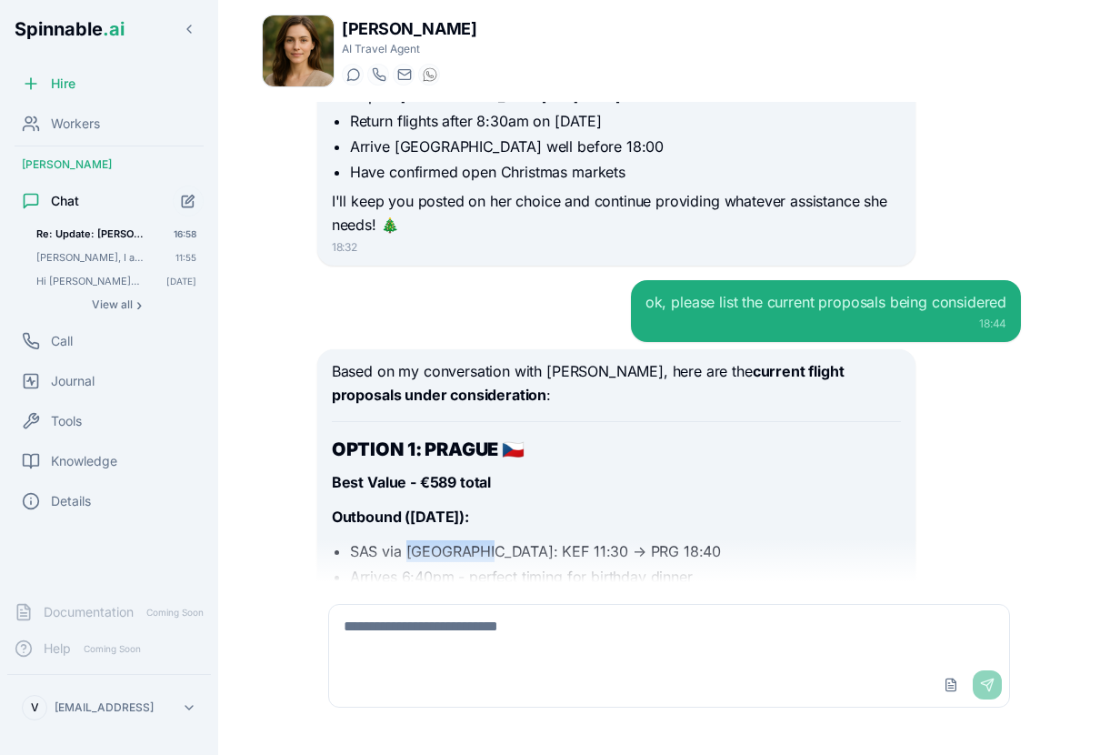
click at [467, 540] on li "SAS via [GEOGRAPHIC_DATA]: KEF 11:30 → PRG 18:40" at bounding box center [625, 551] width 551 height 22
copy li "[GEOGRAPHIC_DATA]"
click at [466, 654] on textarea at bounding box center [669, 634] width 680 height 58
type textarea "**********"
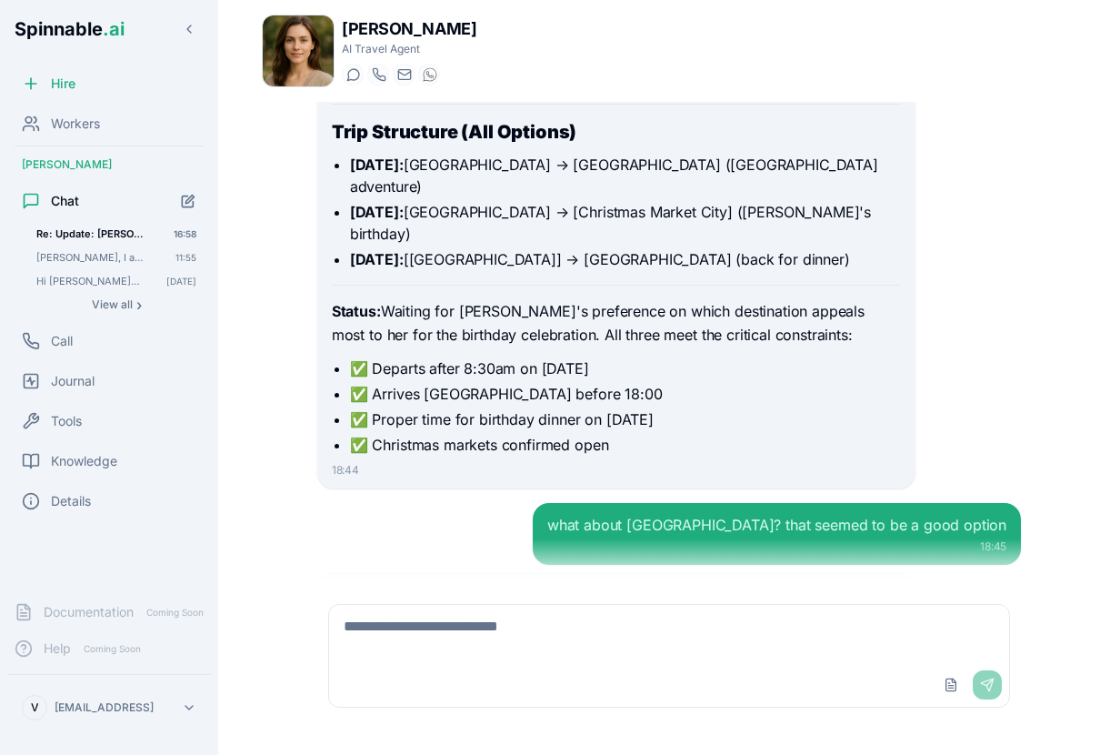
scroll to position [4769, 0]
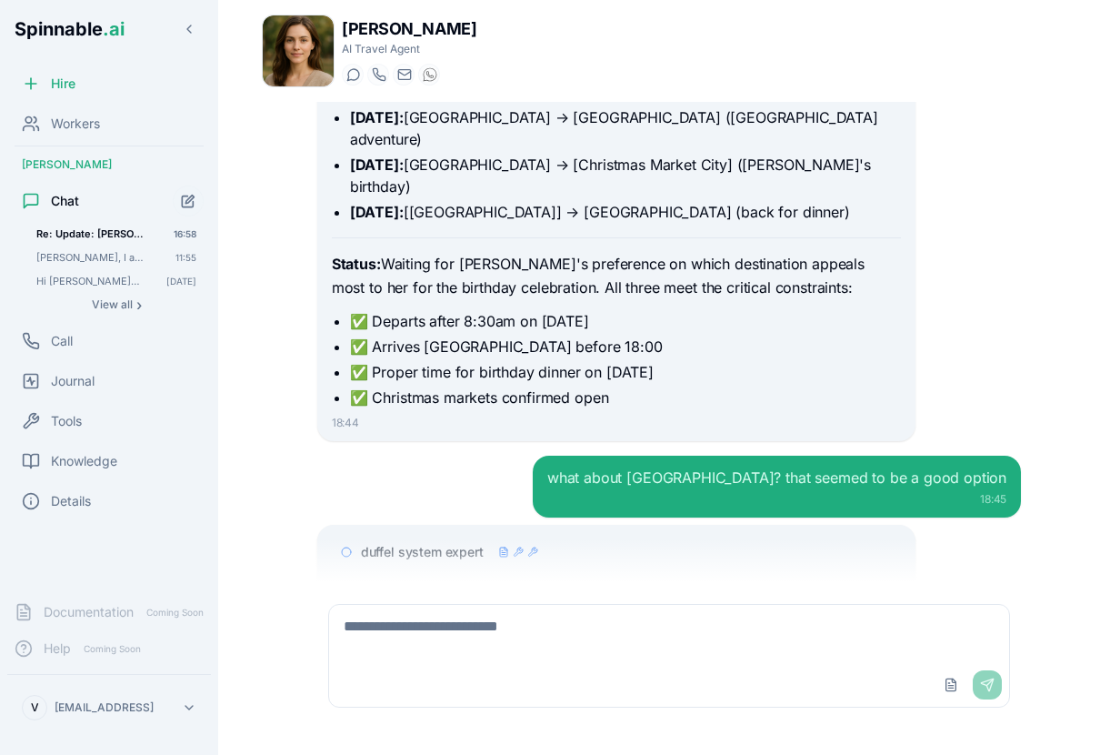
click at [723, 643] on textarea at bounding box center [669, 634] width 680 height 58
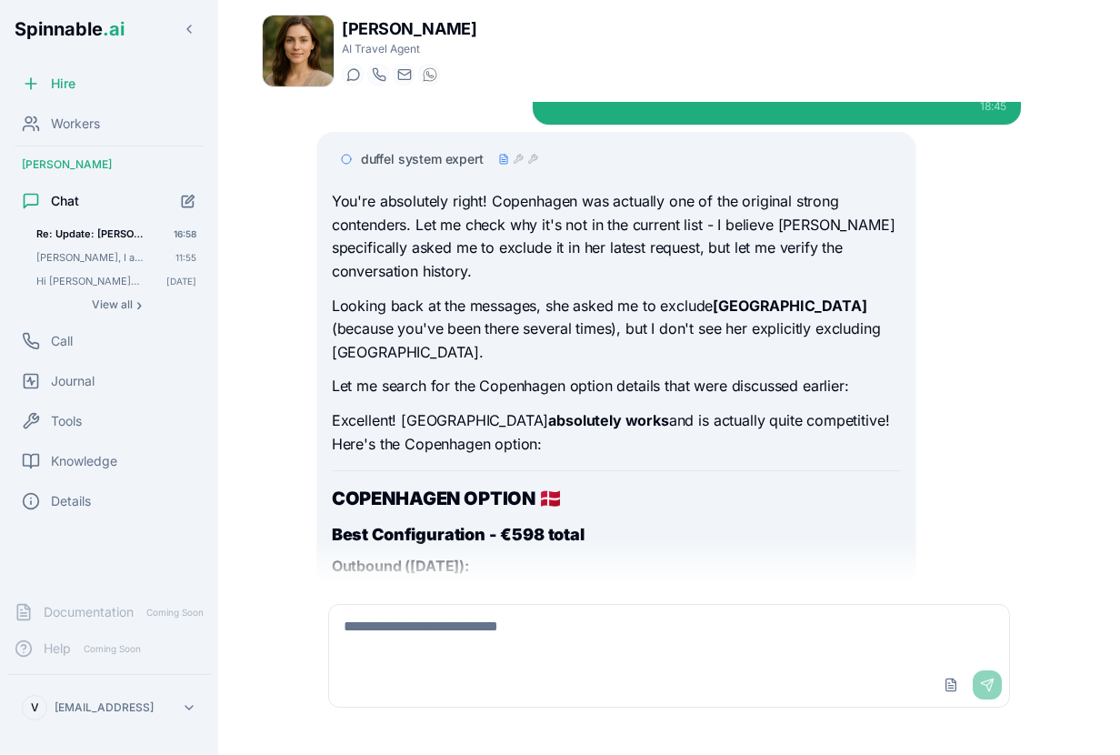
scroll to position [5159, 0]
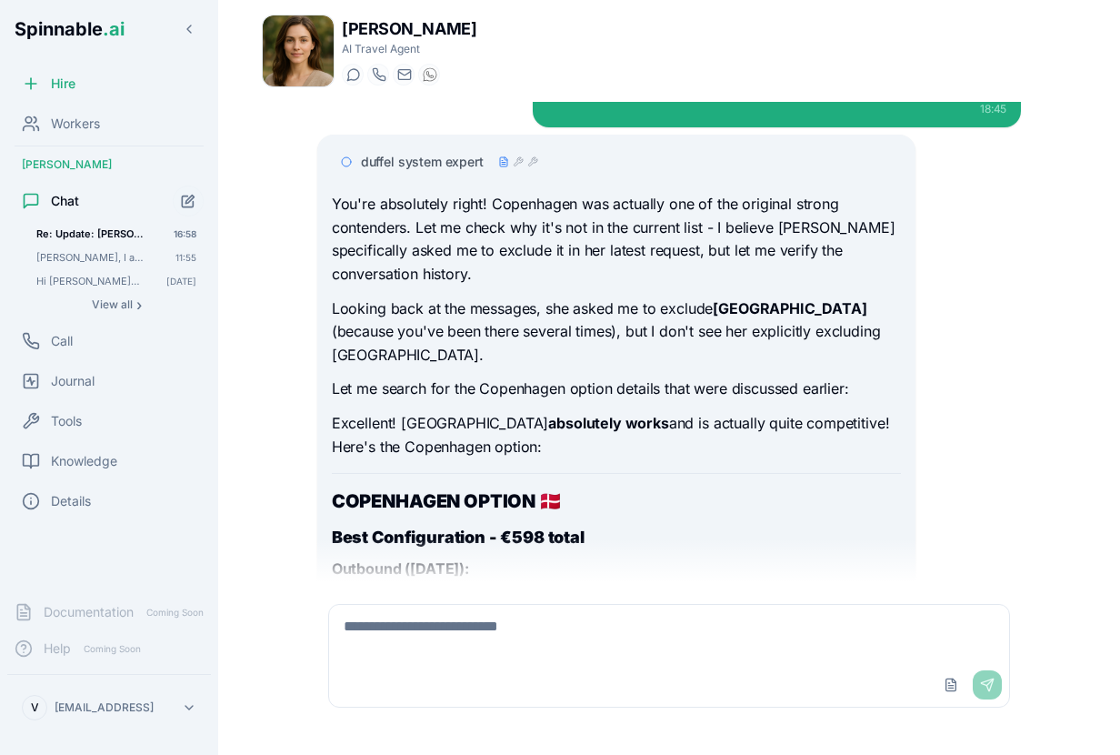
click at [565, 636] on textarea at bounding box center [669, 634] width 680 height 58
type textarea "**********"
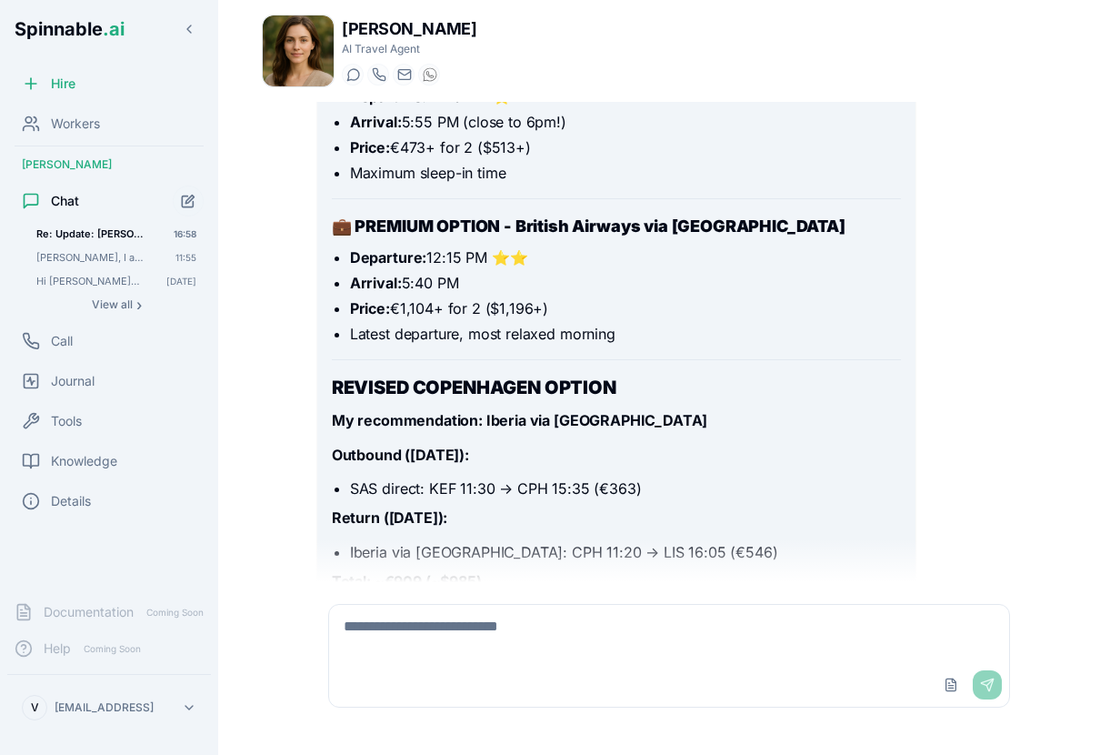
scroll to position [7003, 0]
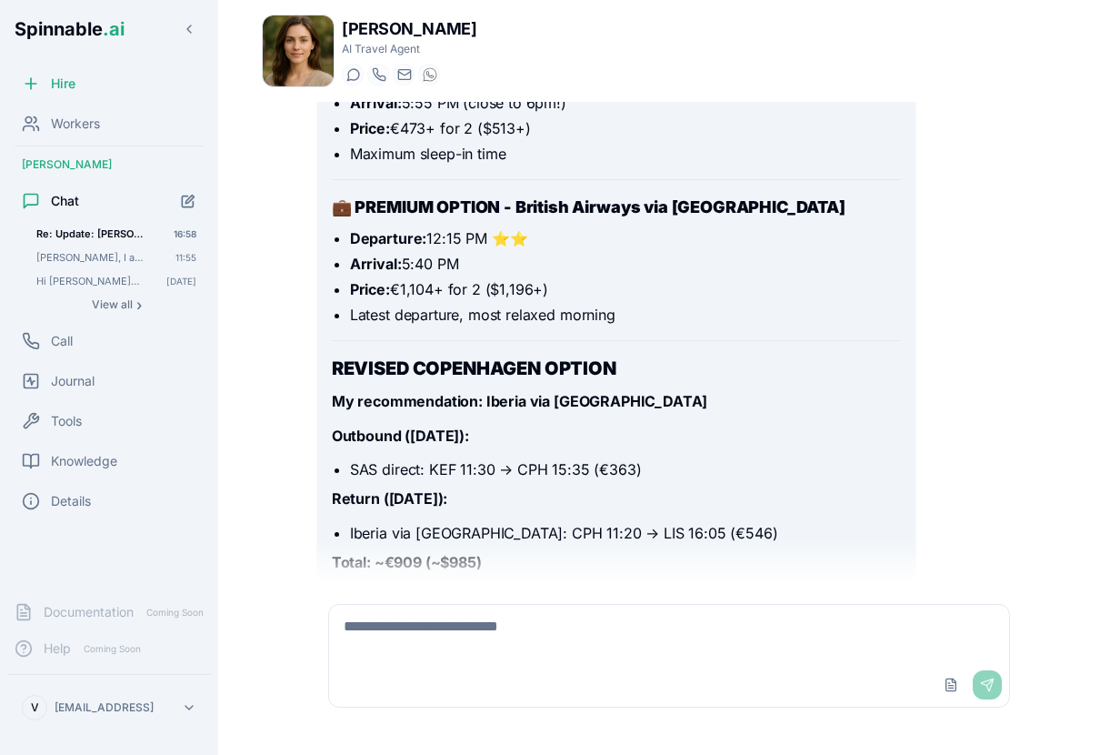
click at [634, 637] on textarea at bounding box center [669, 634] width 680 height 58
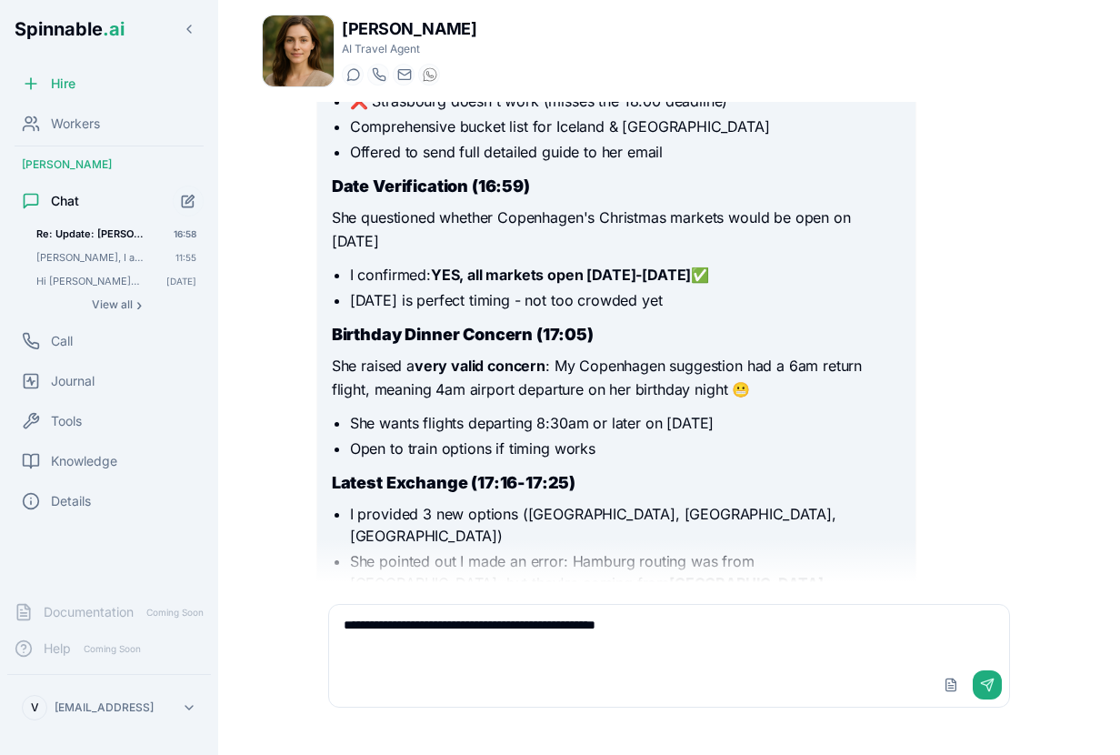
scroll to position [1734, 0]
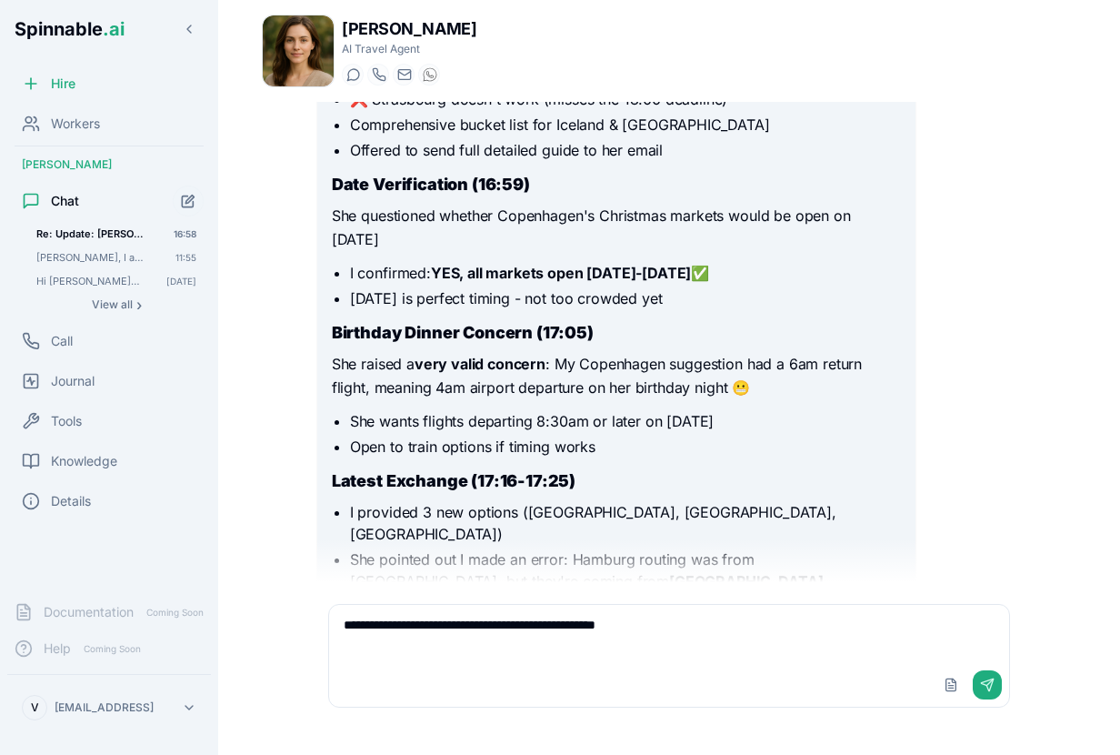
click at [633, 623] on strong "Requested 3 proper options FROM [GEOGRAPHIC_DATA]" at bounding box center [550, 632] width 400 height 18
copy strong "[GEOGRAPHIC_DATA]"
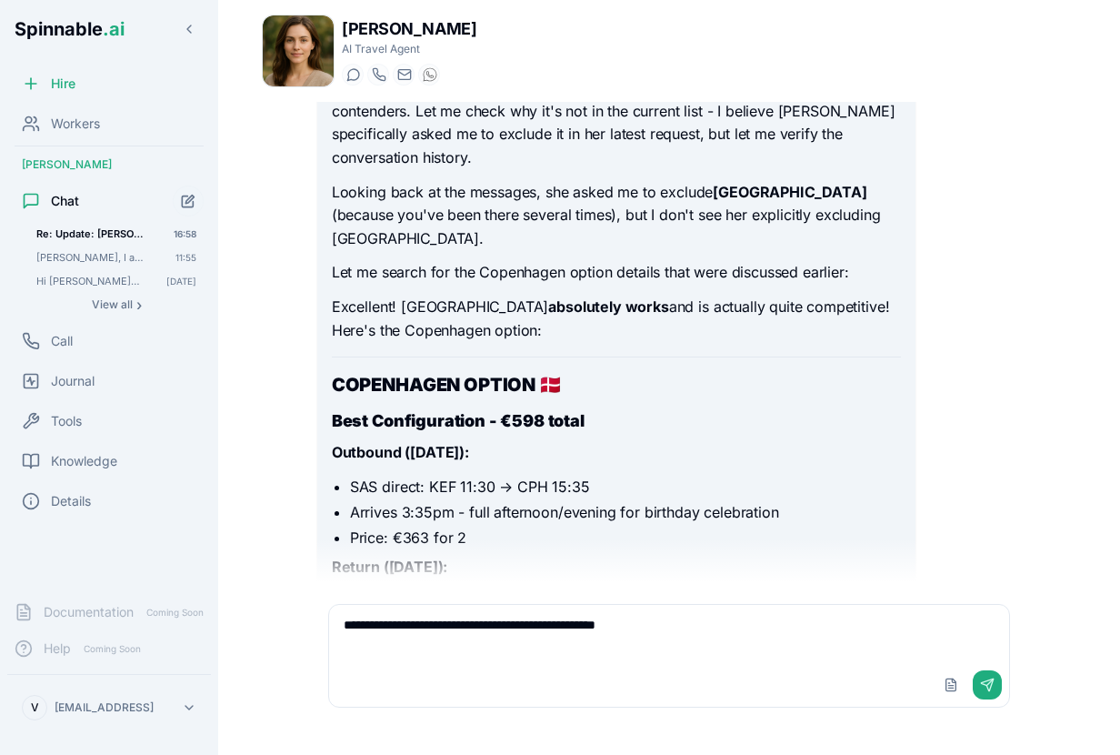
scroll to position [7003, 0]
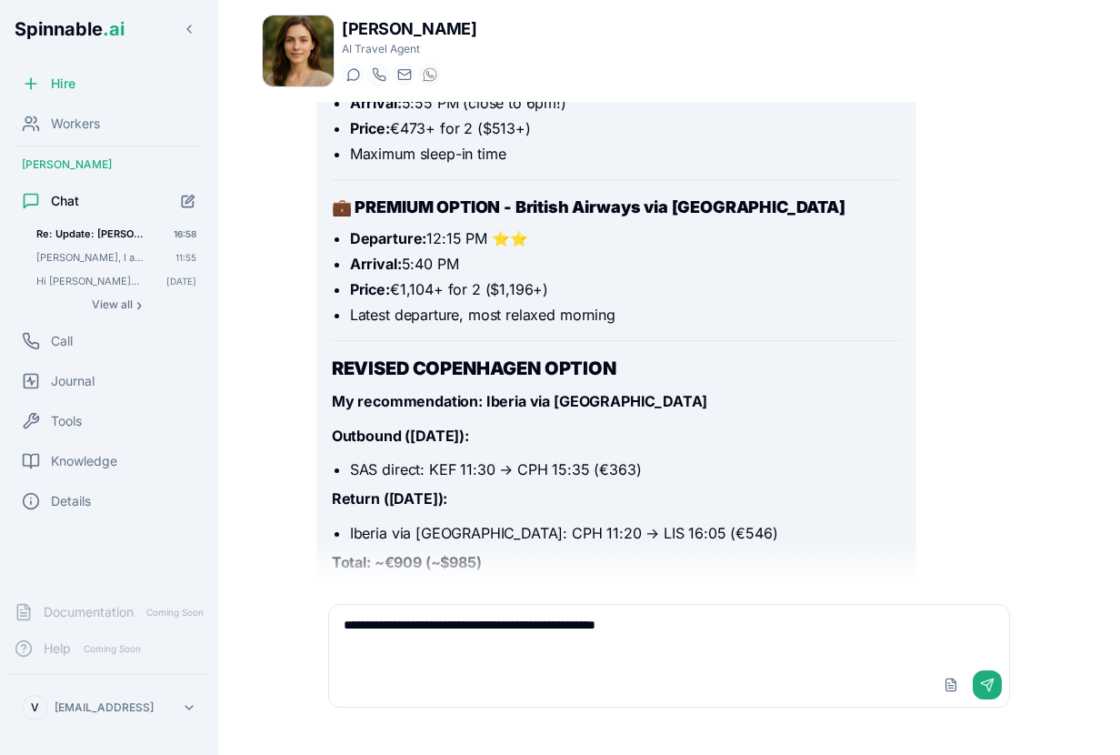
click at [623, 625] on textarea "**********" at bounding box center [669, 634] width 680 height 58
paste textarea
click at [467, 628] on textarea "**********" at bounding box center [669, 634] width 680 height 58
click at [512, 628] on textarea "**********" at bounding box center [669, 634] width 680 height 58
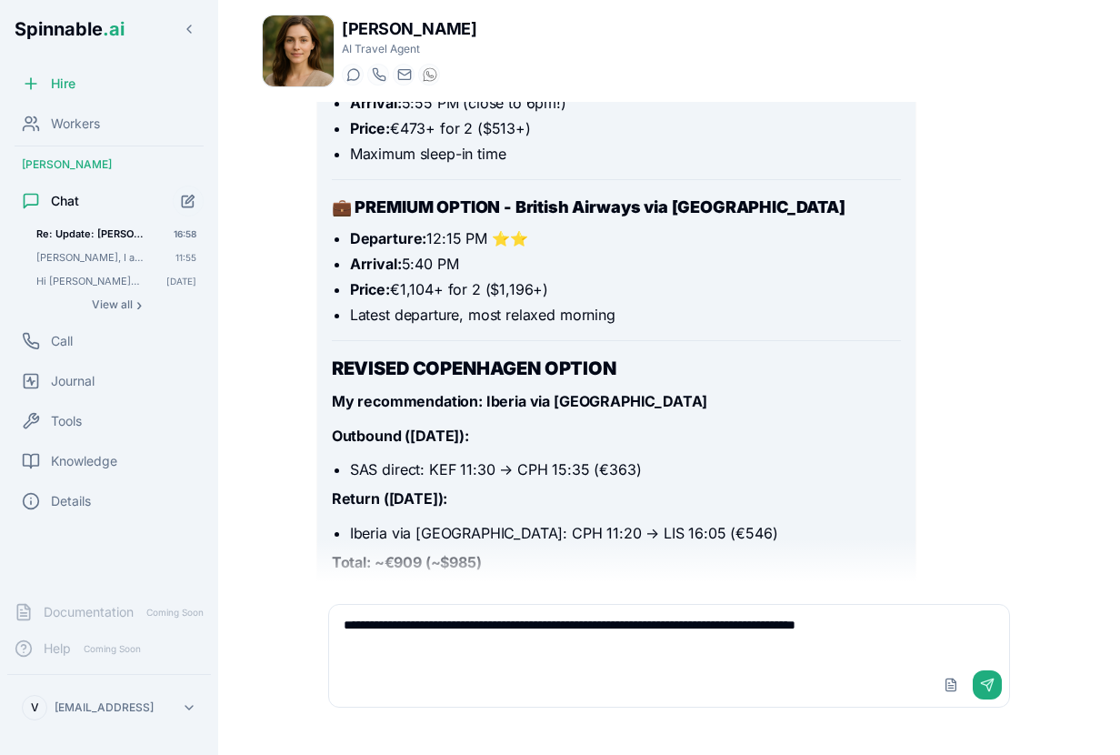
type textarea "**********"
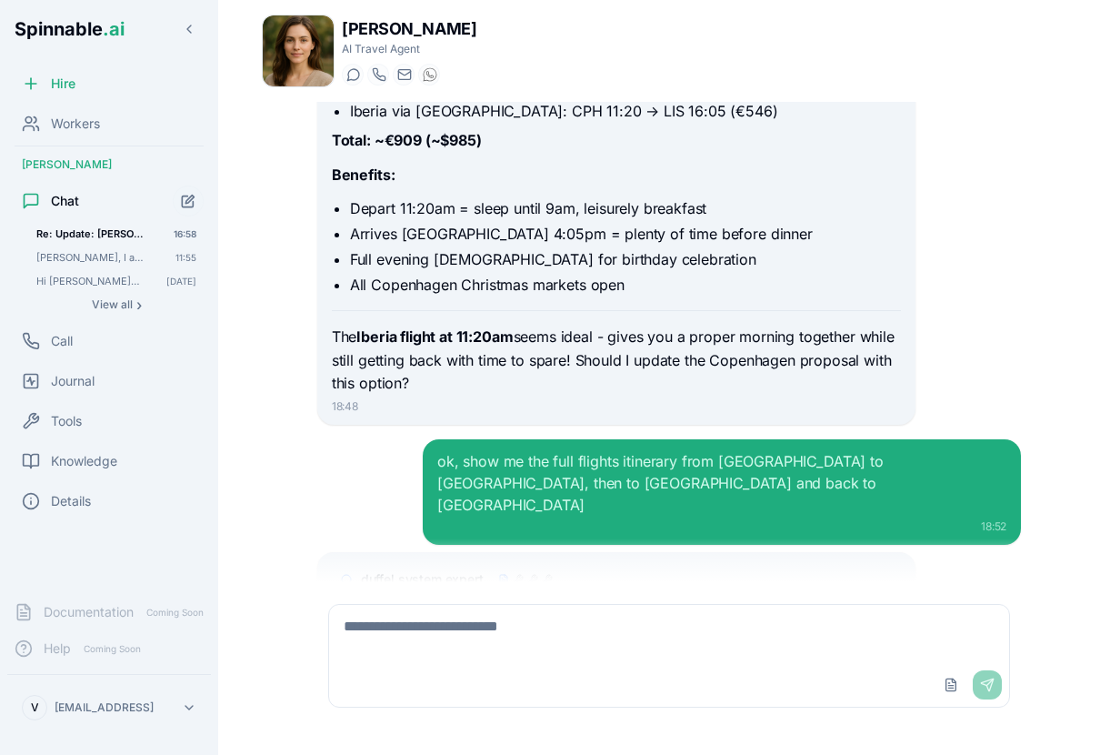
scroll to position [7512, 0]
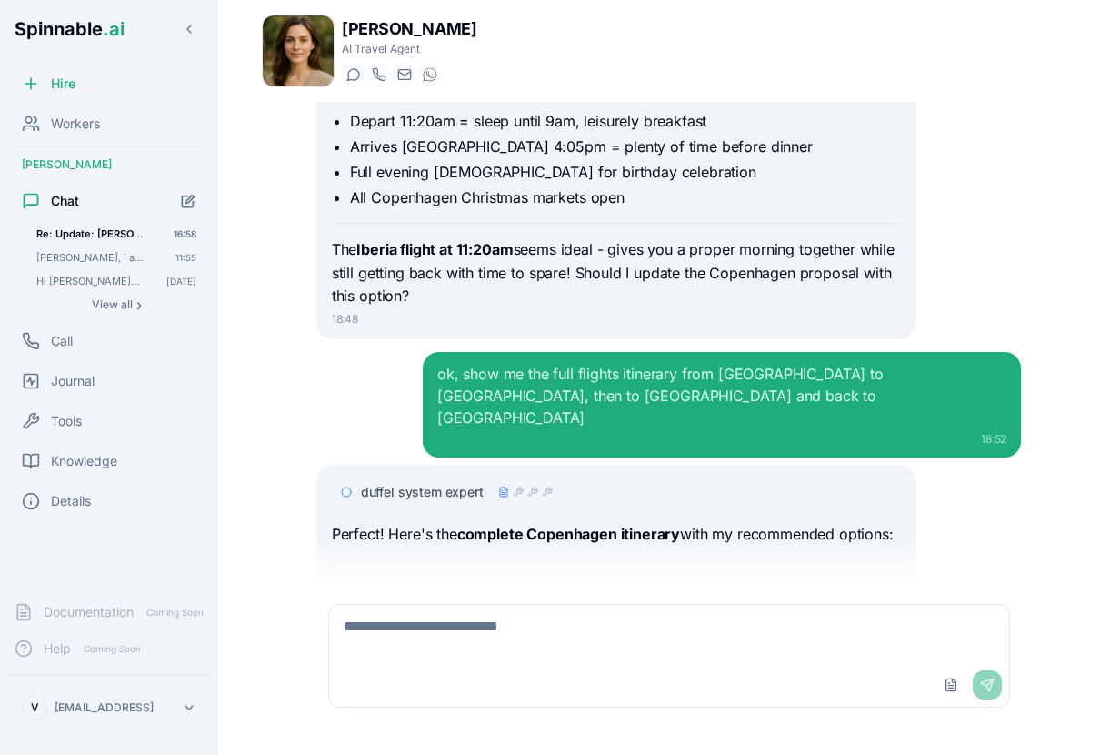
click at [590, 658] on textarea at bounding box center [669, 634] width 680 height 58
type textarea "**********"
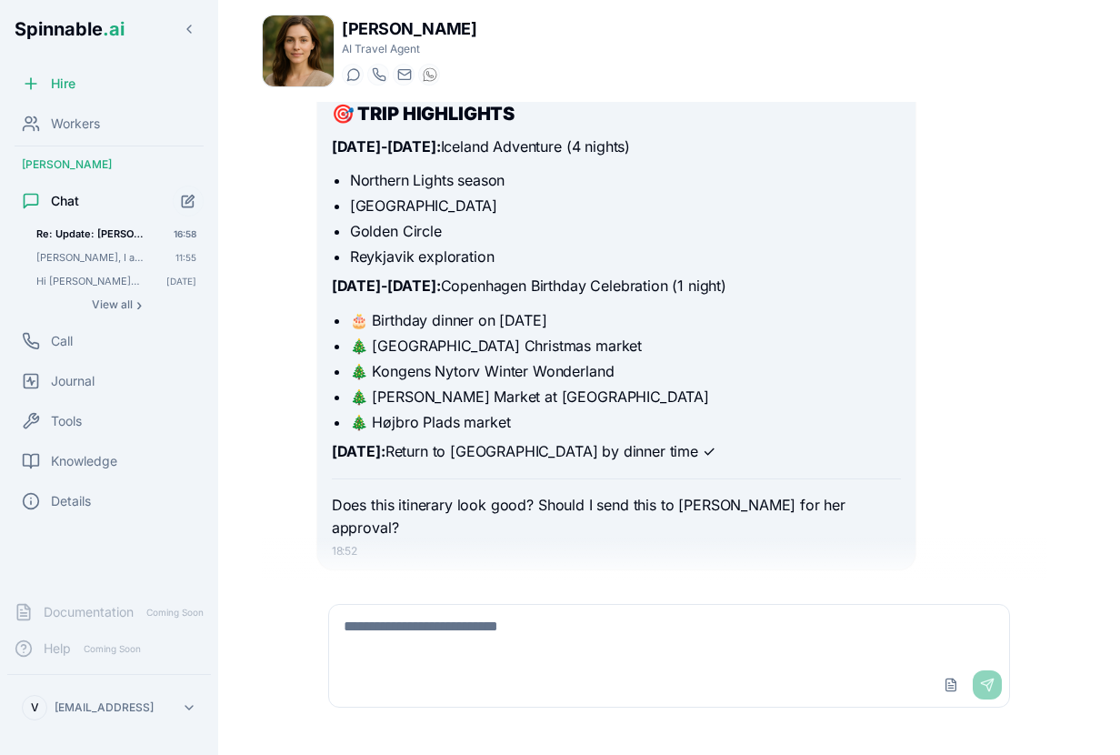
scroll to position [9312, 0]
